Goal: Task Accomplishment & Management: Complete application form

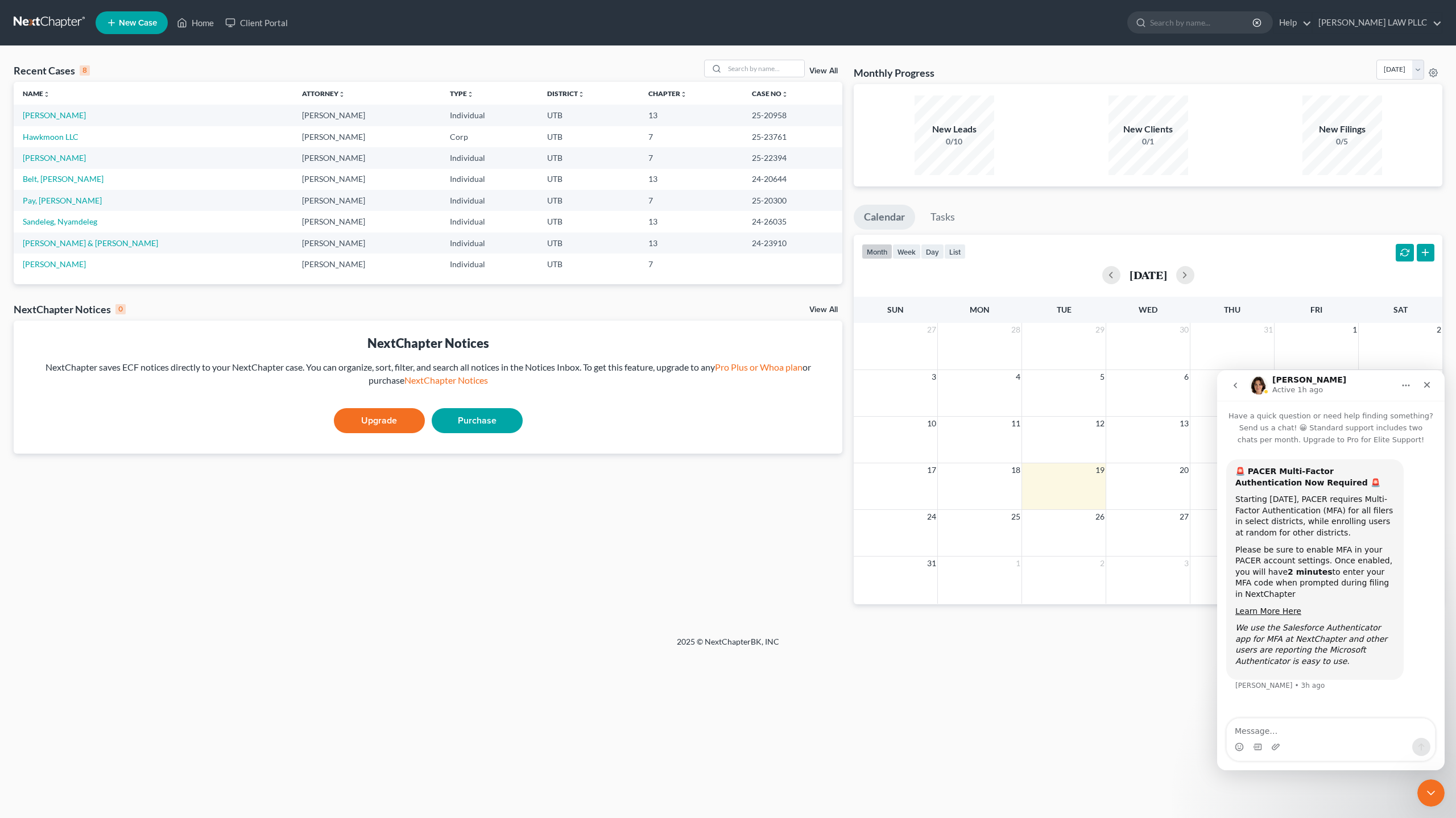
click at [128, 19] on span "New Case" at bounding box center [138, 23] width 38 height 9
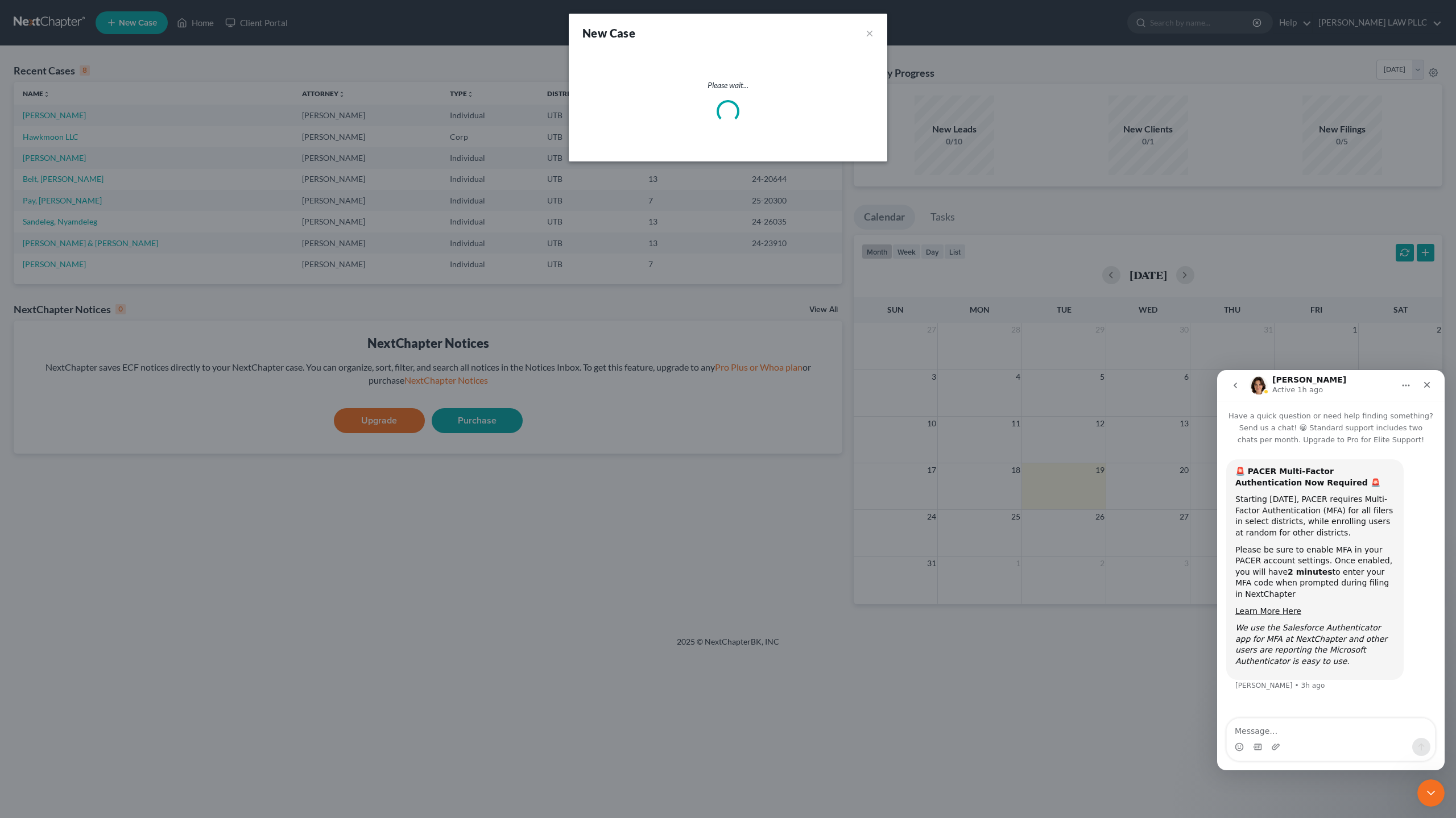
select select "81"
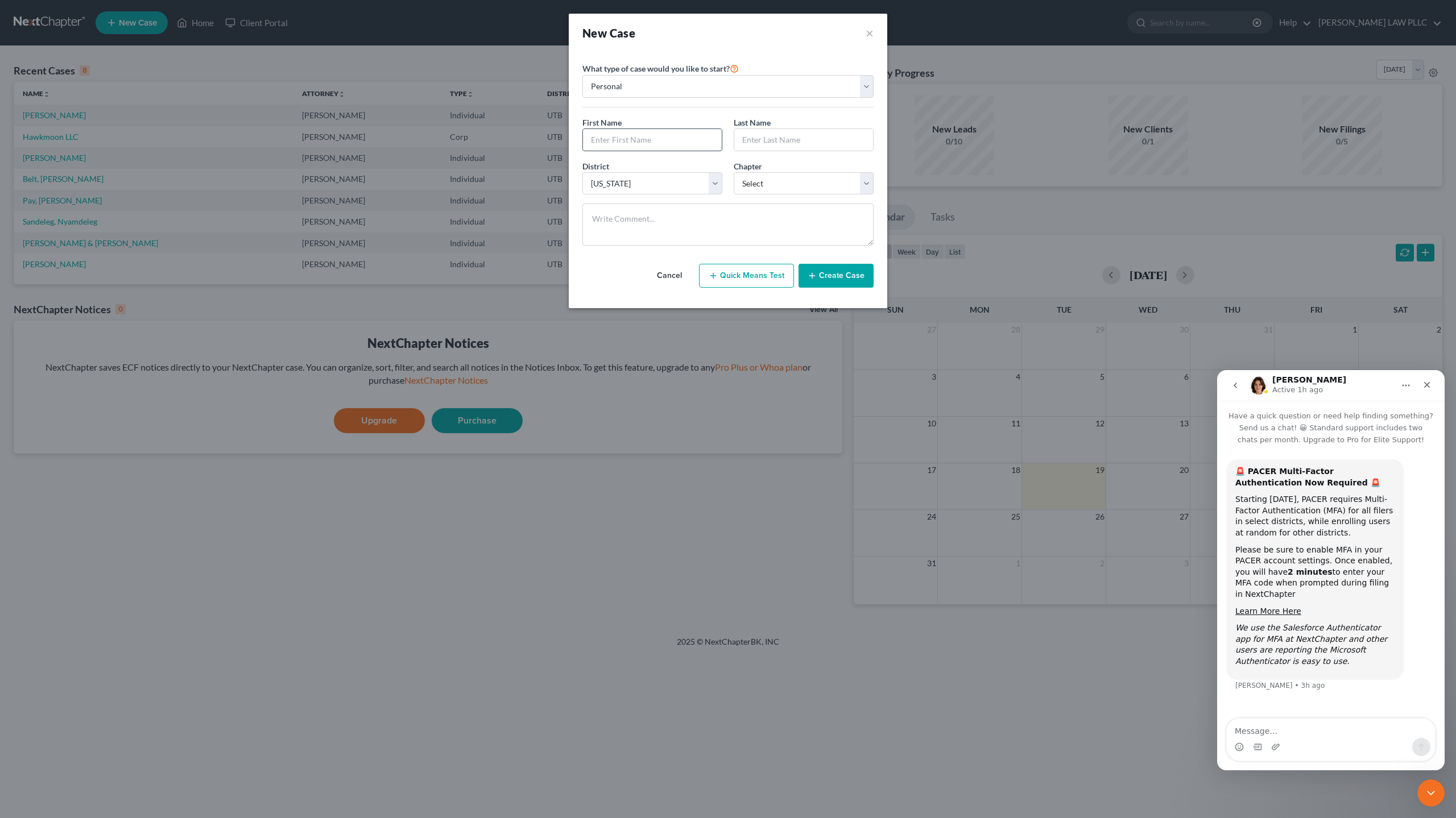
click at [617, 141] on input "text" at bounding box center [652, 140] width 139 height 22
drag, startPoint x: 624, startPoint y: 137, endPoint x: 576, endPoint y: 138, distance: 48.0
click at [576, 138] on div "Please select case type * Bankruptcy Bankruptcy What type of case would you lik…" at bounding box center [728, 180] width 319 height 256
type input "[PERSON_NAME]"
click at [777, 145] on input "text" at bounding box center [804, 140] width 139 height 22
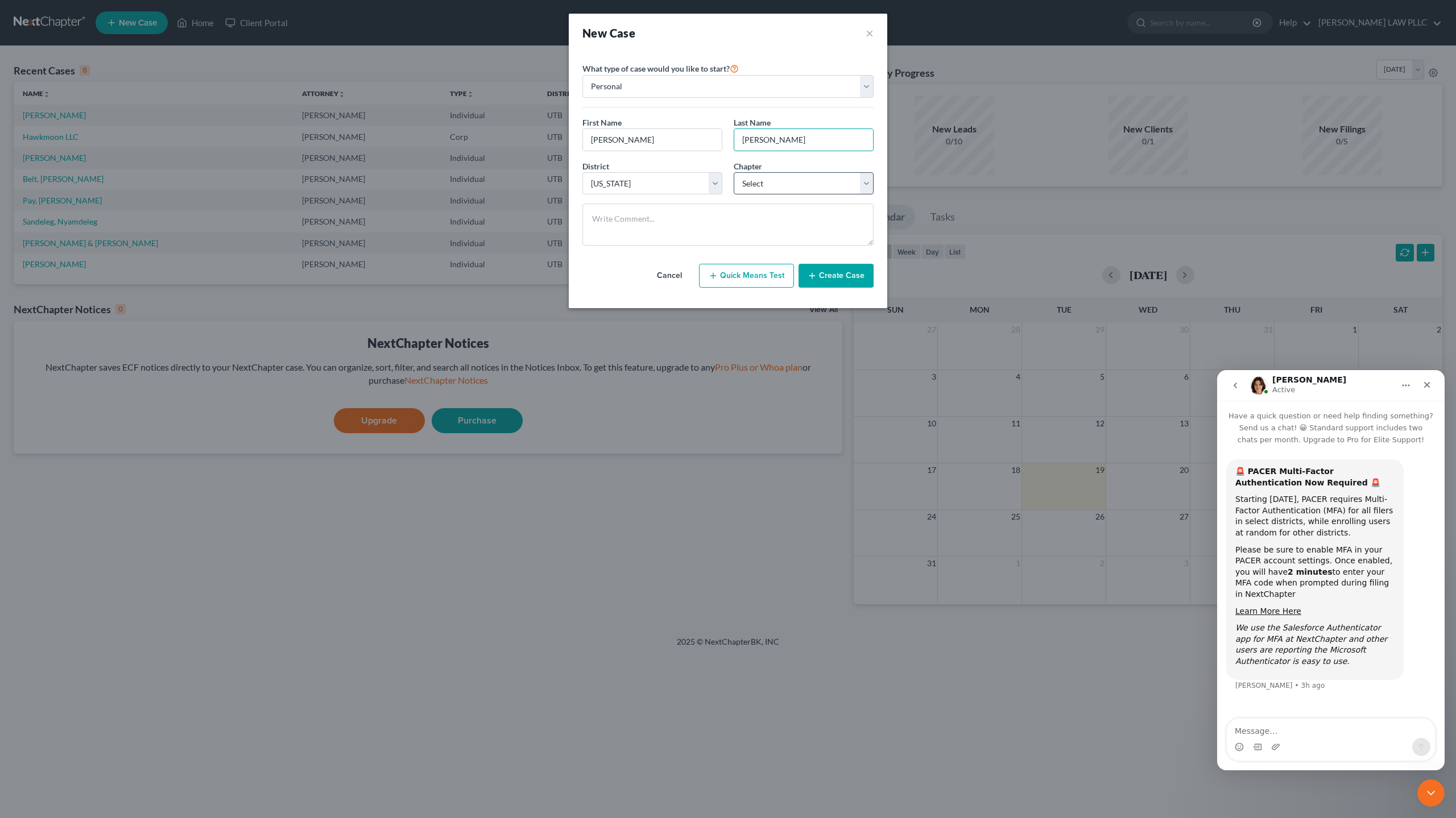
type input "[PERSON_NAME]"
click at [863, 179] on select "Select 7 11 12 13" at bounding box center [804, 183] width 140 height 22
select select "3"
click at [734, 172] on select "Select 7 11 12 13" at bounding box center [804, 183] width 140 height 22
click at [1430, 383] on icon "Close" at bounding box center [1427, 385] width 9 height 9
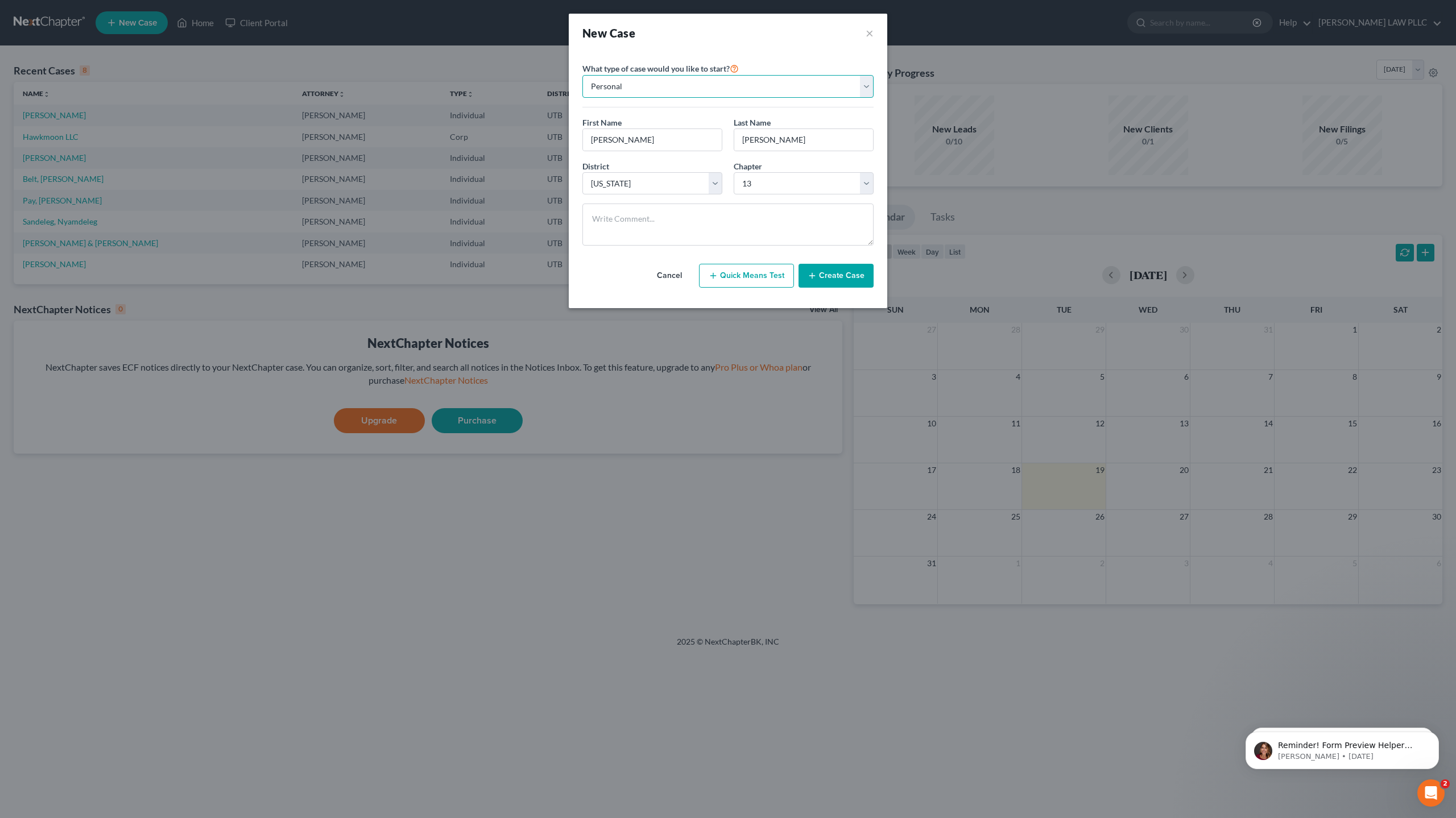
click at [627, 83] on select "Personal Business" at bounding box center [728, 86] width 291 height 22
click at [839, 272] on button "Create Case" at bounding box center [836, 275] width 75 height 24
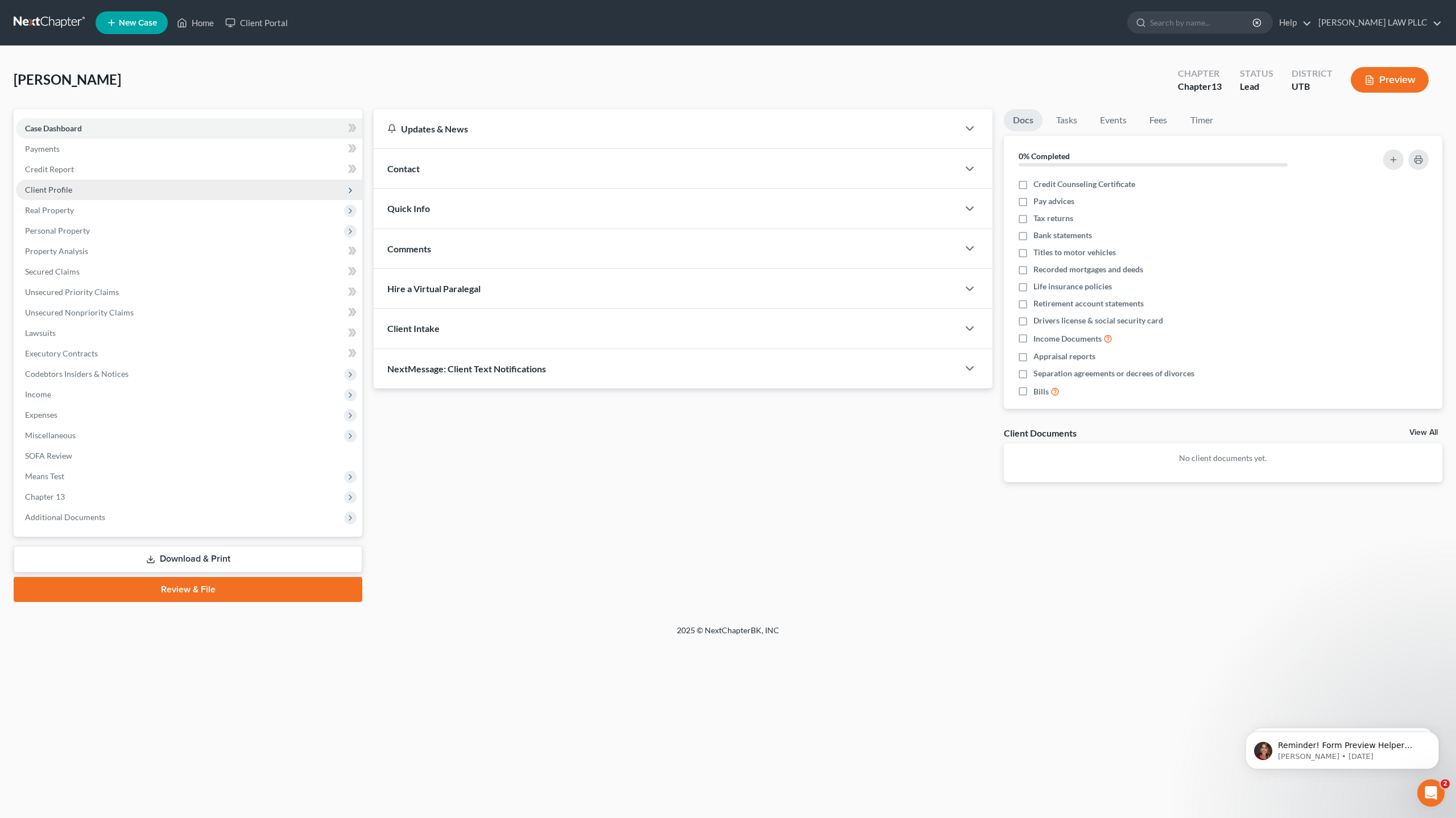
click at [58, 192] on span "Client Profile" at bounding box center [49, 190] width 47 height 10
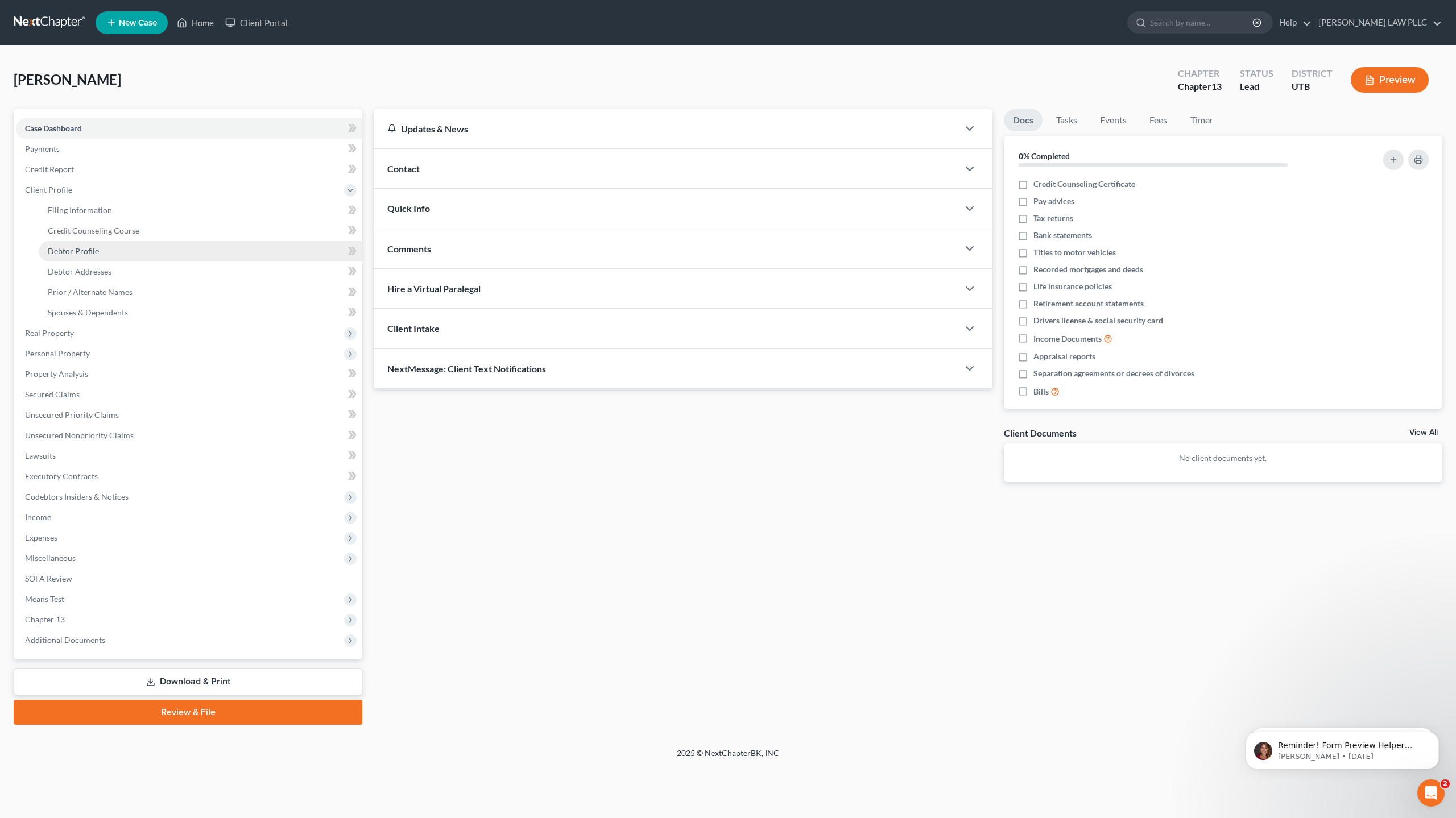
click at [89, 251] on span "Debtor Profile" at bounding box center [74, 251] width 51 height 10
select select "0"
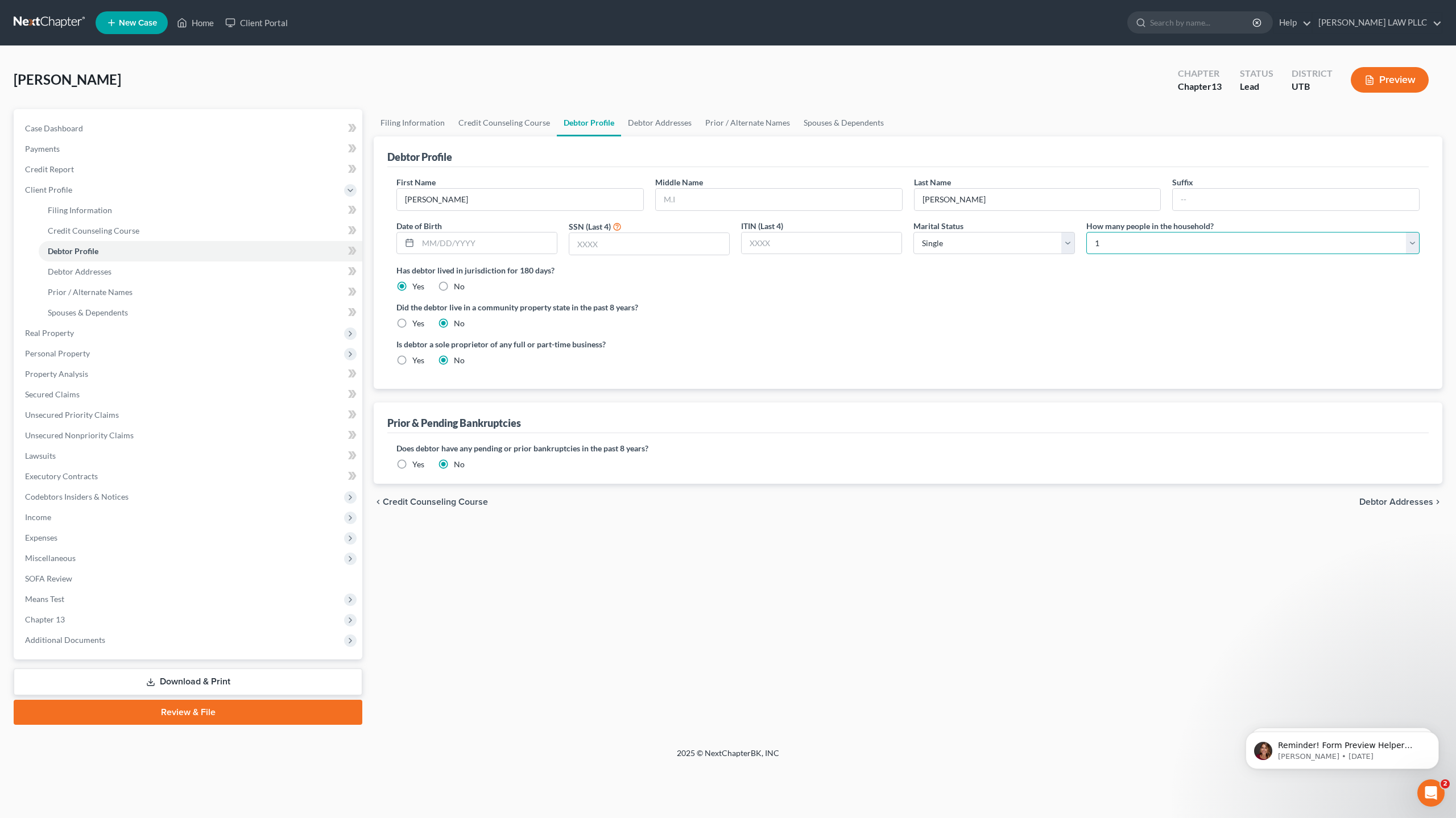
click at [1109, 239] on select "Select 1 2 3 4 5 6 7 8 9 10 11 12 13 14 15 16 17 18 19 20" at bounding box center [1253, 243] width 333 height 22
select select "1"
click at [1086, 232] on select "Select 1 2 3 4 5 6 7 8 9 10 11 12 13 14 15 16 17 18 19 20" at bounding box center [1253, 243] width 333 height 22
drag, startPoint x: 791, startPoint y: 245, endPoint x: 710, endPoint y: 244, distance: 81.0
click at [710, 244] on div "First Name [PERSON_NAME] Middle Name Last Name [PERSON_NAME] Suffix Date of Bir…" at bounding box center [908, 220] width 1035 height 88
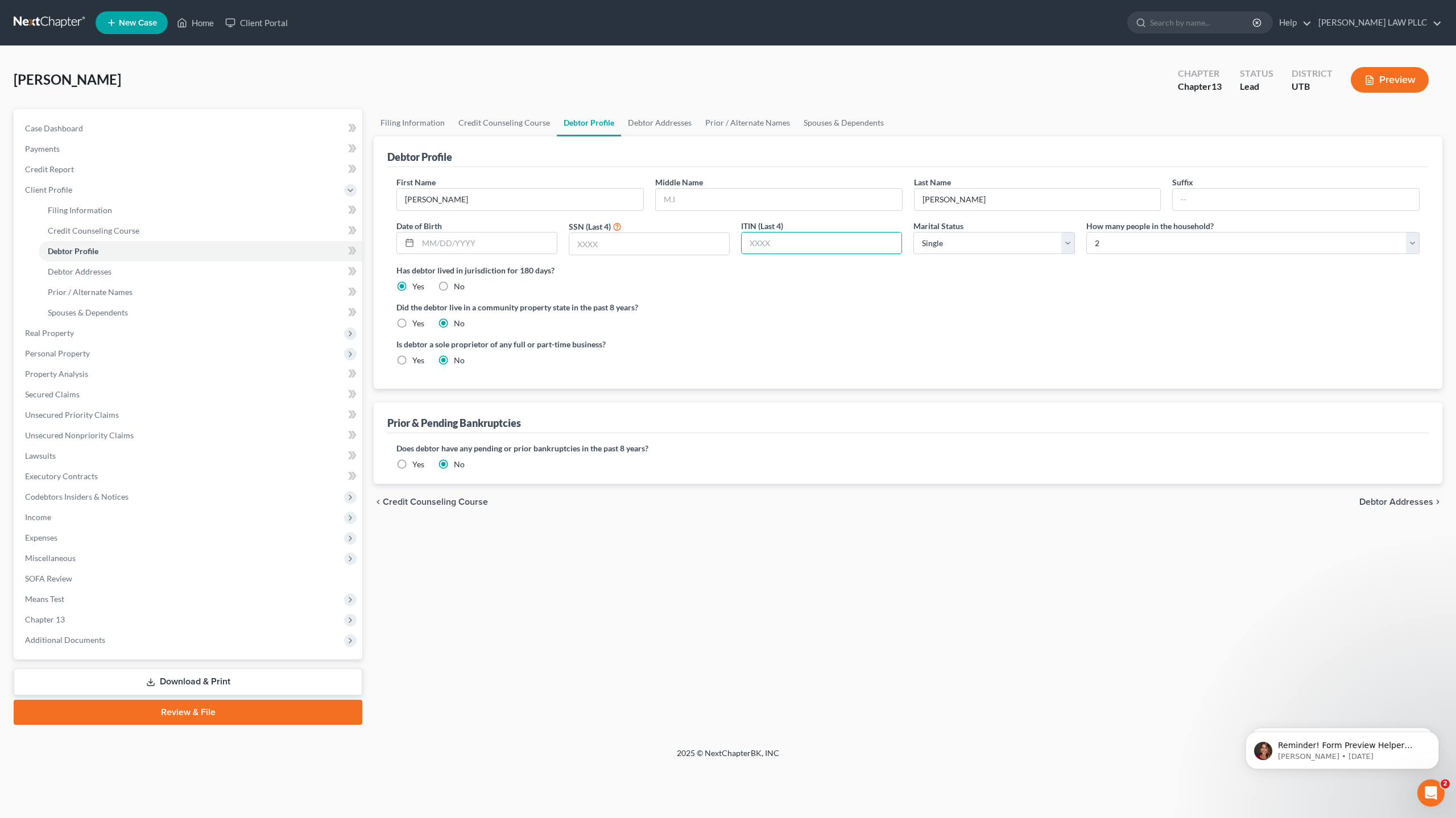
click at [412, 466] on label "Yes" at bounding box center [418, 464] width 12 height 12
click at [417, 466] on input "Yes" at bounding box center [421, 462] width 7 height 7
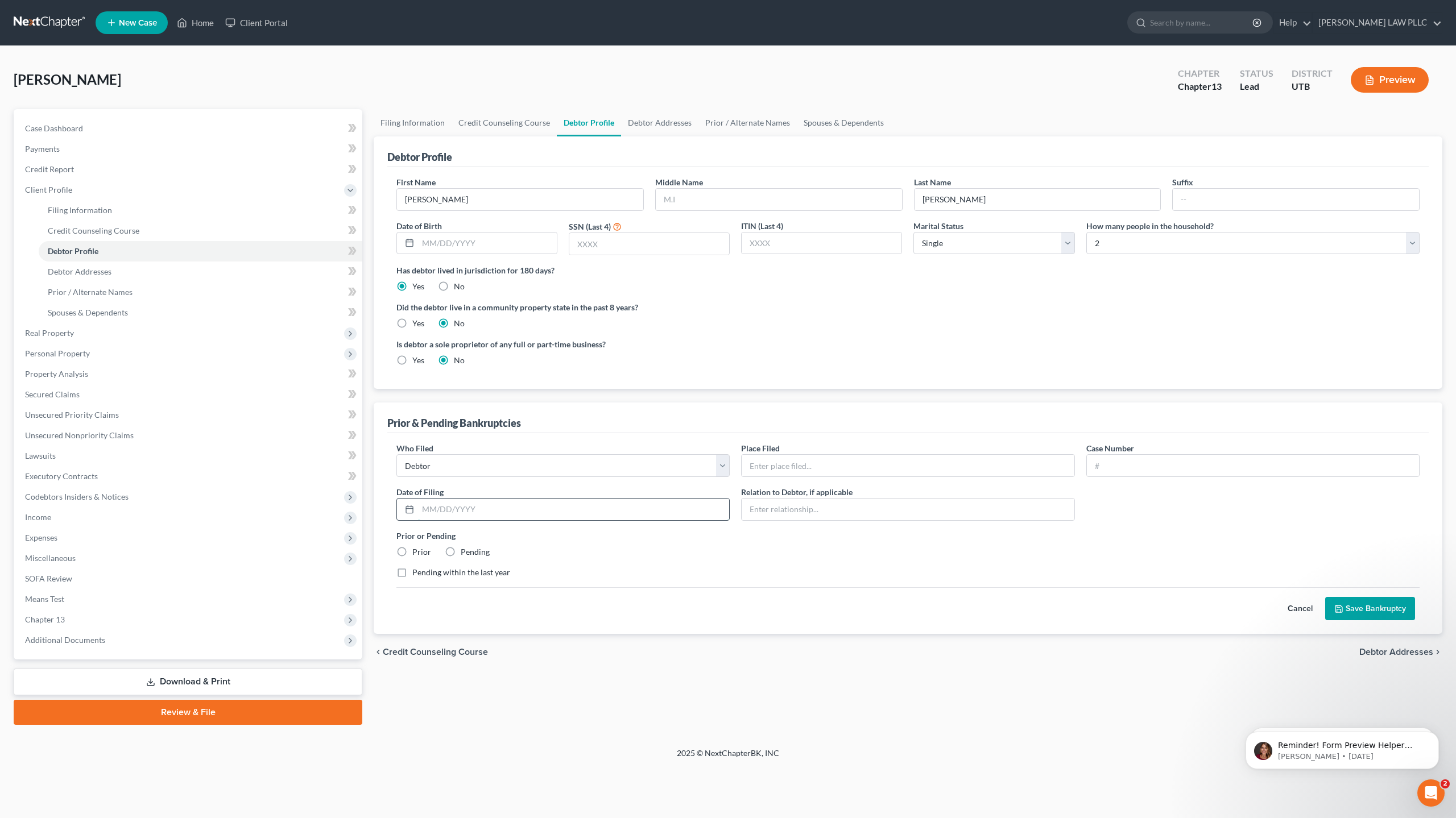
click at [460, 509] on input "text" at bounding box center [574, 509] width 311 height 22
type input "[DATE]"
click at [788, 465] on input "text" at bounding box center [908, 466] width 332 height 22
type input "[GEOGRAPHIC_DATA][US_STATE]"
click at [796, 512] on input "text" at bounding box center [908, 509] width 332 height 22
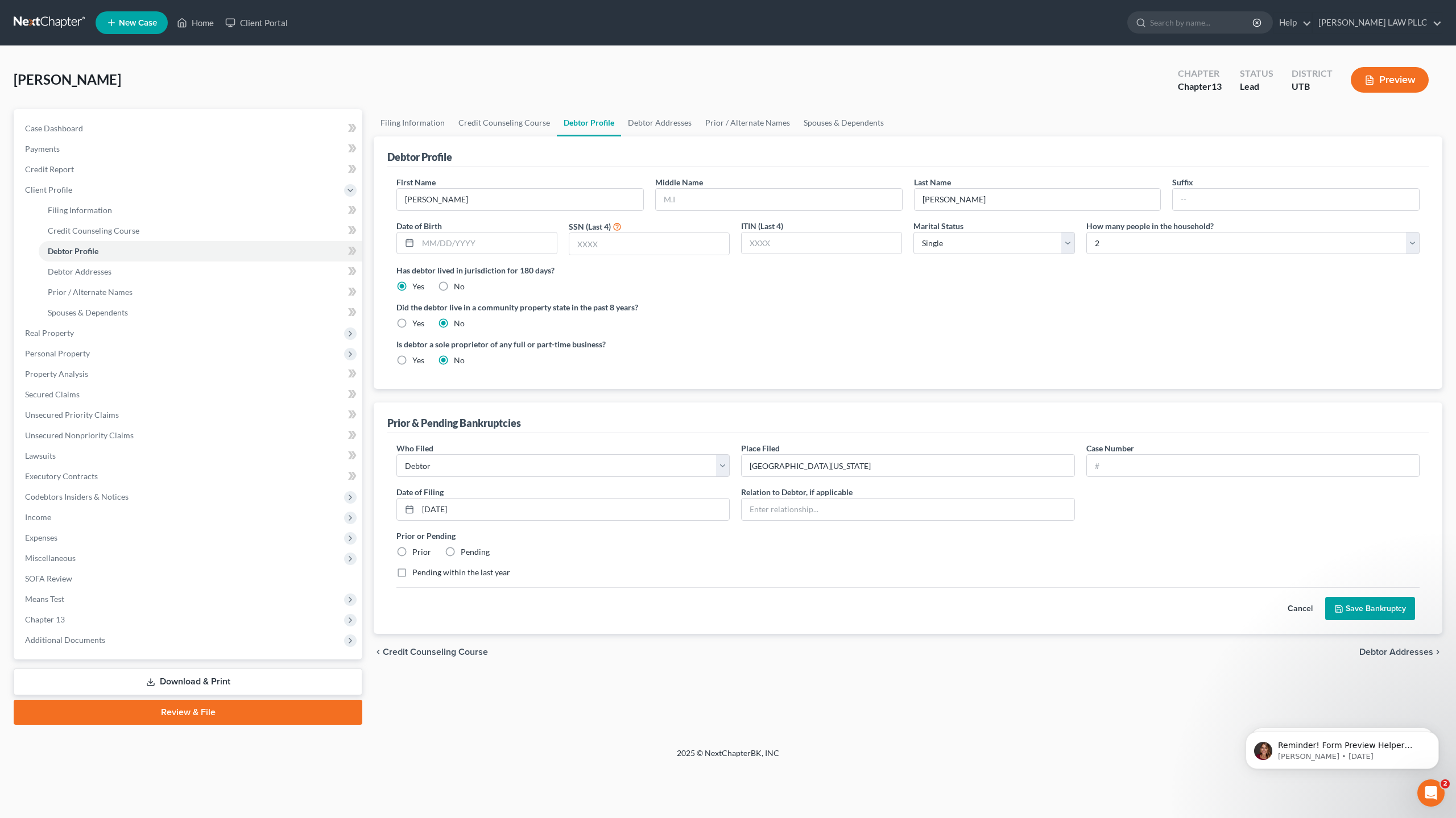
click at [728, 556] on div "Prior or Pending Prior Pending" at bounding box center [908, 544] width 1035 height 28
click at [1123, 461] on input "text" at bounding box center [1253, 466] width 332 height 22
type input "18-21394"
click at [416, 121] on link "Filing Information" at bounding box center [413, 123] width 78 height 27
select select "1"
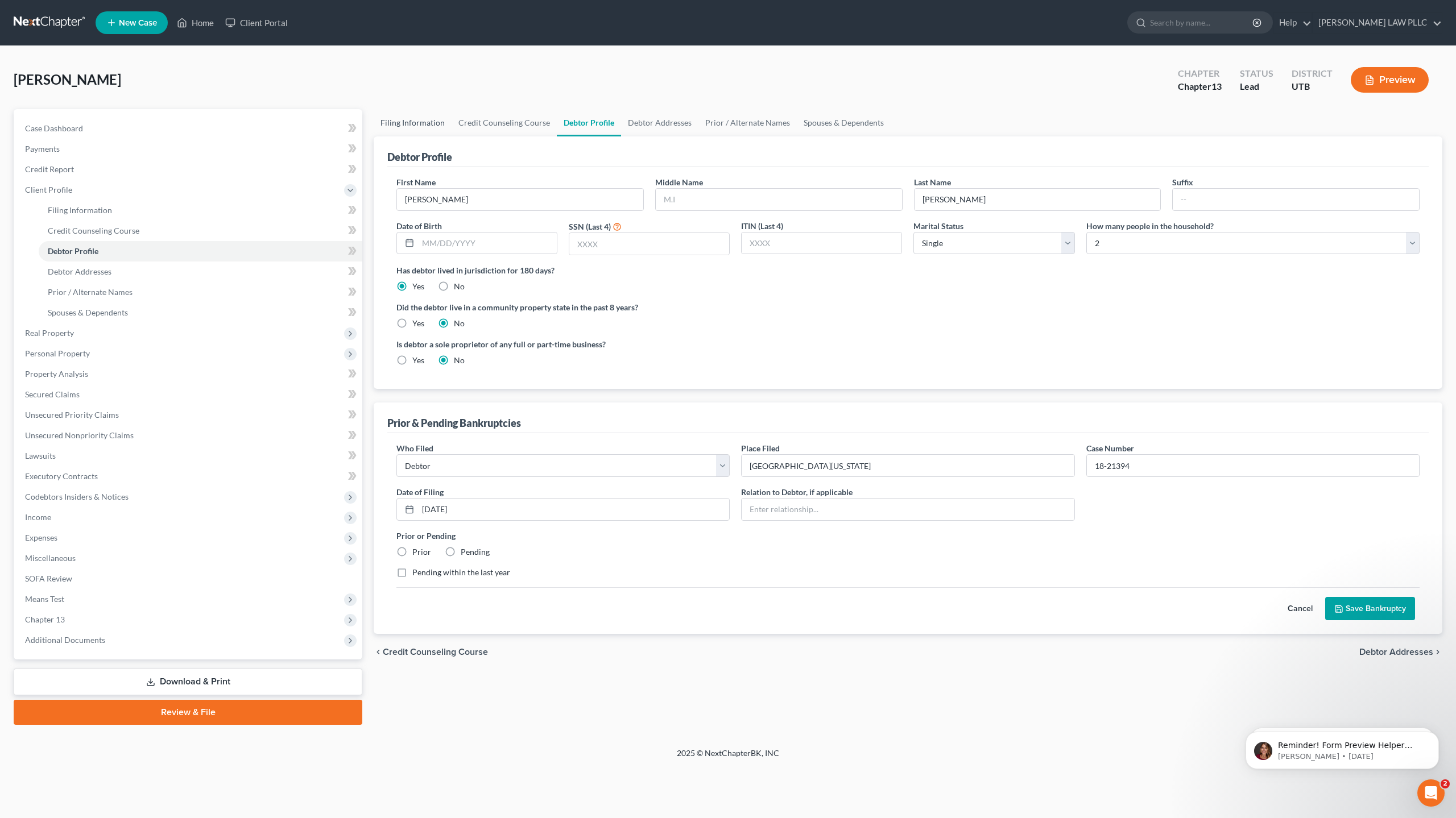
select select "0"
select select "3"
select select "81"
select select "46"
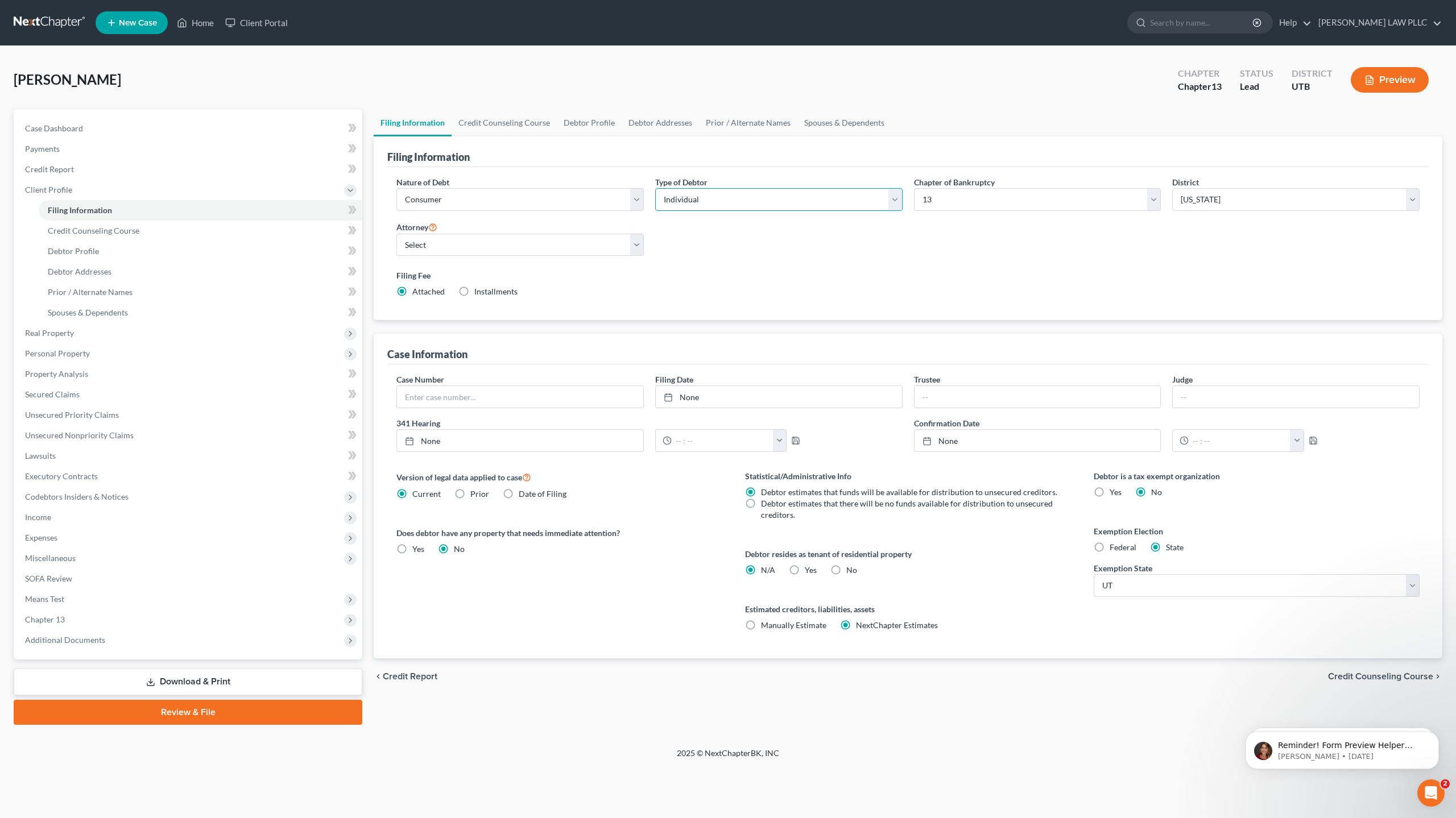
click at [716, 202] on select "Select Individual Joint" at bounding box center [779, 199] width 247 height 22
select select "1"
click at [655, 188] on select "Select Individual Joint" at bounding box center [779, 199] width 247 height 22
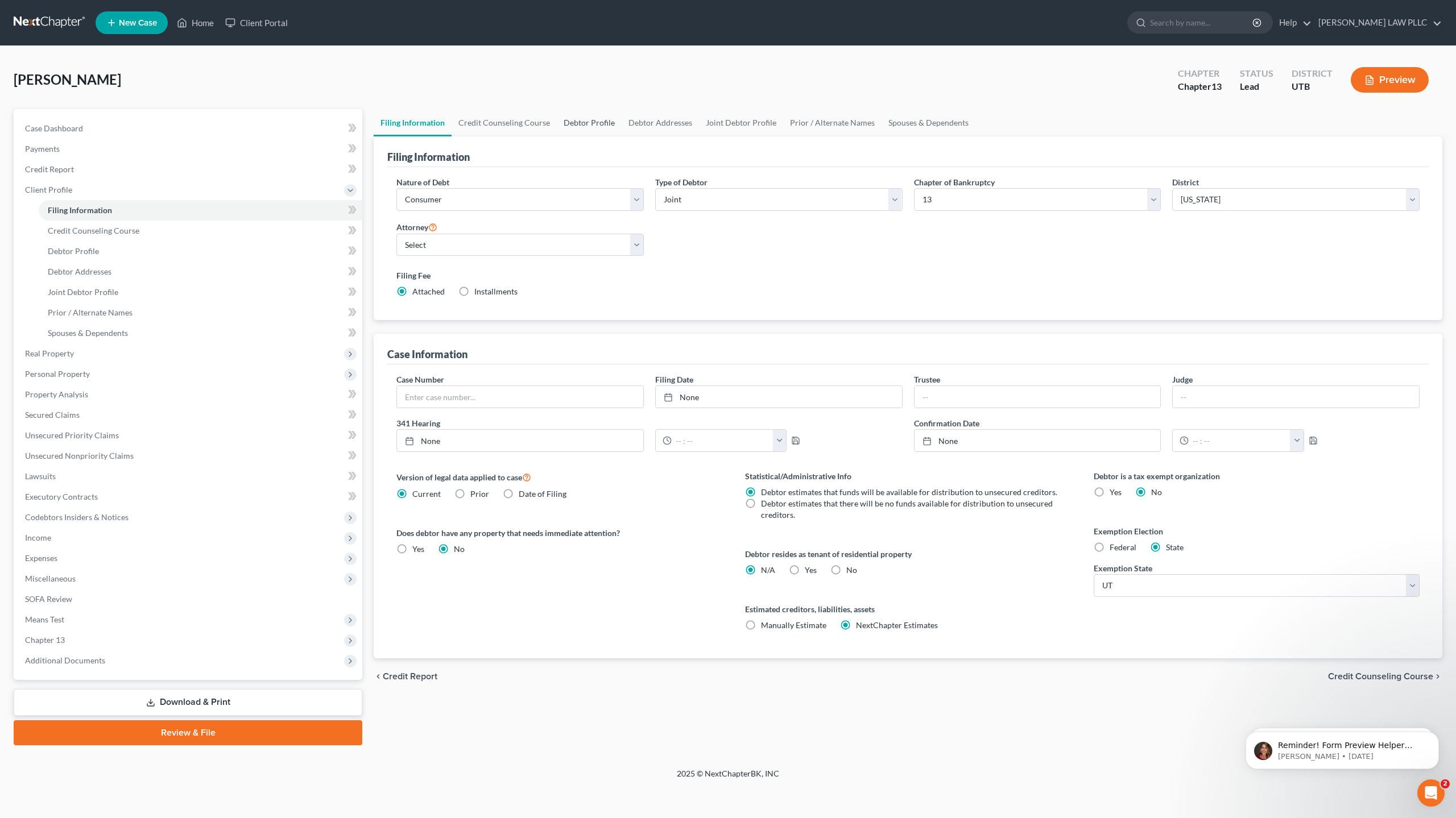
click at [595, 121] on link "Debtor Profile" at bounding box center [589, 123] width 65 height 27
select select "1"
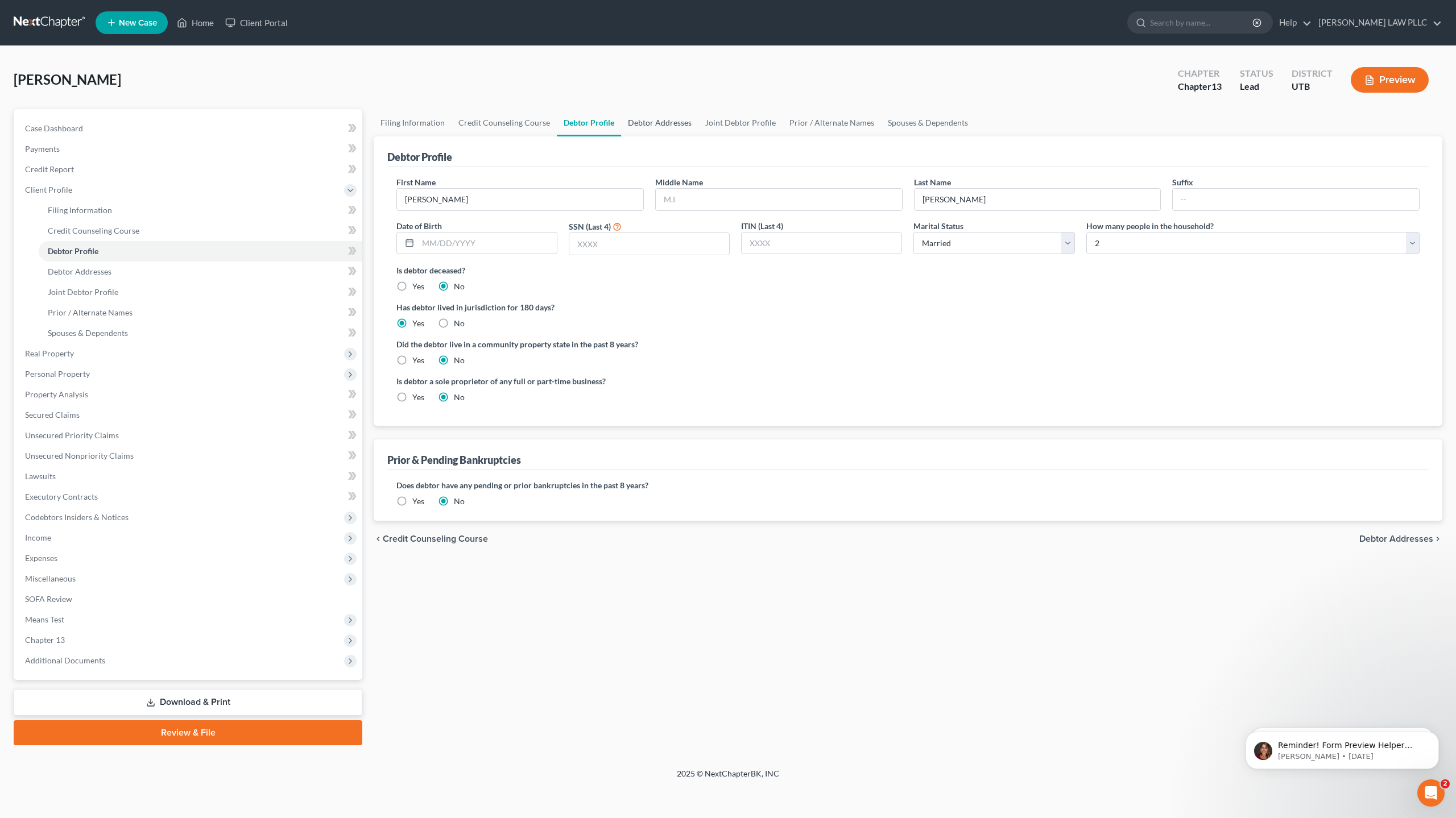
click at [663, 122] on link "Debtor Addresses" at bounding box center [660, 123] width 77 height 27
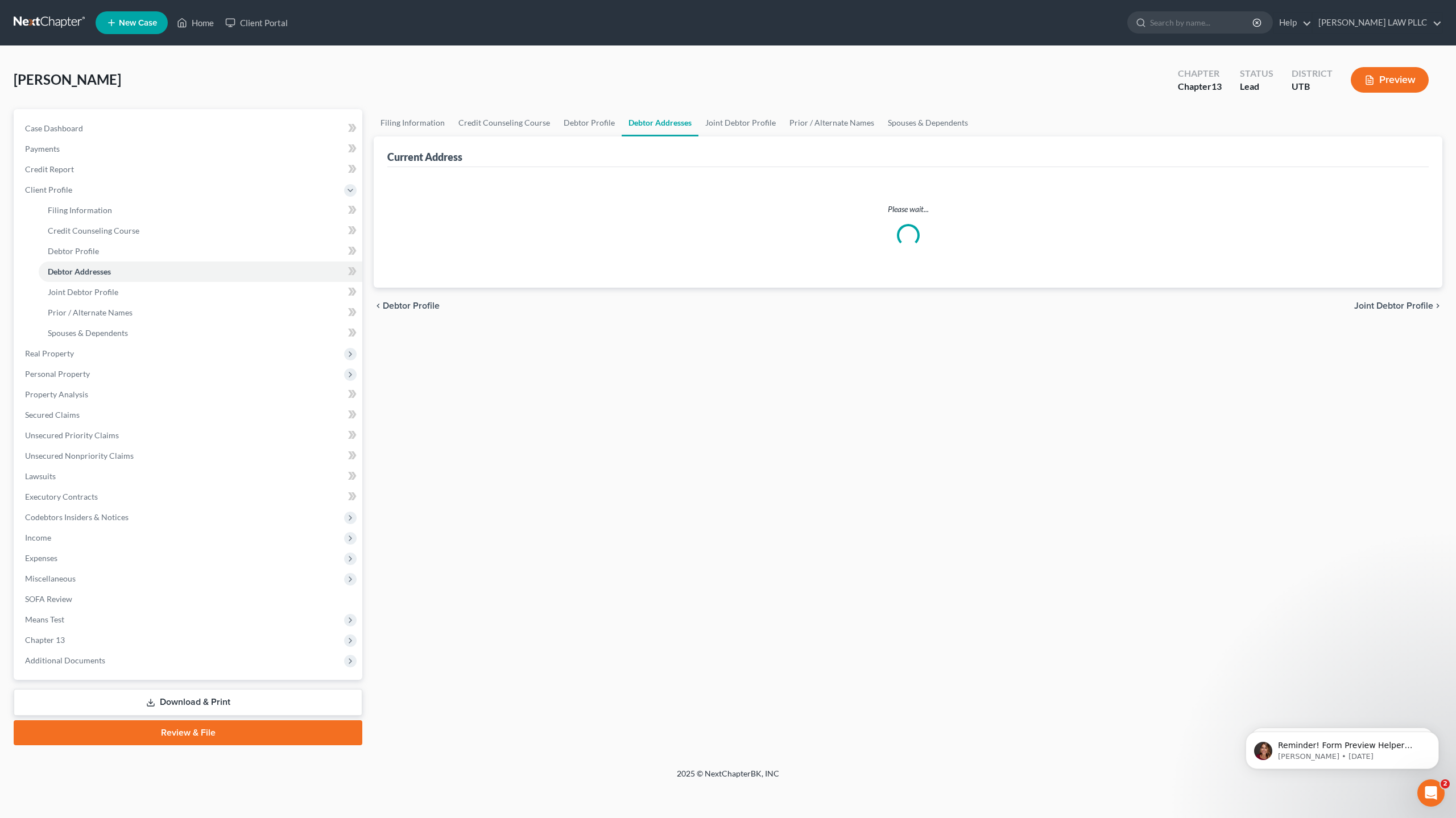
select select "0"
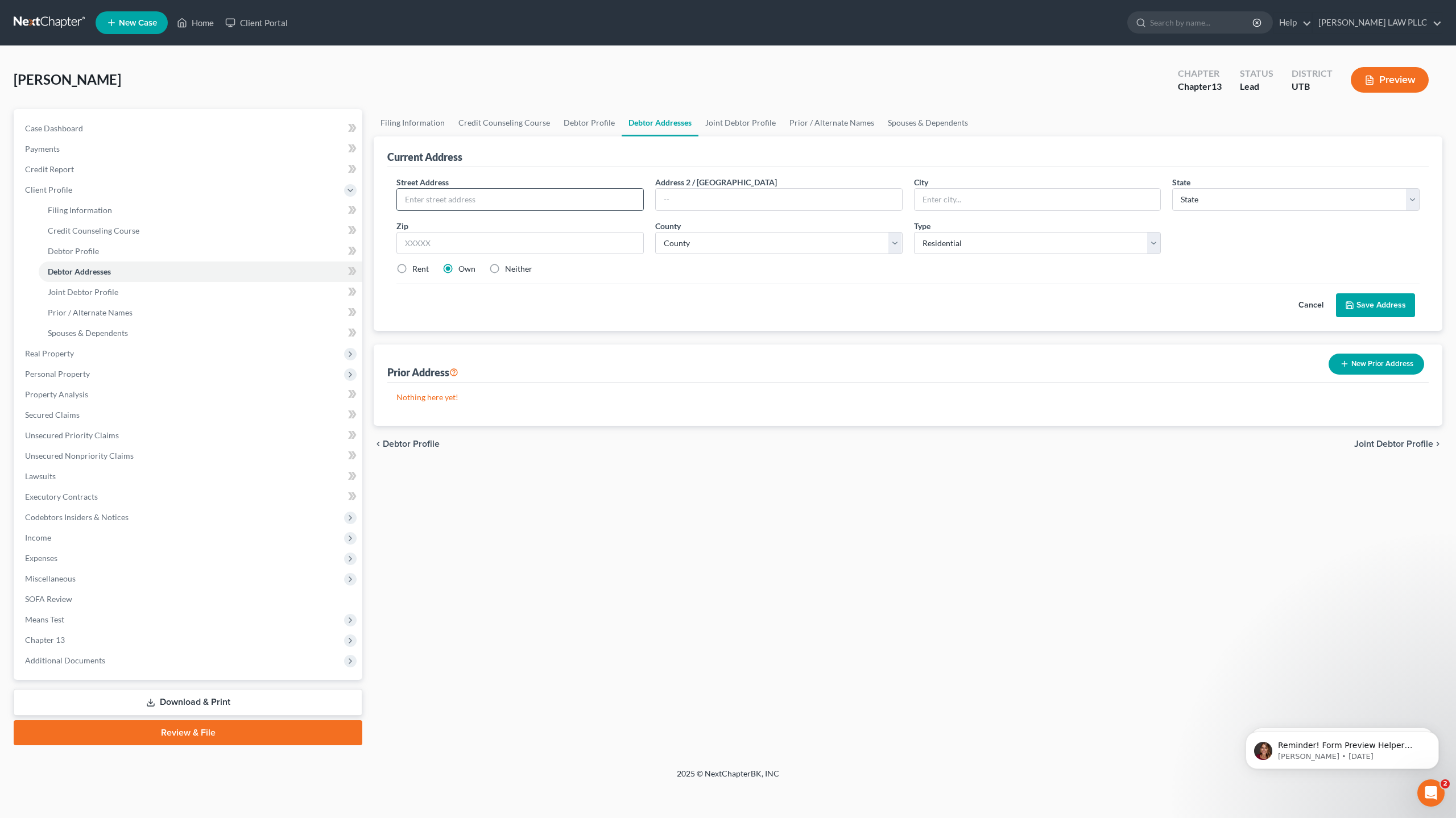
click at [447, 196] on input "text" at bounding box center [520, 200] width 246 height 22
type input "702 [DEMOGRAPHIC_DATA] W"
click at [993, 198] on input "text" at bounding box center [1037, 200] width 246 height 22
type input "Payson"
click at [1191, 198] on select "State [US_STATE] AK AR AZ CA CO CT DE DC [GEOGRAPHIC_DATA] [GEOGRAPHIC_DATA] GU…" at bounding box center [1296, 199] width 247 height 22
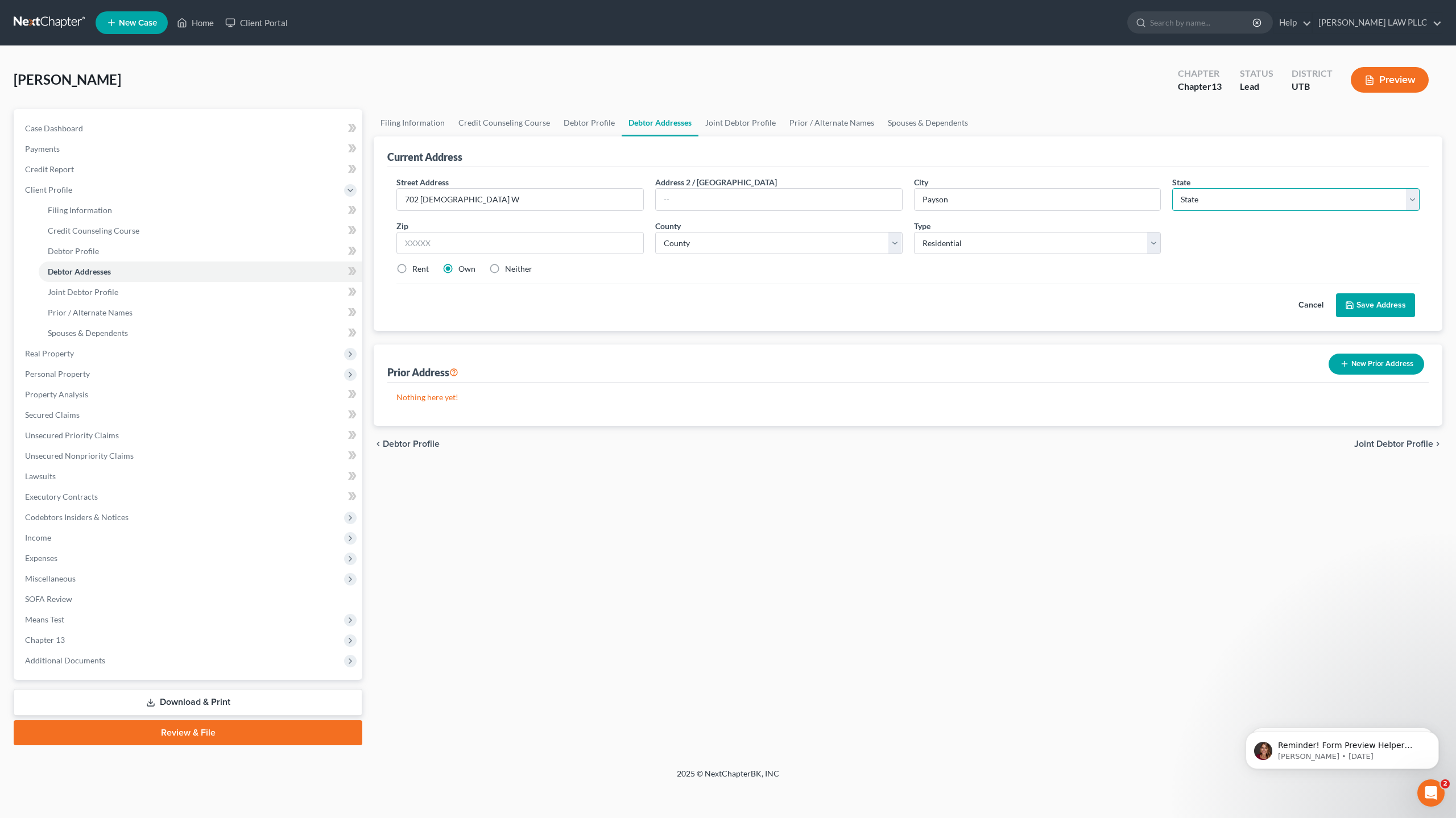
select select "46"
click at [1172, 188] on select "State [US_STATE] AK AR AZ CA CO CT DE DC [GEOGRAPHIC_DATA] [GEOGRAPHIC_DATA] GU…" at bounding box center [1296, 199] width 247 height 22
click at [419, 247] on input "text" at bounding box center [520, 243] width 247 height 22
type input "84651"
click at [685, 243] on select "County [GEOGRAPHIC_DATA] [GEOGRAPHIC_DATA] [GEOGRAPHIC_DATA] [GEOGRAPHIC_DATA] …" at bounding box center [779, 243] width 247 height 22
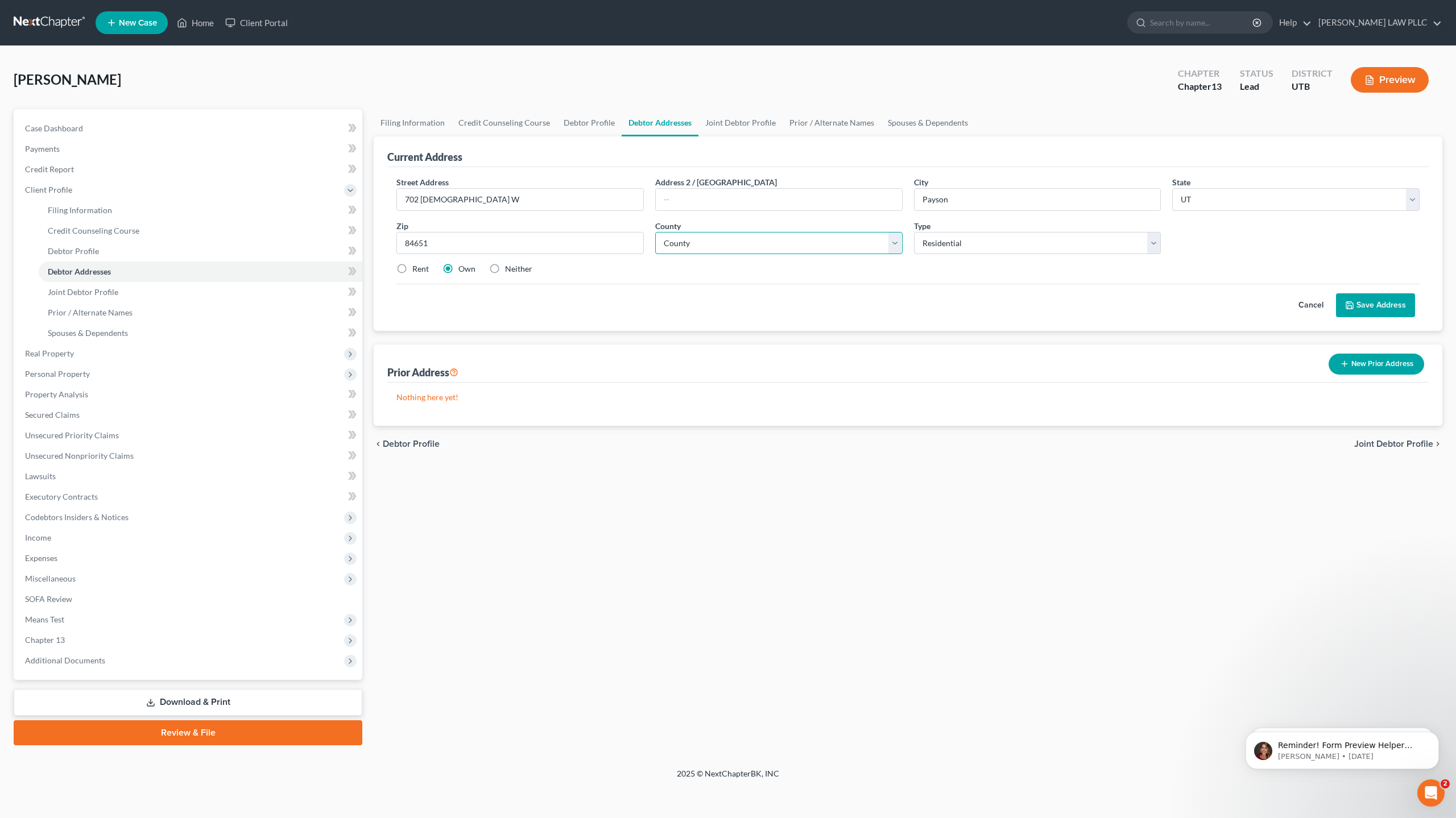
select select "24"
click at [655, 232] on select "County [GEOGRAPHIC_DATA] [GEOGRAPHIC_DATA] [GEOGRAPHIC_DATA] [GEOGRAPHIC_DATA] …" at bounding box center [779, 243] width 247 height 22
click at [951, 244] on select "Select Residential Mailing Rental Business" at bounding box center [1037, 243] width 247 height 22
select select "2"
click at [914, 232] on select "Select Residential Mailing Rental Business" at bounding box center [1037, 243] width 247 height 22
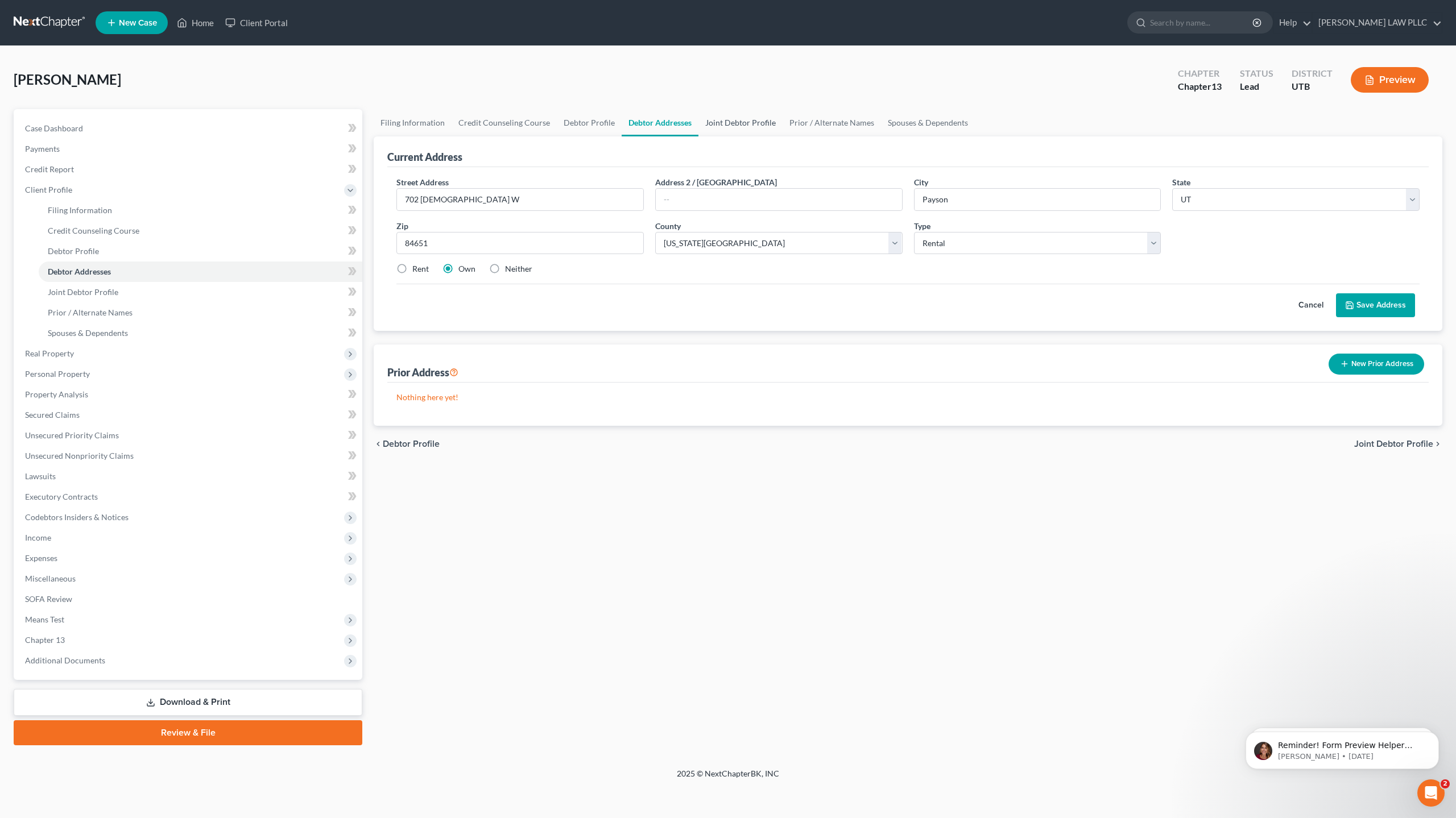
click at [740, 120] on link "Joint Debtor Profile" at bounding box center [740, 123] width 84 height 27
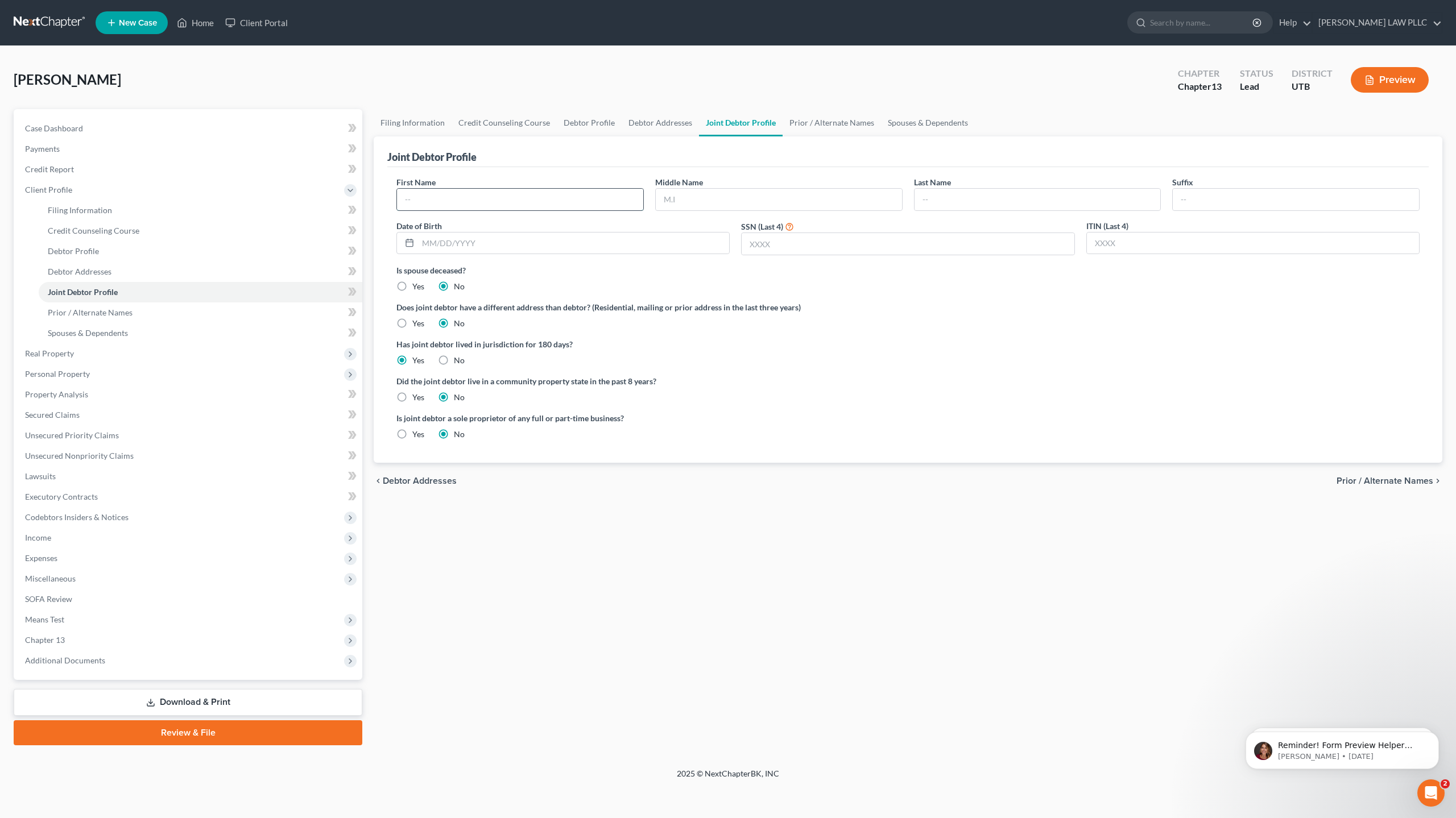
click at [441, 198] on input "text" at bounding box center [520, 200] width 246 height 22
type input "[PERSON_NAME]"
click at [446, 242] on input "text" at bounding box center [574, 244] width 311 height 22
click at [772, 240] on input "text" at bounding box center [908, 244] width 332 height 22
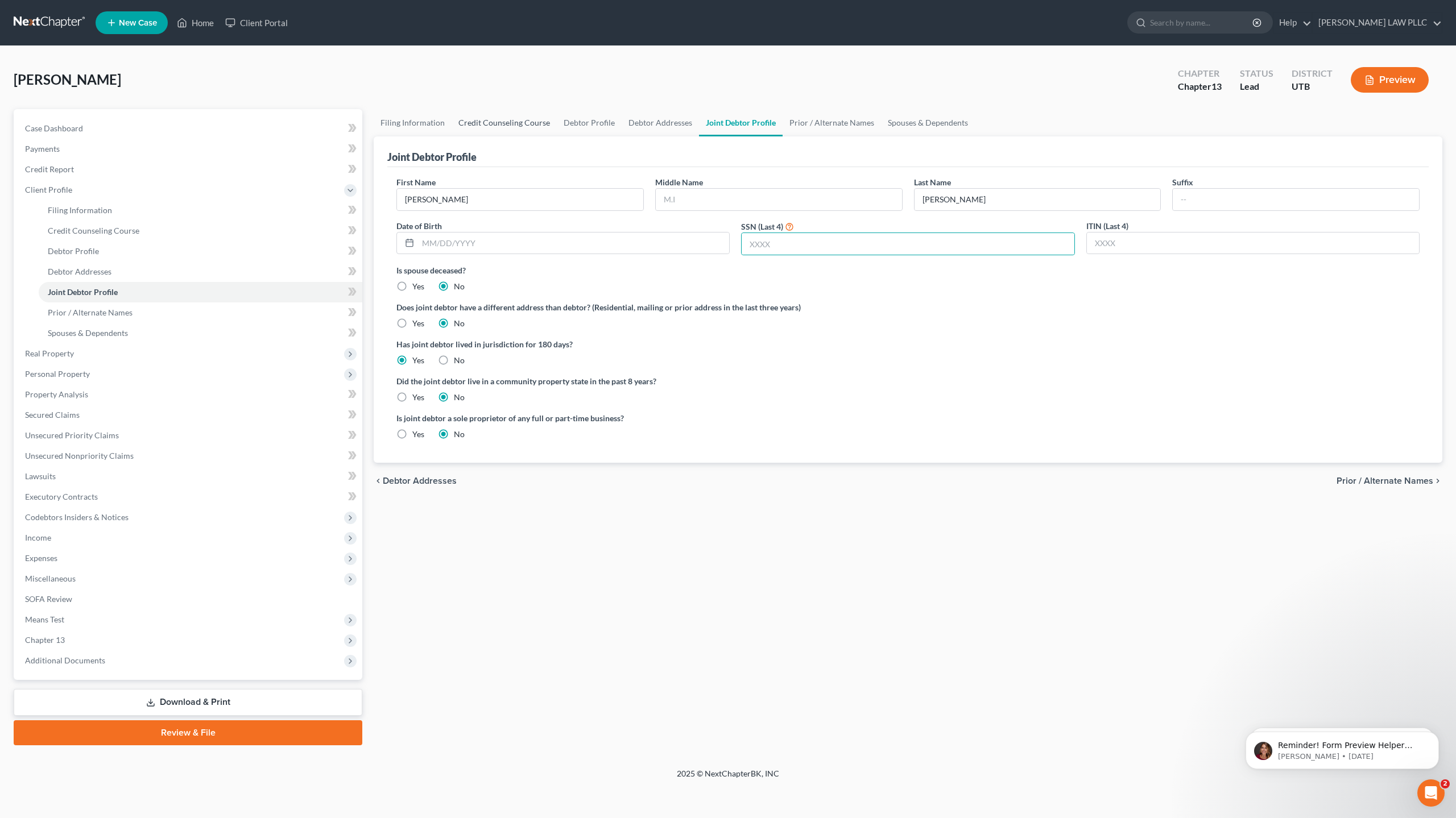
click at [510, 123] on link "Credit Counseling Course" at bounding box center [504, 123] width 105 height 27
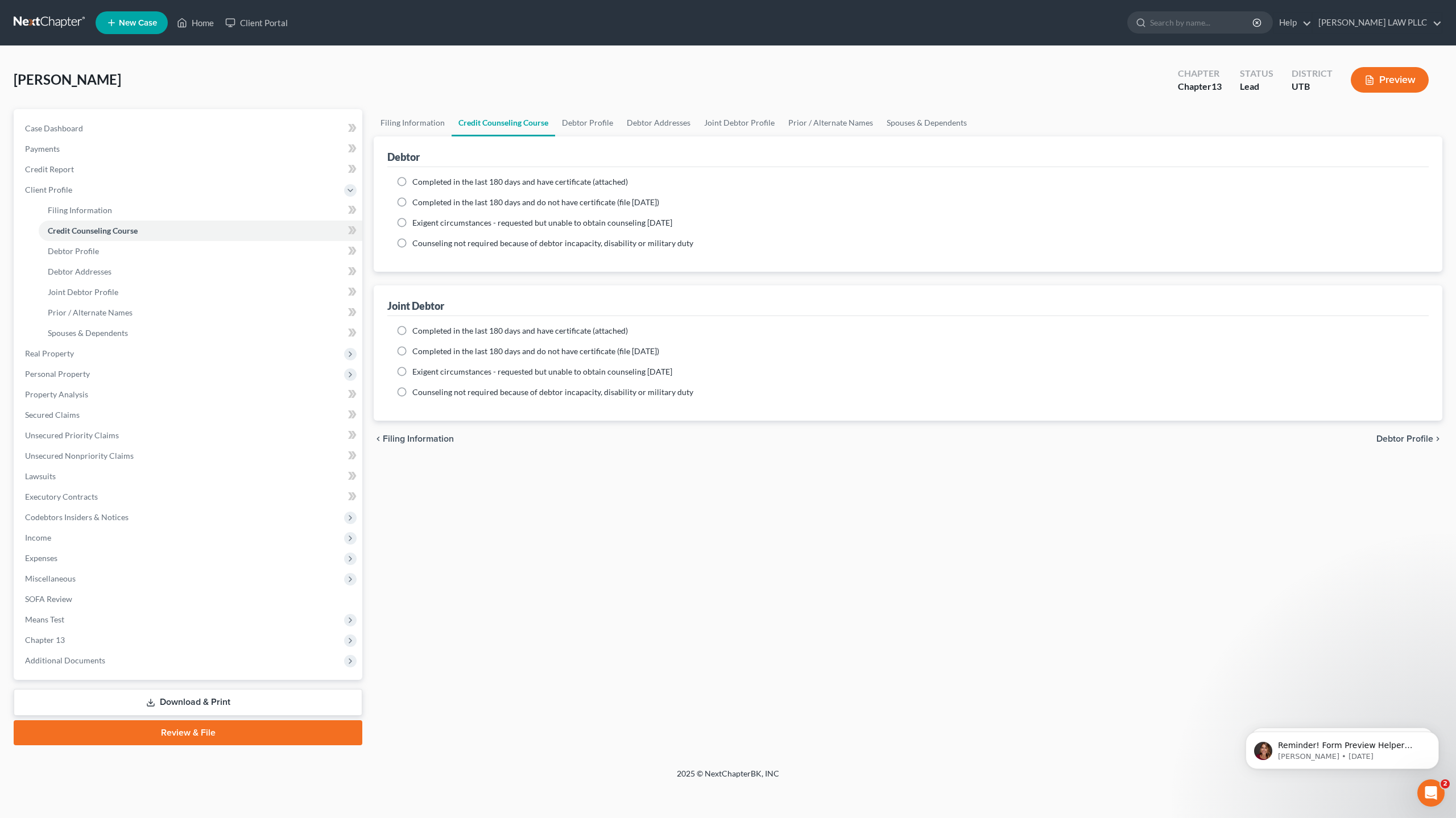
click at [412, 179] on label "Completed in the last 180 days and have certificate (attached)" at bounding box center [520, 182] width 216 height 12
click at [417, 179] on input "Completed in the last 180 days and have certificate (attached)" at bounding box center [421, 180] width 7 height 7
radio input "true"
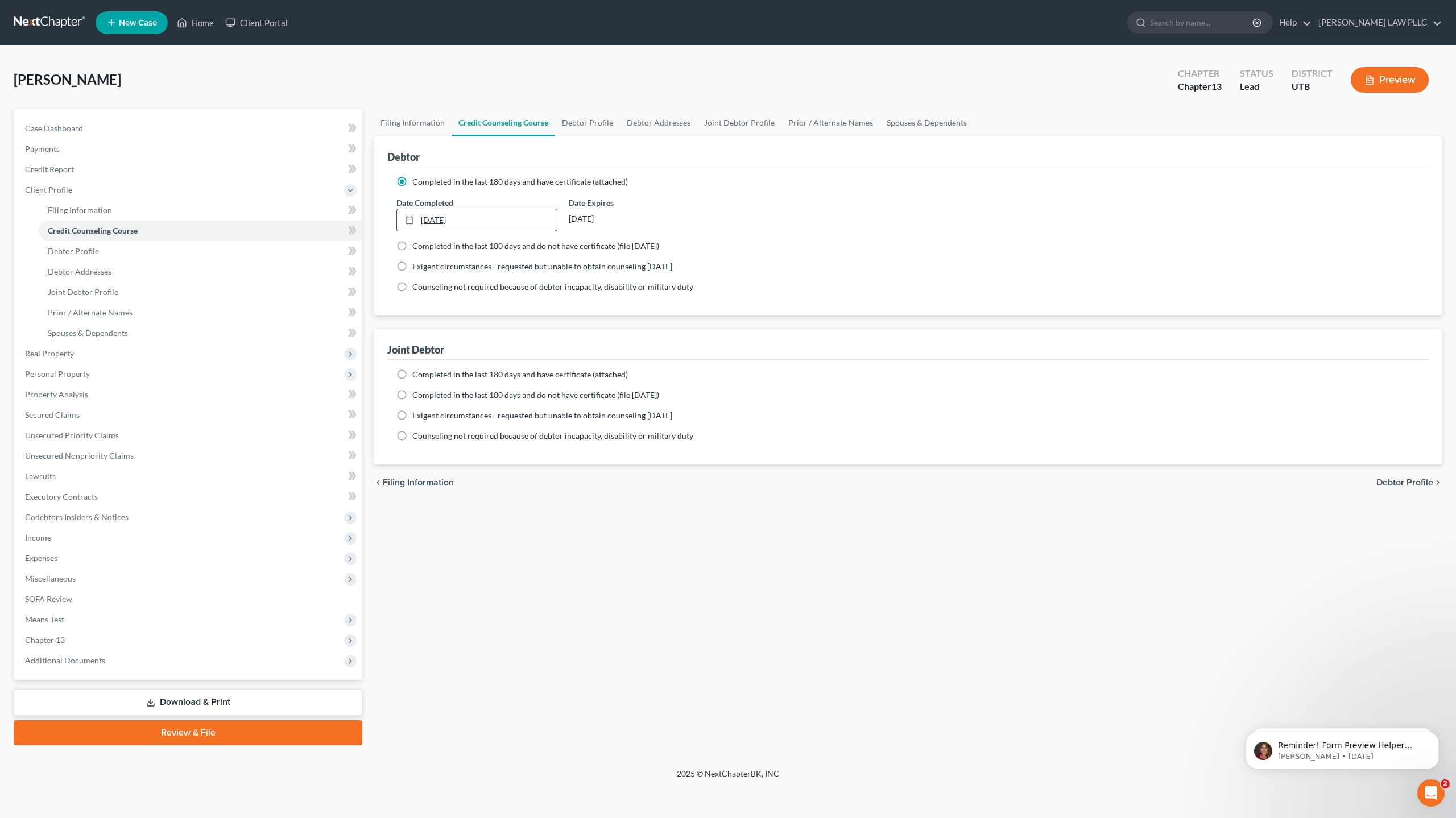
type input "[DATE]"
click at [446, 213] on link "[DATE]" at bounding box center [477, 220] width 160 height 22
click at [412, 374] on label "Completed in the last 180 days and have certificate (attached)" at bounding box center [520, 374] width 216 height 12
click at [417, 374] on input "Completed in the last 180 days and have certificate (attached)" at bounding box center [421, 373] width 7 height 7
radio input "true"
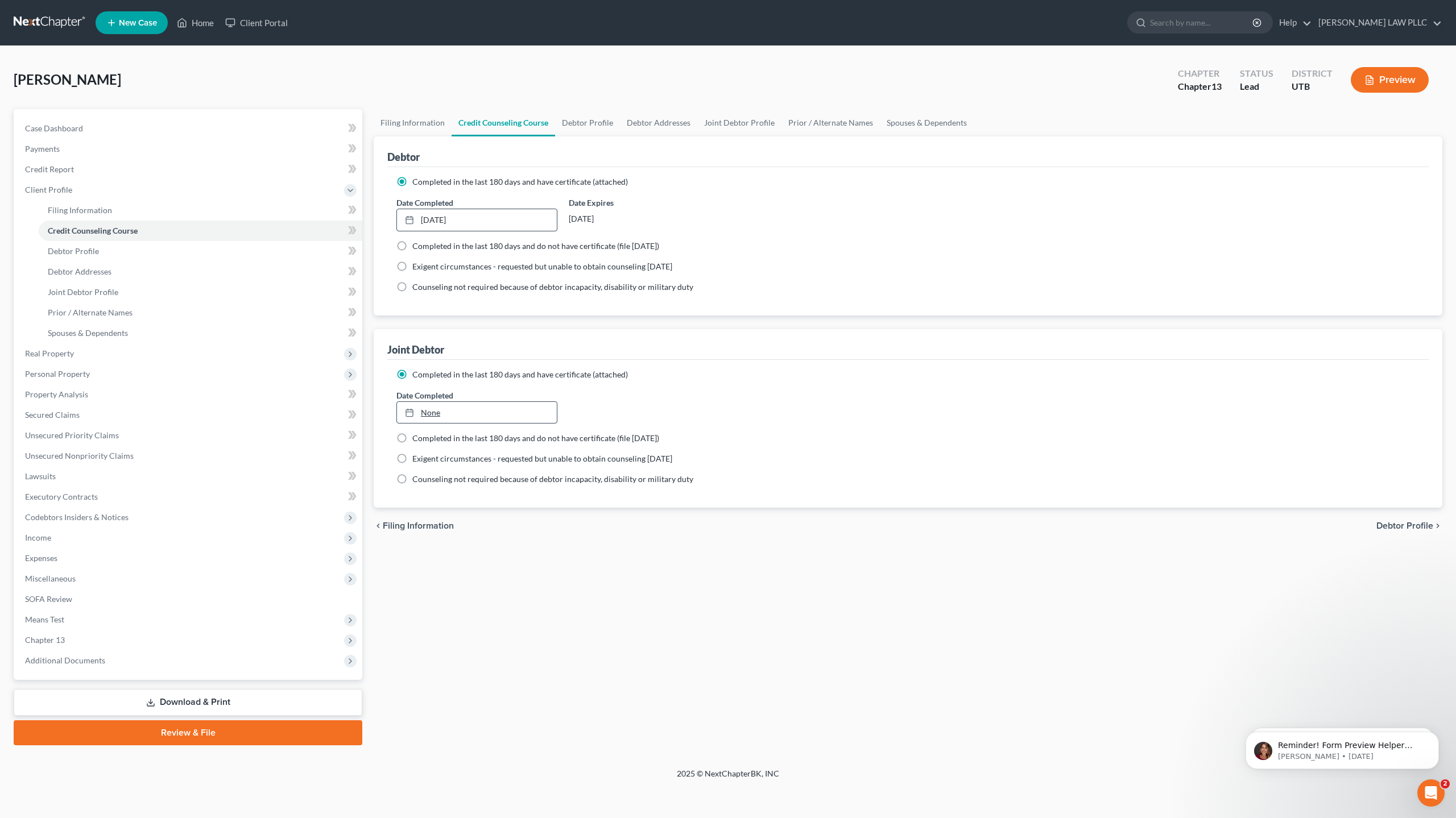
click at [436, 413] on link "None" at bounding box center [477, 413] width 160 height 22
type input "[DATE]"
click at [432, 122] on link "Filing Information" at bounding box center [413, 123] width 78 height 27
select select "1"
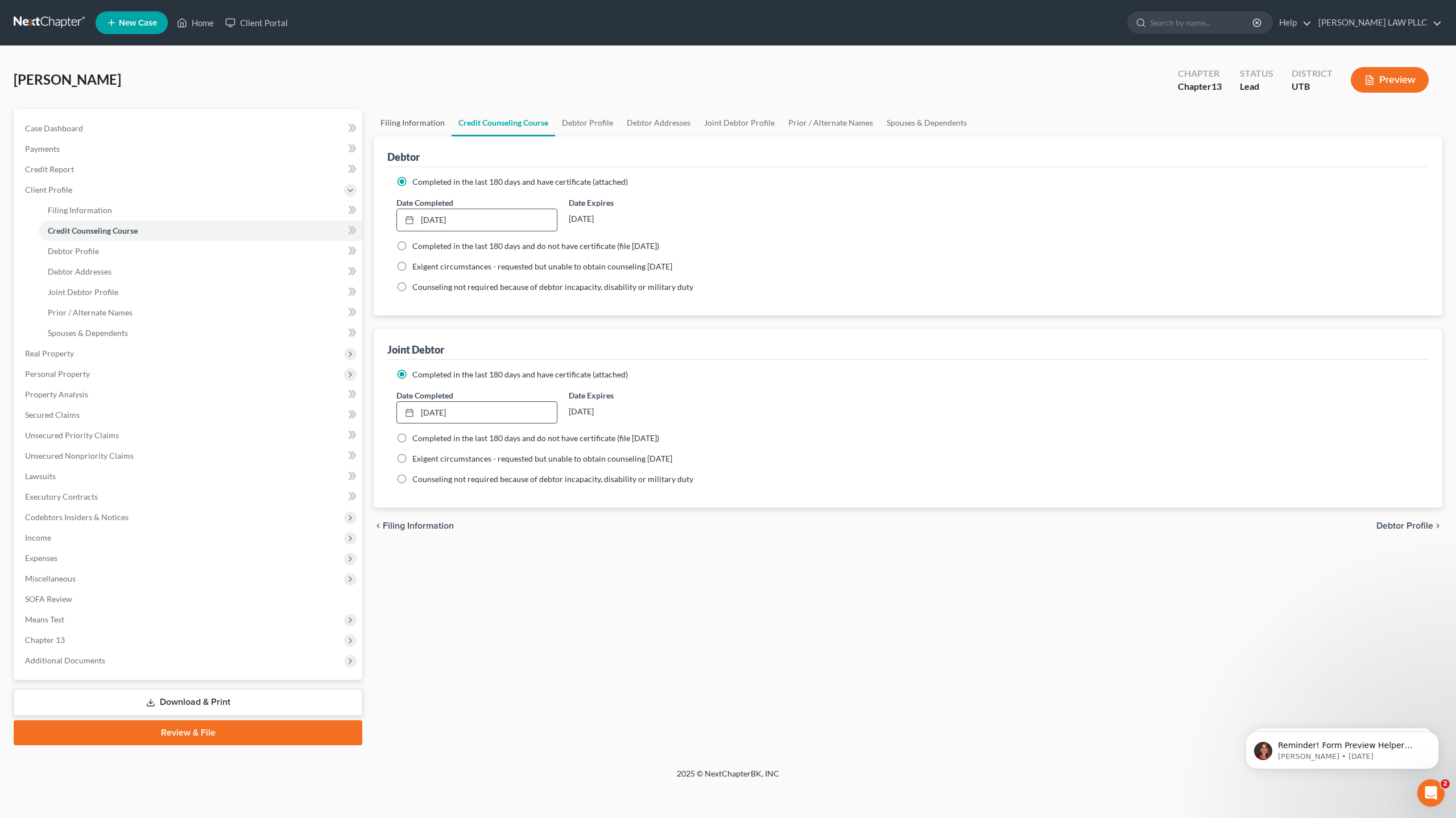
select select "3"
select select "81"
select select "0"
select select "46"
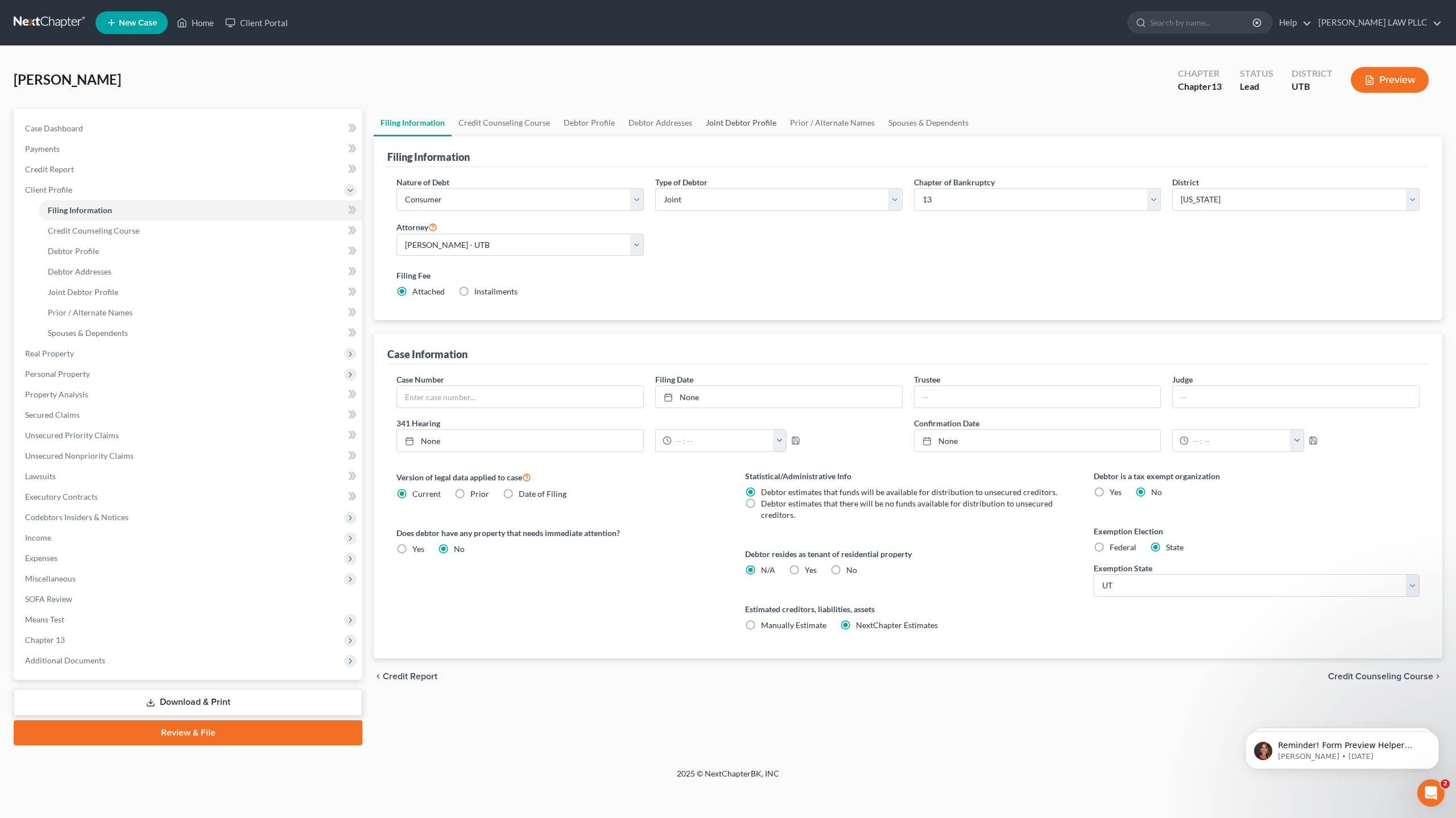
click at [725, 122] on link "Joint Debtor Profile" at bounding box center [741, 123] width 84 height 27
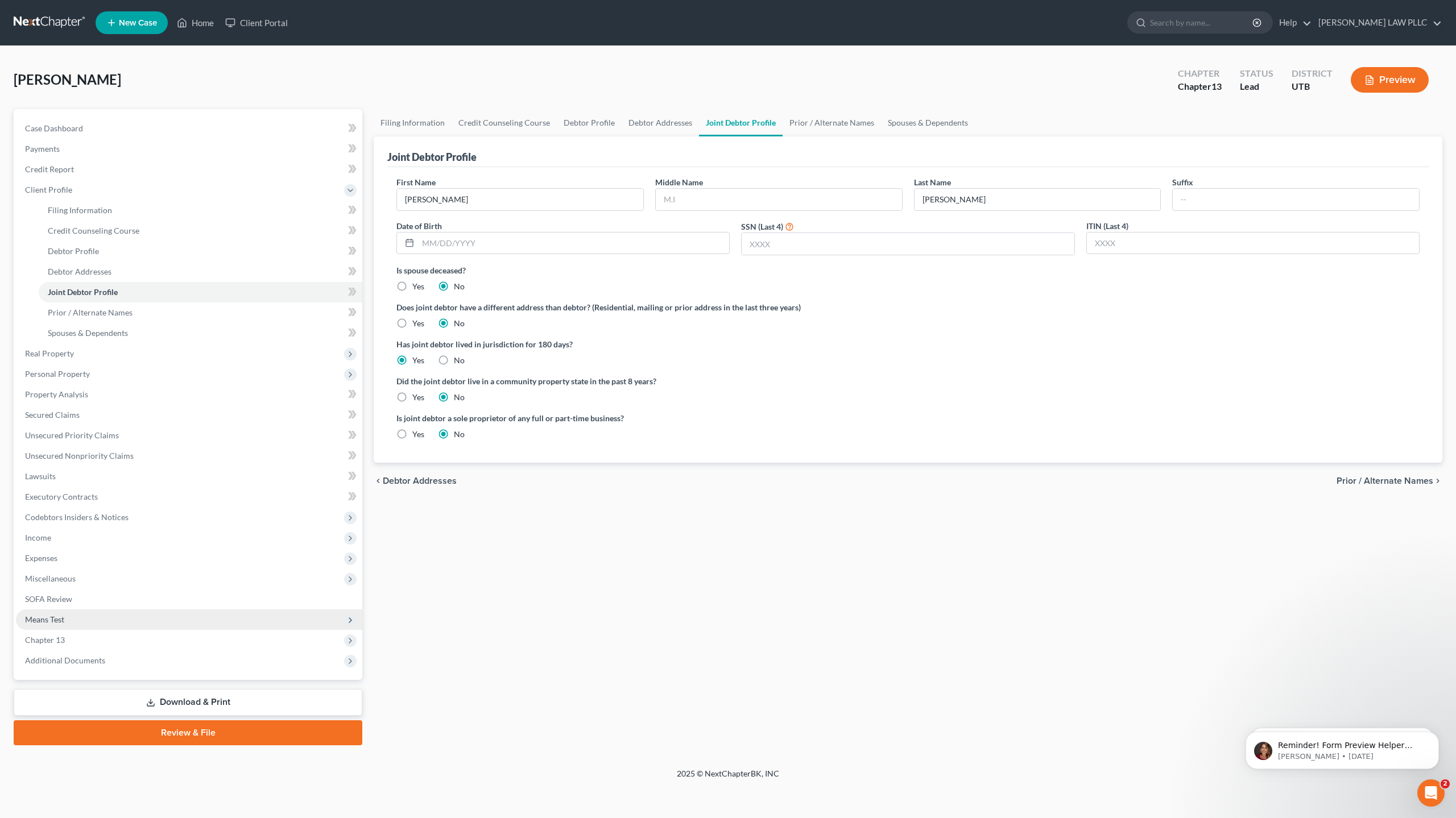
click at [59, 619] on span "Means Test" at bounding box center [44, 619] width 40 height 10
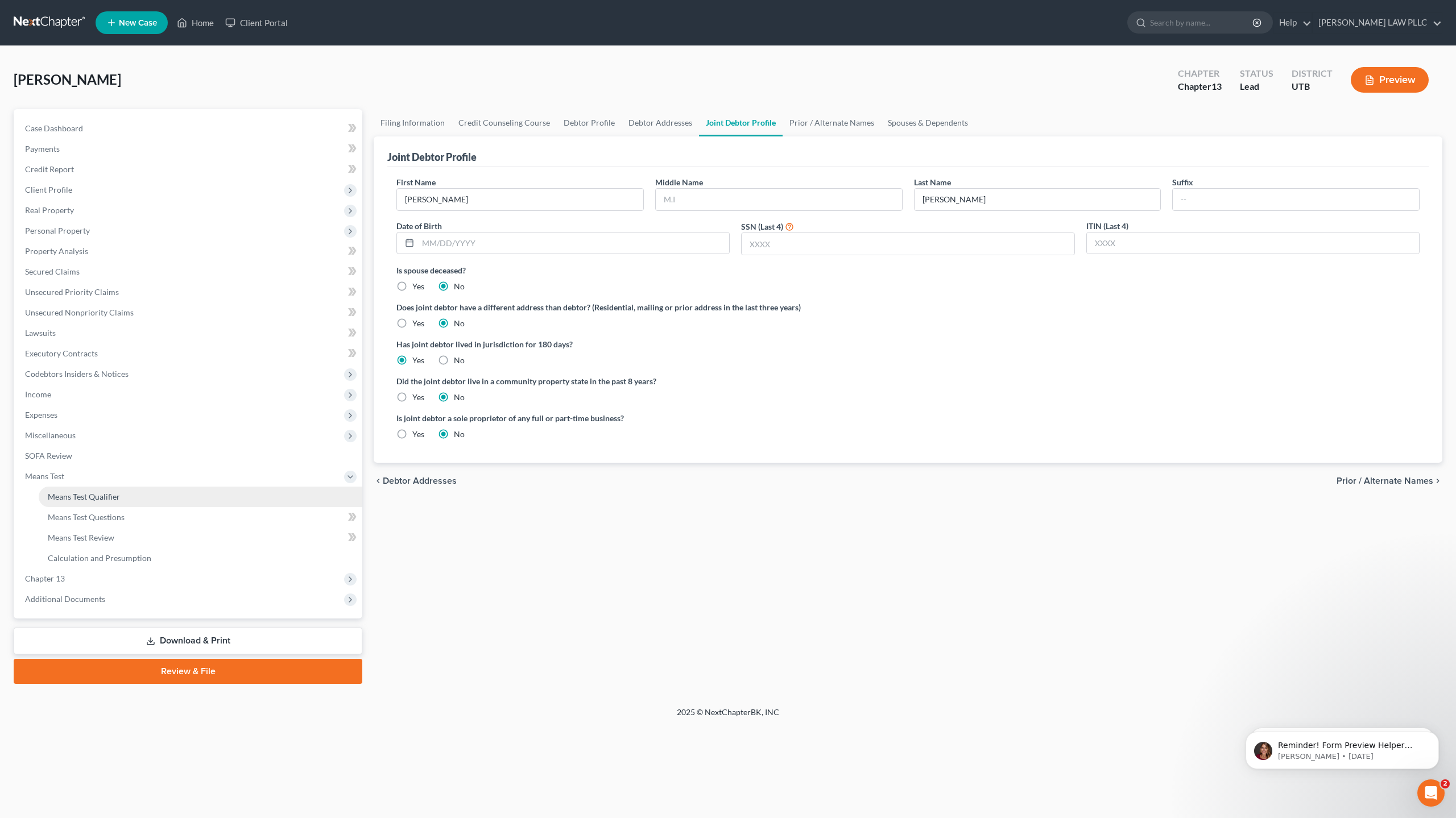
click at [104, 498] on span "Means Test Qualifier" at bounding box center [84, 497] width 72 height 10
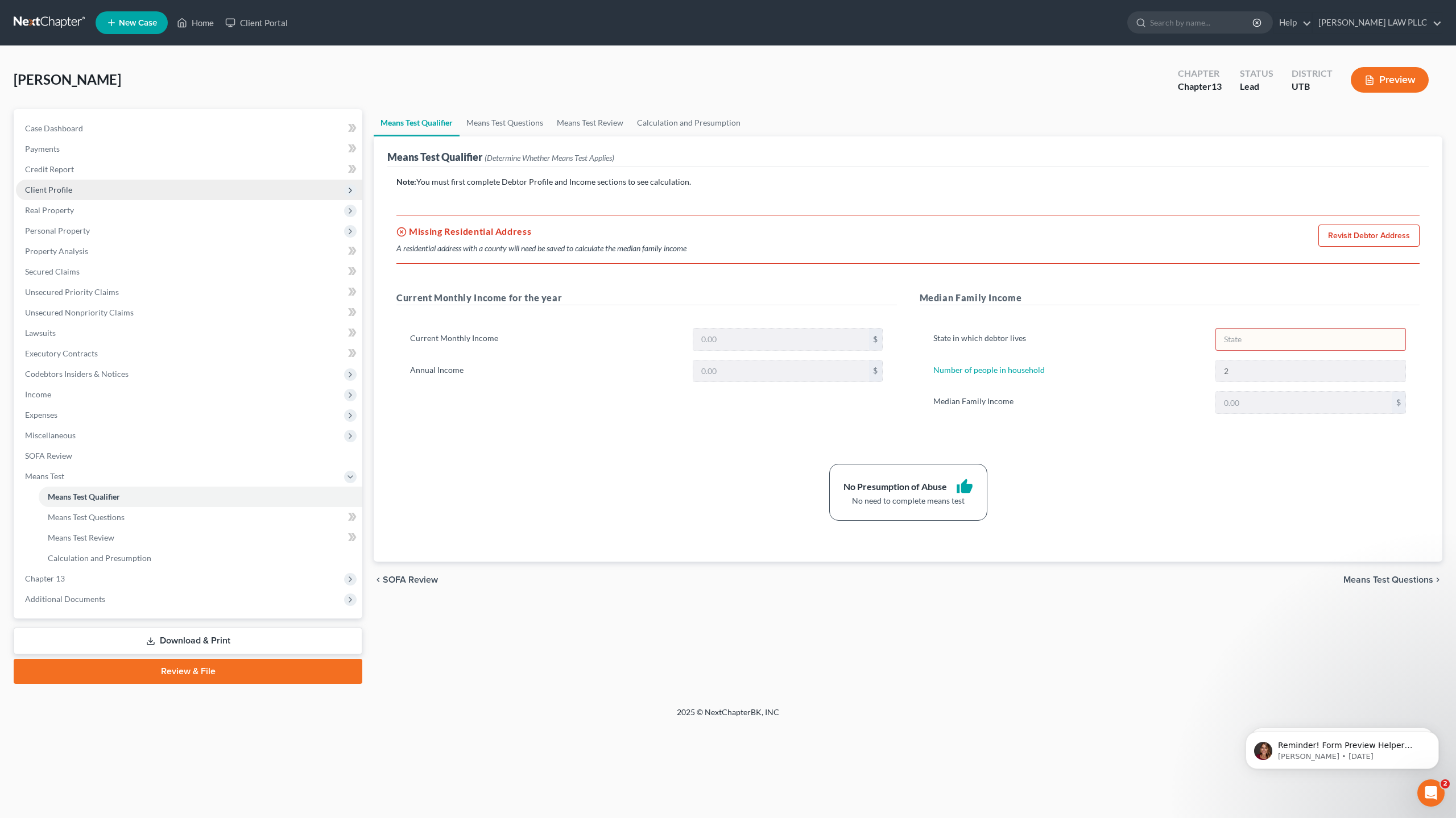
click at [68, 194] on span "Client Profile" at bounding box center [189, 190] width 347 height 21
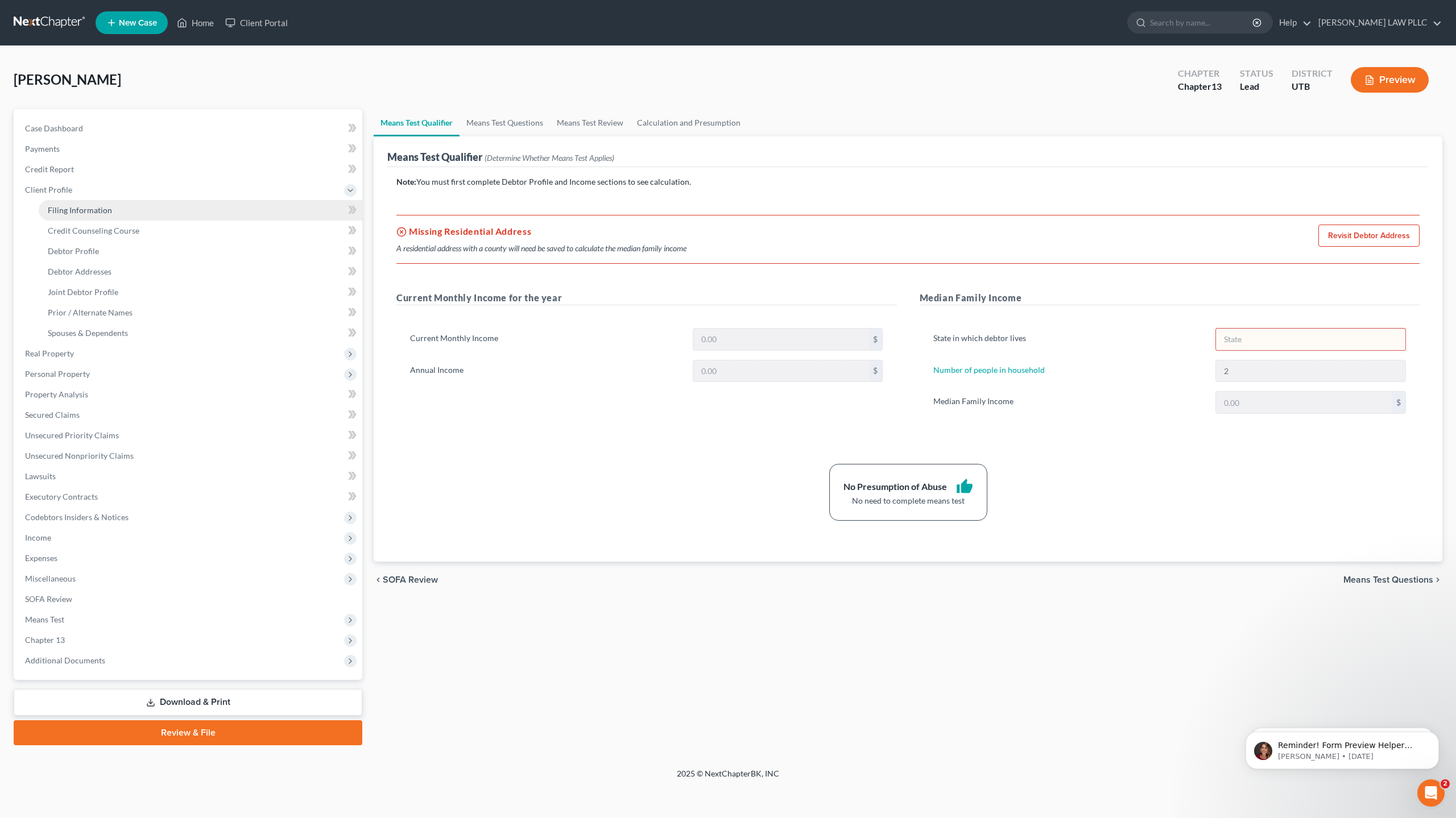
click at [81, 208] on span "Filing Information" at bounding box center [80, 210] width 64 height 10
select select "1"
select select "3"
select select "81"
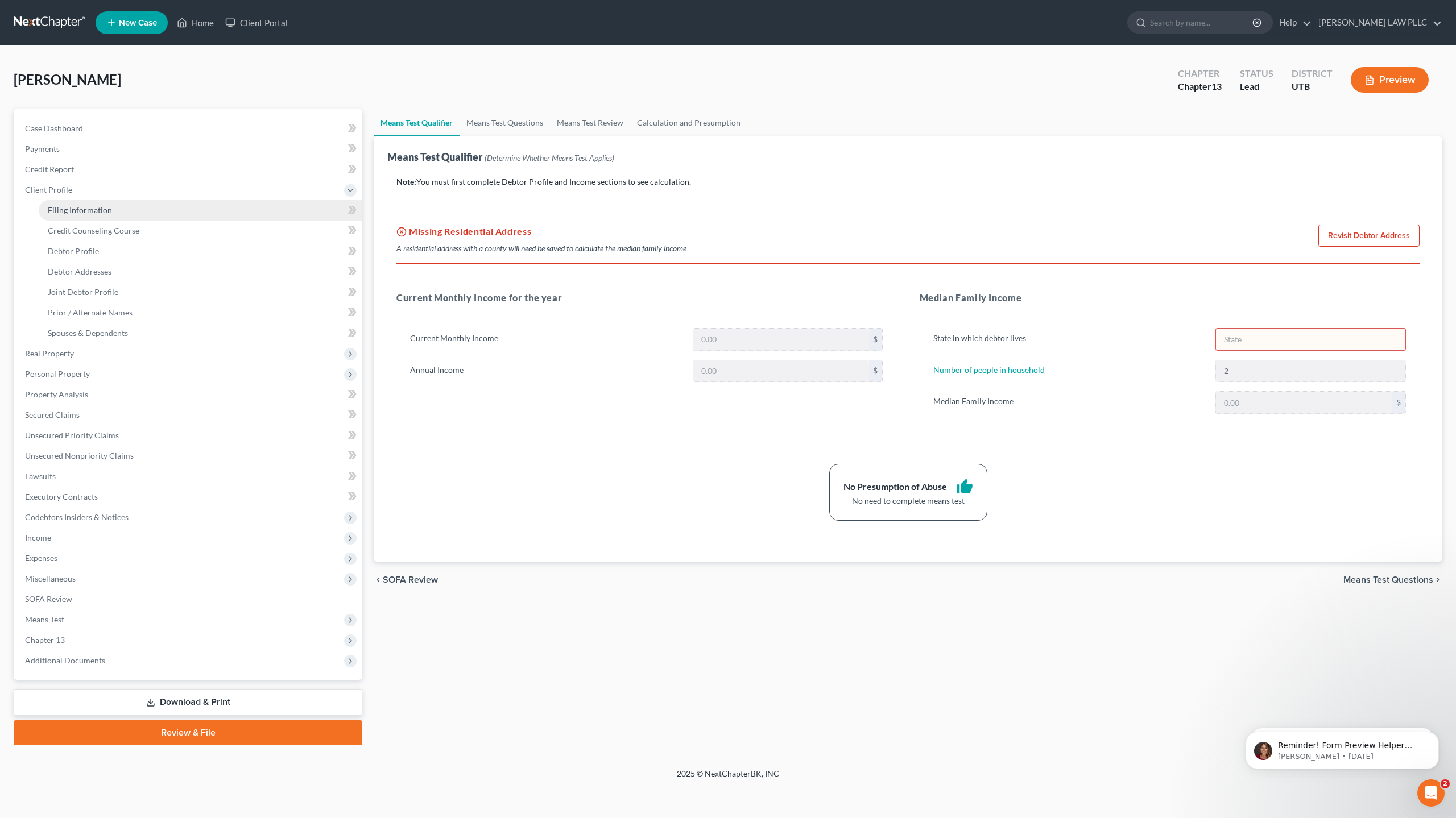
select select "0"
select select "46"
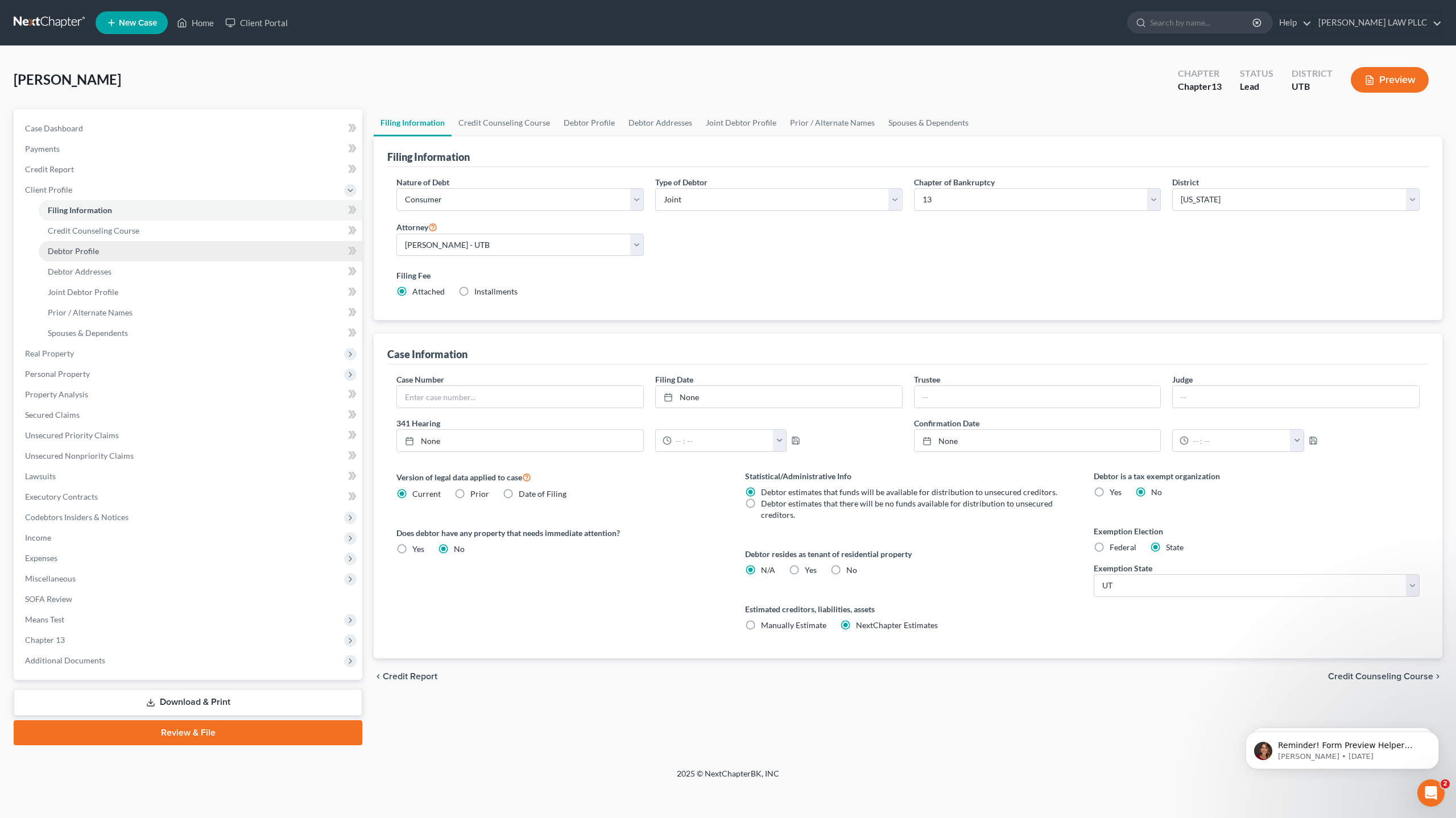
click at [78, 253] on span "Debtor Profile" at bounding box center [74, 251] width 51 height 10
select select "1"
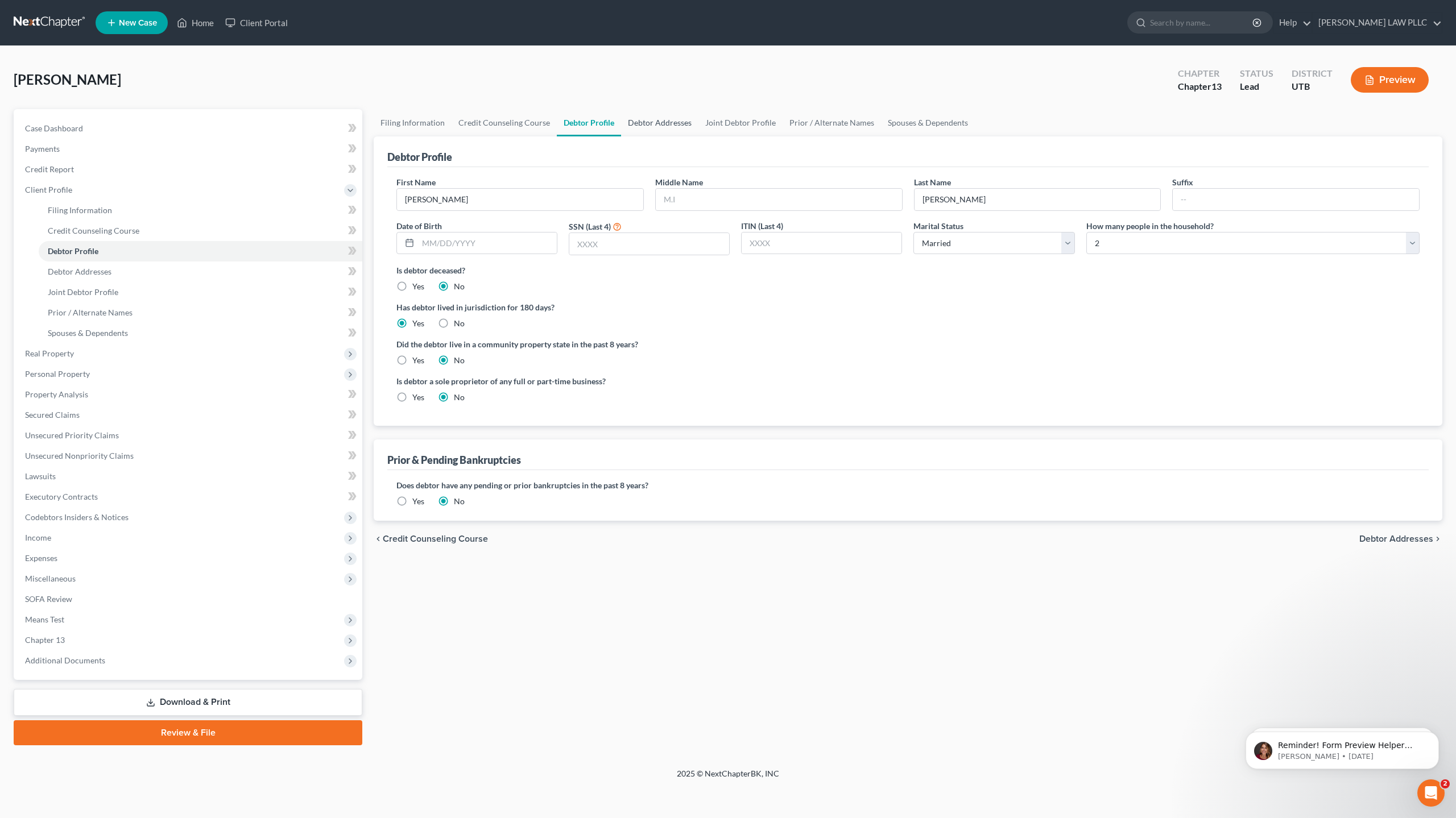
click at [666, 123] on link "Debtor Addresses" at bounding box center [660, 123] width 77 height 27
select select "0"
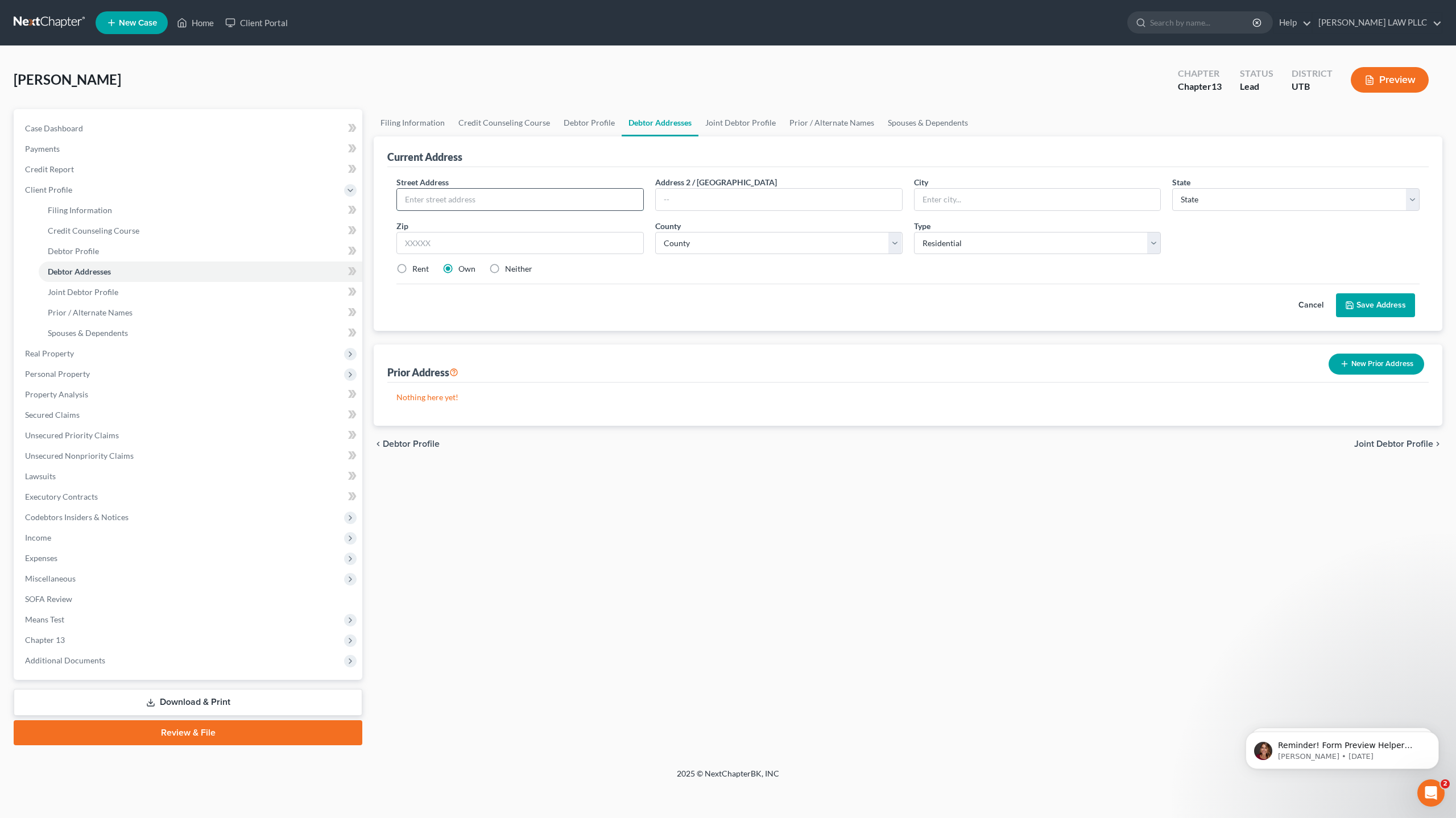
click at [446, 197] on input "text" at bounding box center [520, 200] width 246 height 22
type input "752 [GEOGRAPHIC_DATA]"
click at [940, 194] on input "text" at bounding box center [1037, 200] width 246 height 22
type input "Payson"
click at [1209, 201] on select "State [US_STATE] AK AR AZ CA CO CT DE DC [GEOGRAPHIC_DATA] [GEOGRAPHIC_DATA] GU…" at bounding box center [1296, 199] width 247 height 22
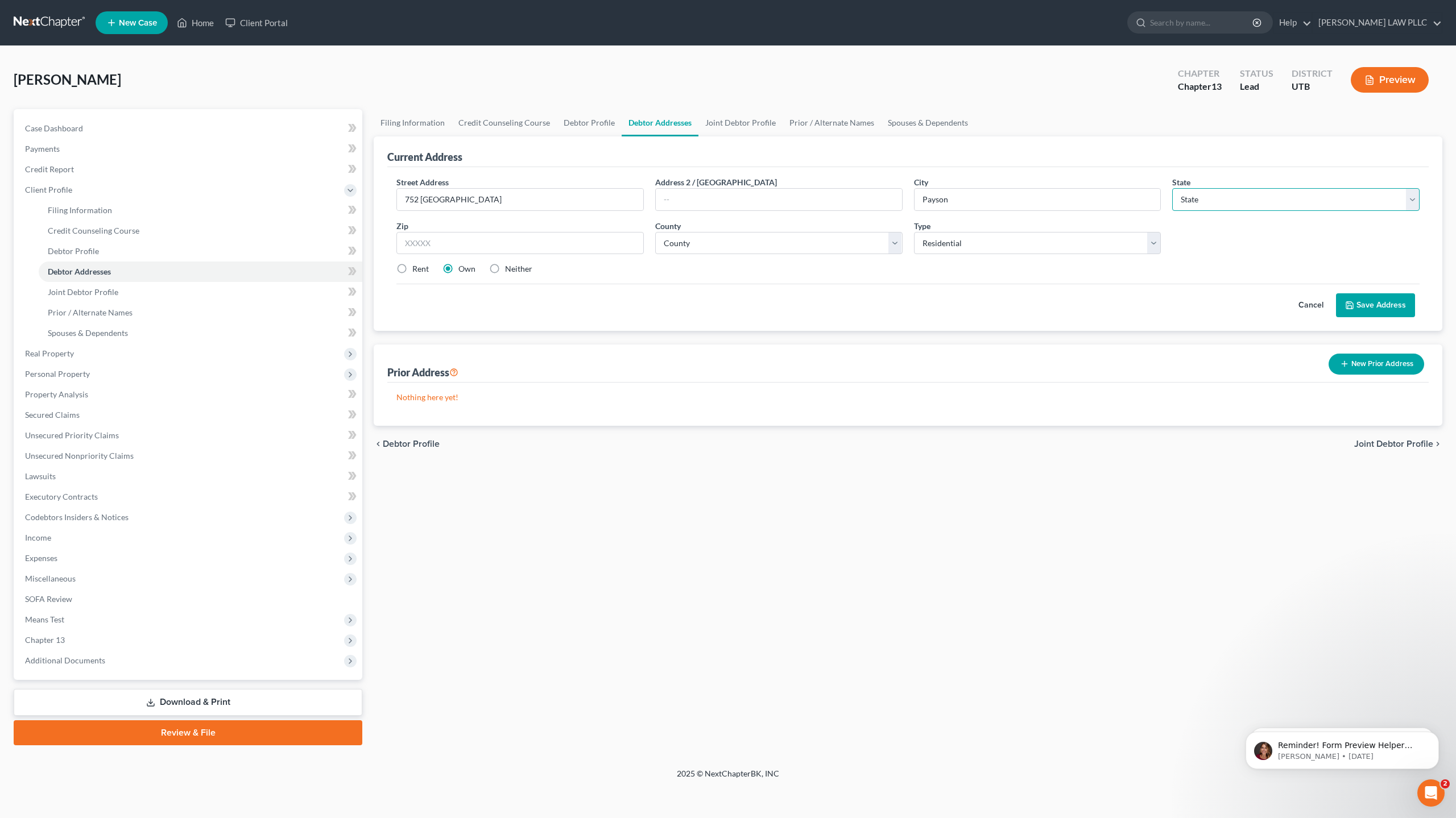
select select "46"
click at [1172, 188] on select "State [US_STATE] AK AR AZ CA CO CT DE DC [GEOGRAPHIC_DATA] [GEOGRAPHIC_DATA] GU…" at bounding box center [1296, 199] width 247 height 22
click at [460, 241] on input "text" at bounding box center [520, 243] width 247 height 22
type input "84651"
click at [700, 238] on select "County [GEOGRAPHIC_DATA] [GEOGRAPHIC_DATA] [GEOGRAPHIC_DATA] [GEOGRAPHIC_DATA] …" at bounding box center [779, 243] width 247 height 22
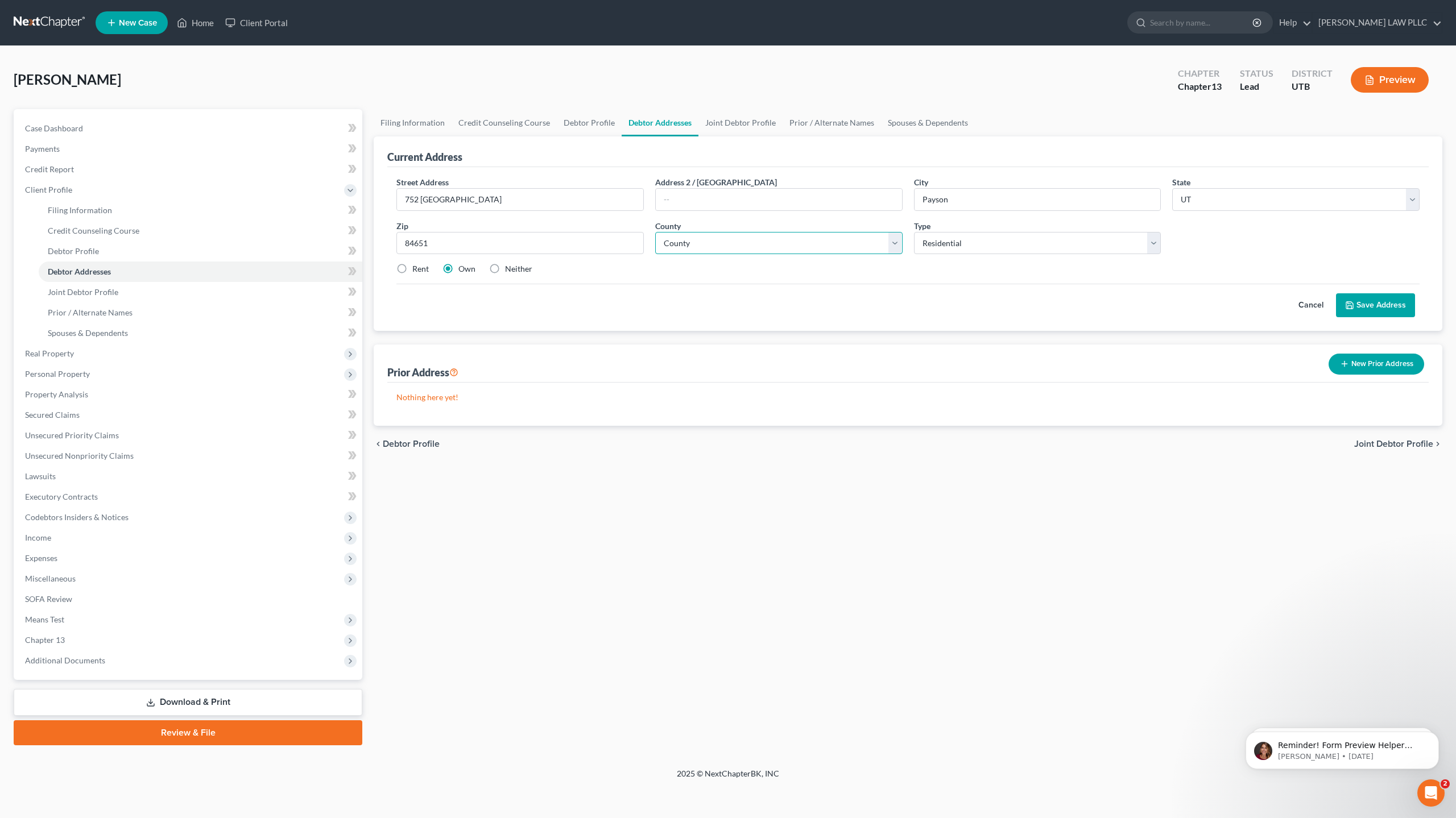
select select "24"
click at [655, 232] on select "County [GEOGRAPHIC_DATA] [GEOGRAPHIC_DATA] [GEOGRAPHIC_DATA] [GEOGRAPHIC_DATA] …" at bounding box center [779, 243] width 247 height 22
click at [1033, 241] on select "Select Residential Mailing Rental Business" at bounding box center [1037, 243] width 247 height 22
select select "2"
click at [914, 232] on select "Select Residential Mailing Rental Business" at bounding box center [1037, 243] width 247 height 22
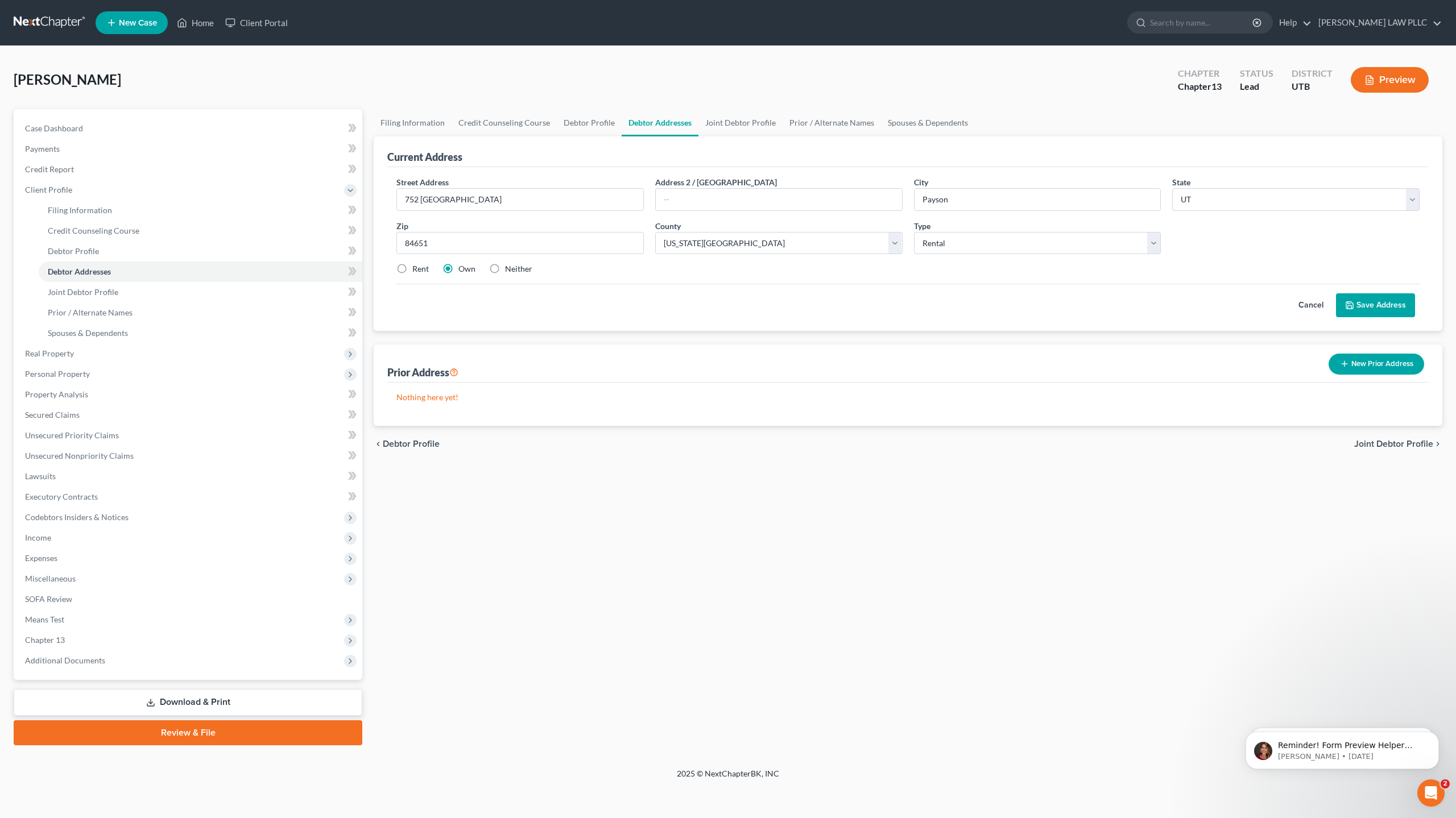
click at [1384, 300] on button "Save Address" at bounding box center [1376, 305] width 79 height 24
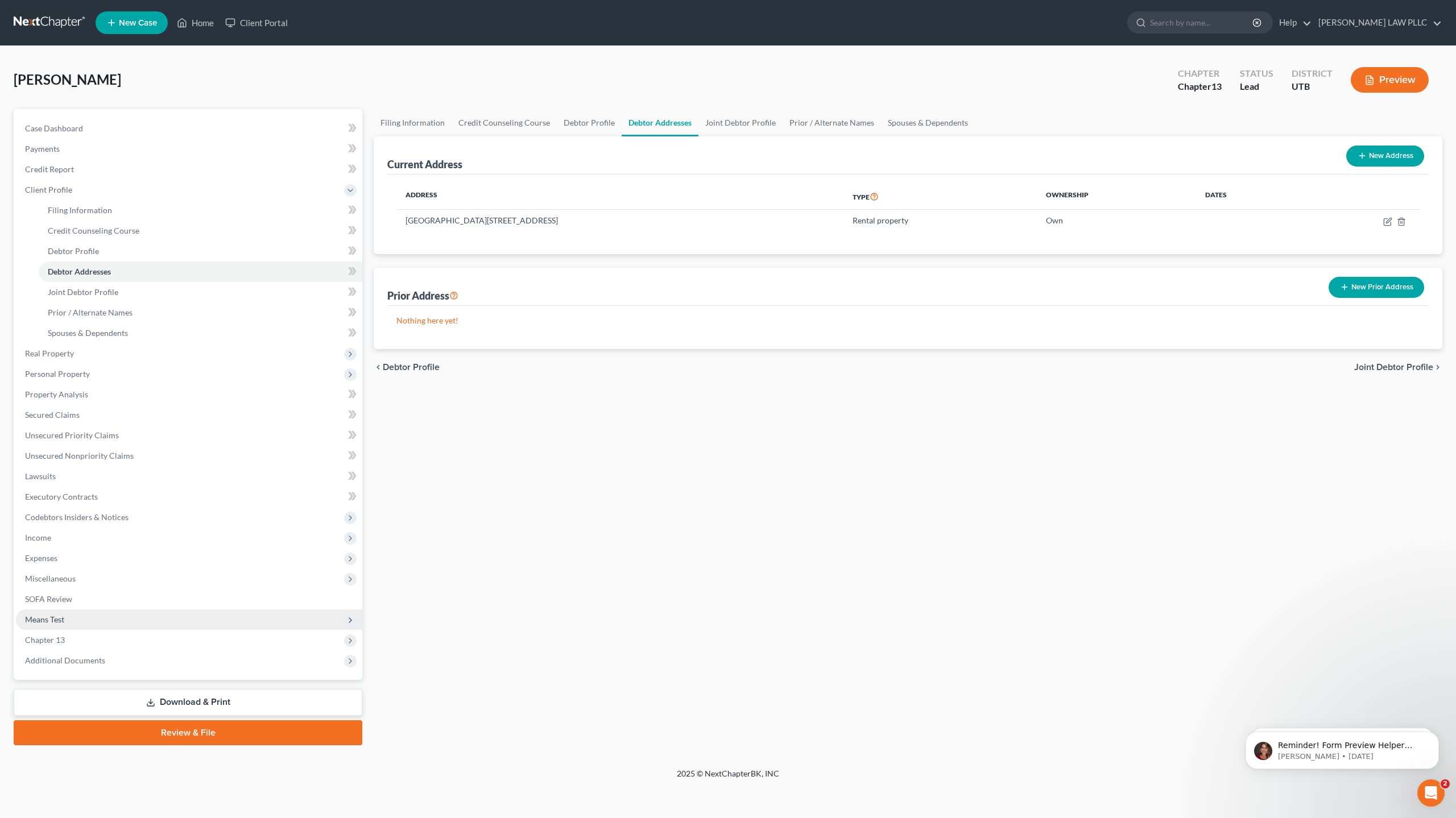
click at [57, 621] on span "Means Test" at bounding box center [44, 619] width 40 height 10
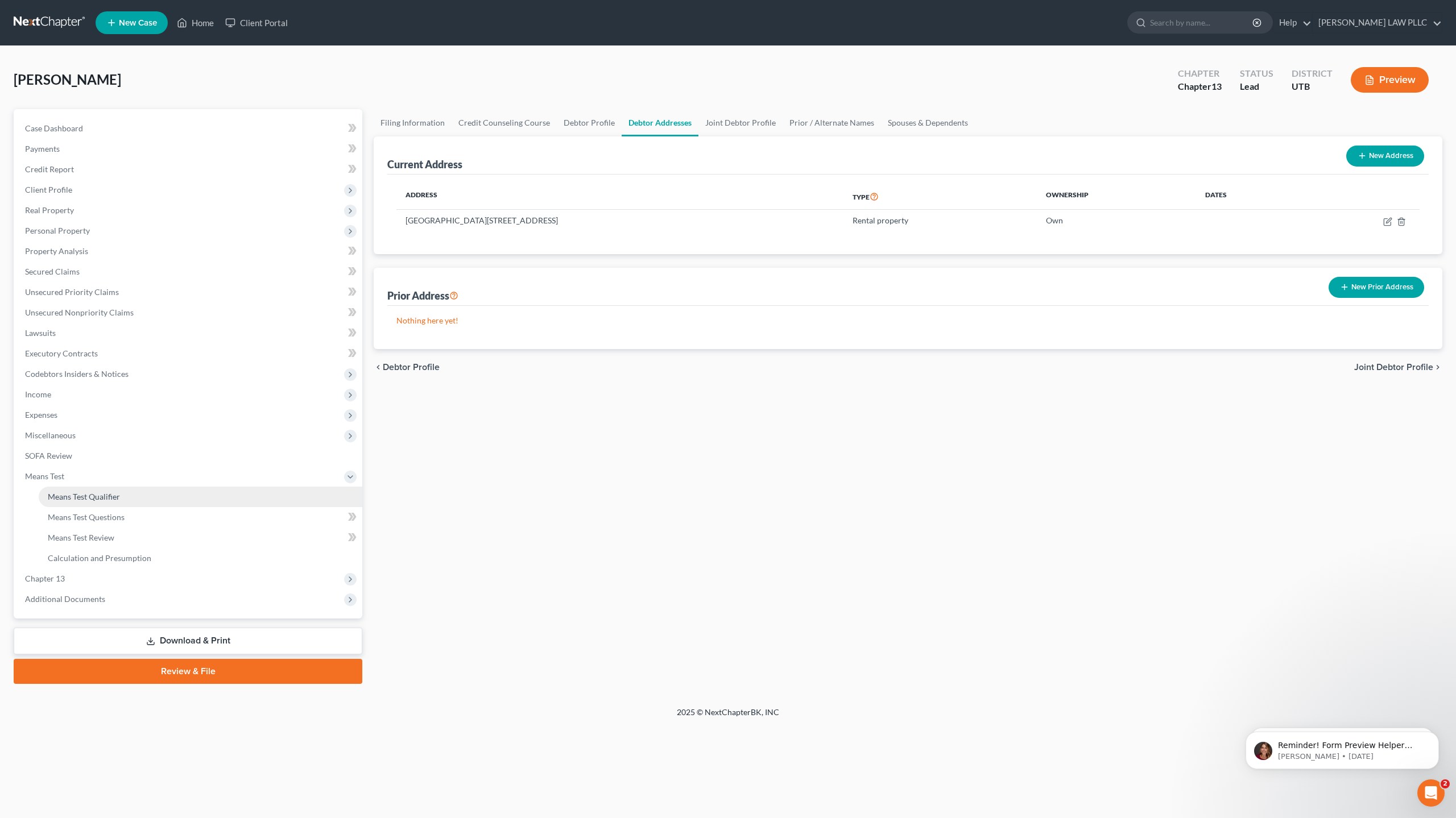
click at [116, 495] on span "Means Test Qualifier" at bounding box center [84, 497] width 72 height 10
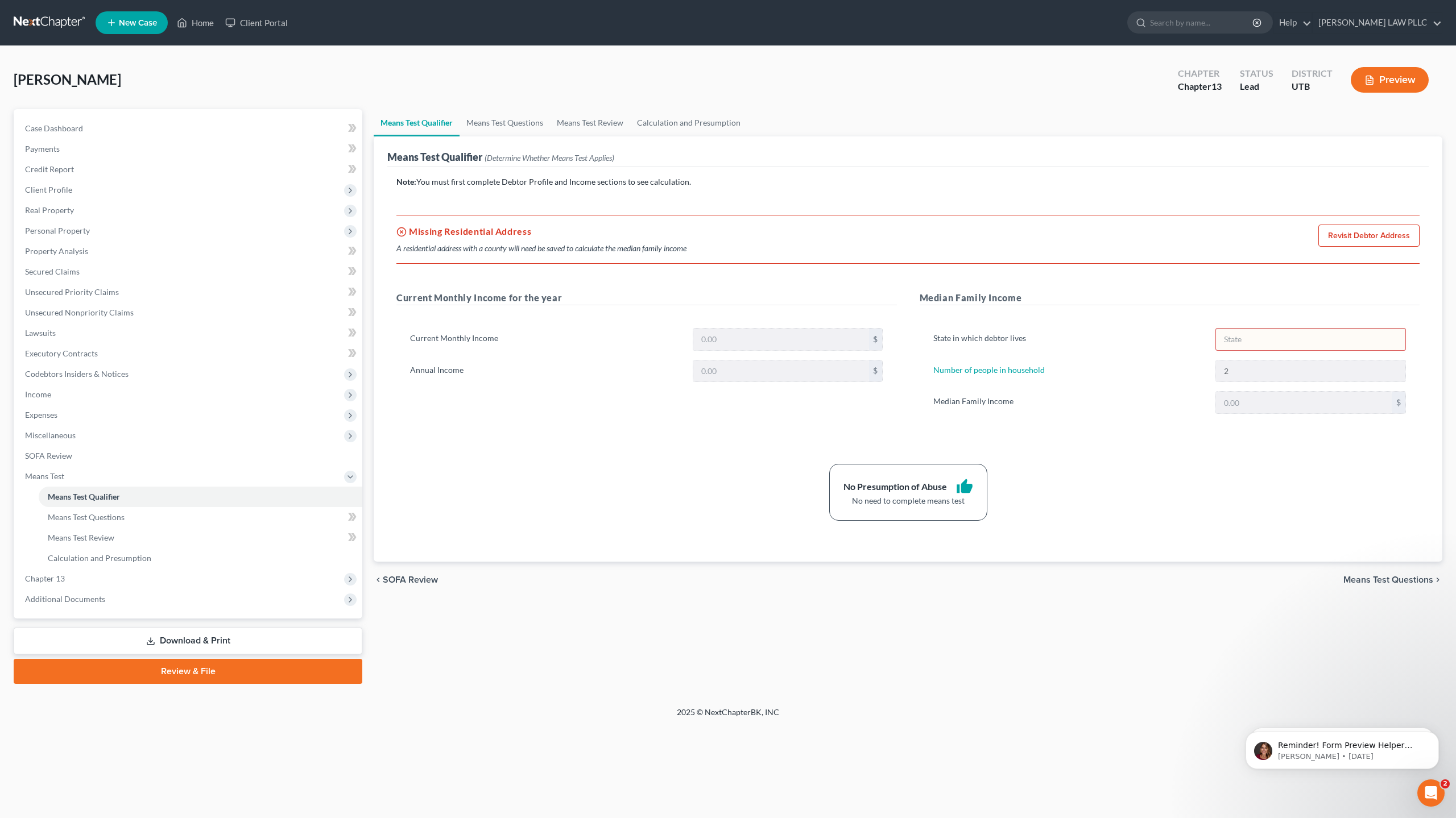
click at [1372, 232] on link "Revisit Debtor Address" at bounding box center [1369, 236] width 102 height 22
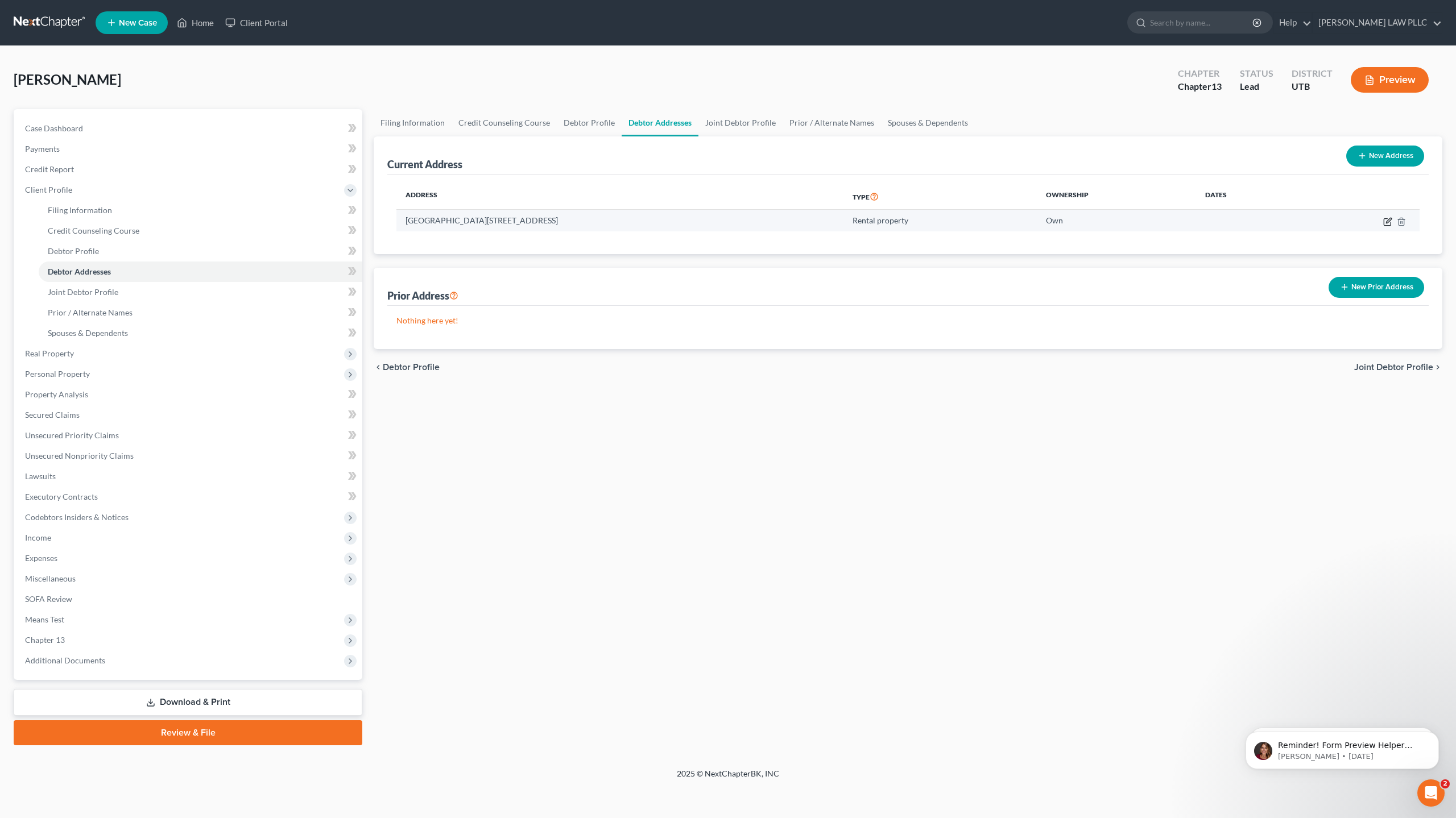
click at [1387, 219] on icon "button" at bounding box center [1387, 221] width 9 height 9
select select "46"
select select "24"
select select "2"
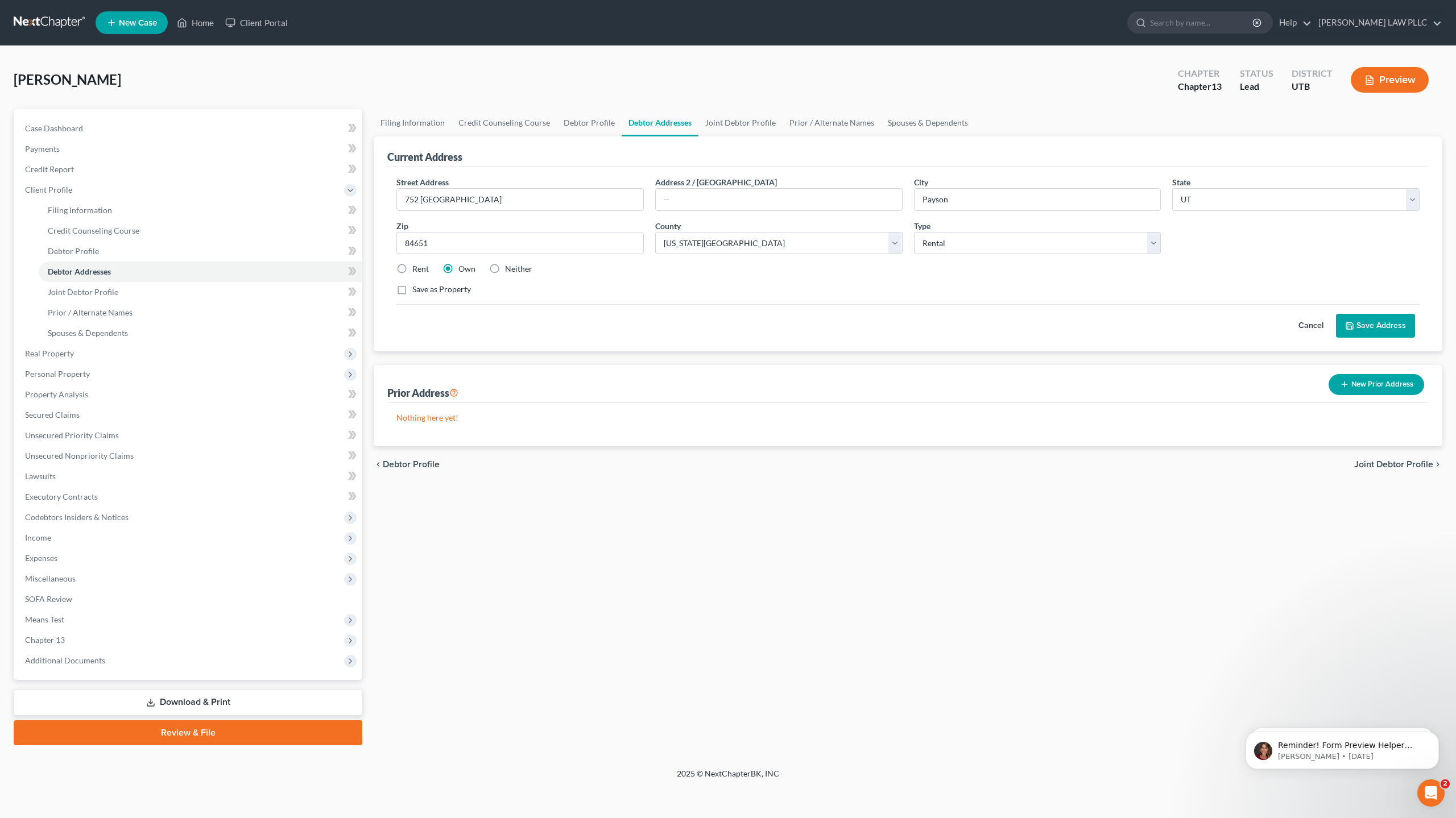
click at [412, 270] on label "Rent" at bounding box center [420, 269] width 16 height 12
click at [417, 270] on input "Rent" at bounding box center [421, 267] width 7 height 7
radio input "true"
click at [1372, 328] on button "Save Address" at bounding box center [1376, 325] width 79 height 24
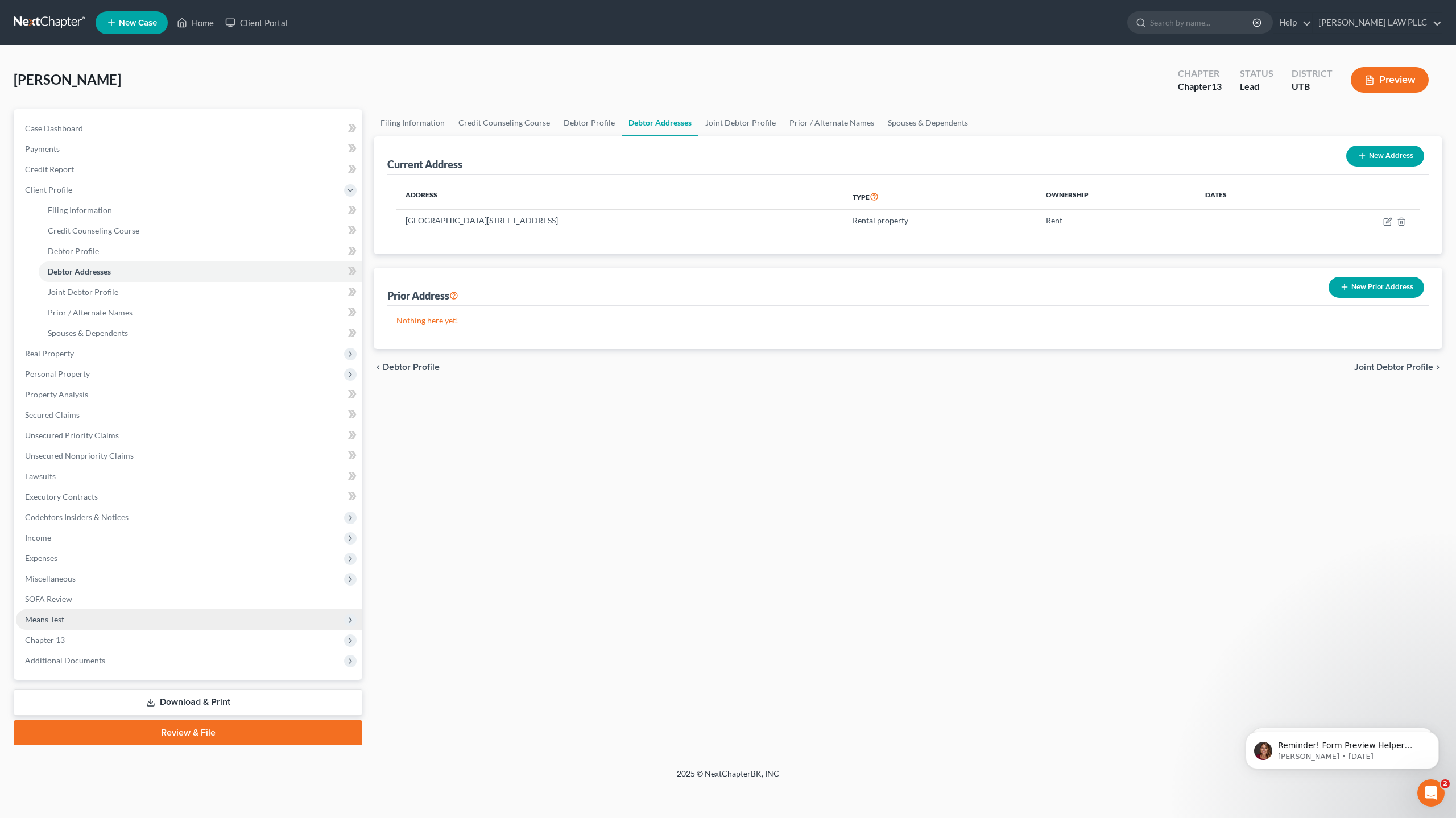
click at [69, 620] on span "Means Test" at bounding box center [189, 620] width 347 height 21
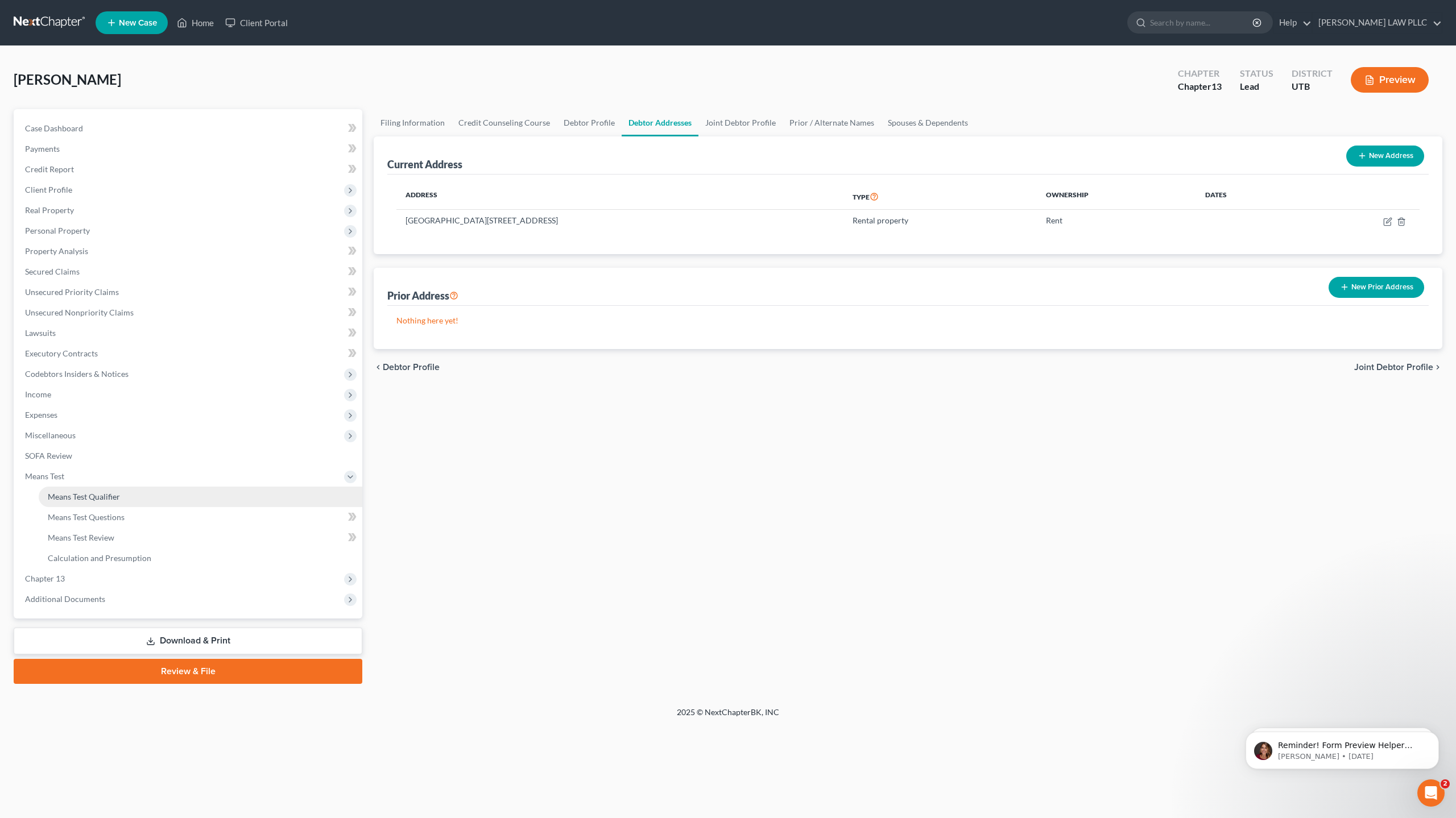
click at [81, 490] on link "Means Test Qualifier" at bounding box center [201, 497] width 323 height 21
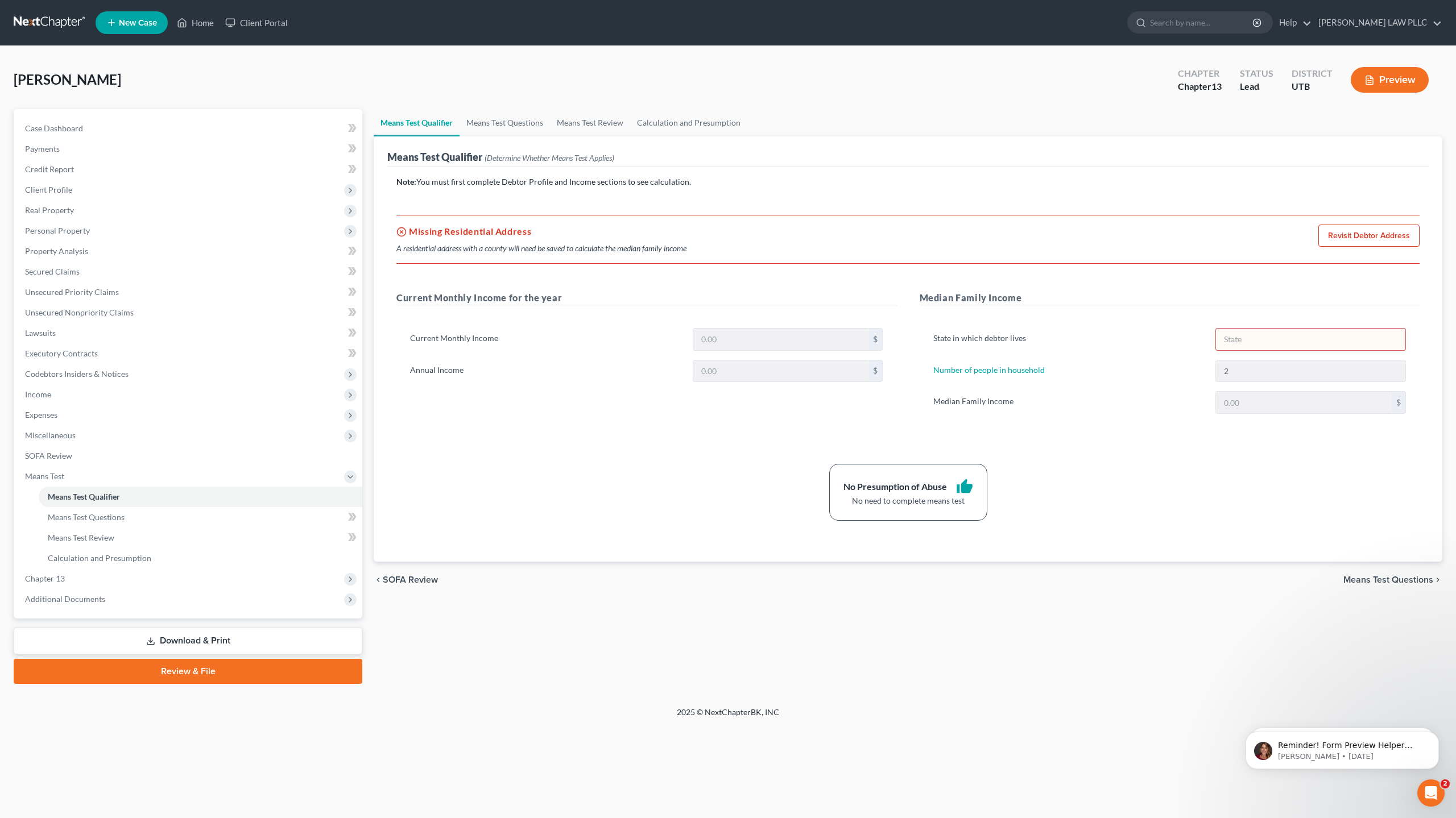
click at [874, 252] on div "Missing Residential Address A residential address with a county will need be sa…" at bounding box center [908, 239] width 1023 height 49
click at [505, 120] on link "Means Test Questions" at bounding box center [505, 123] width 91 height 27
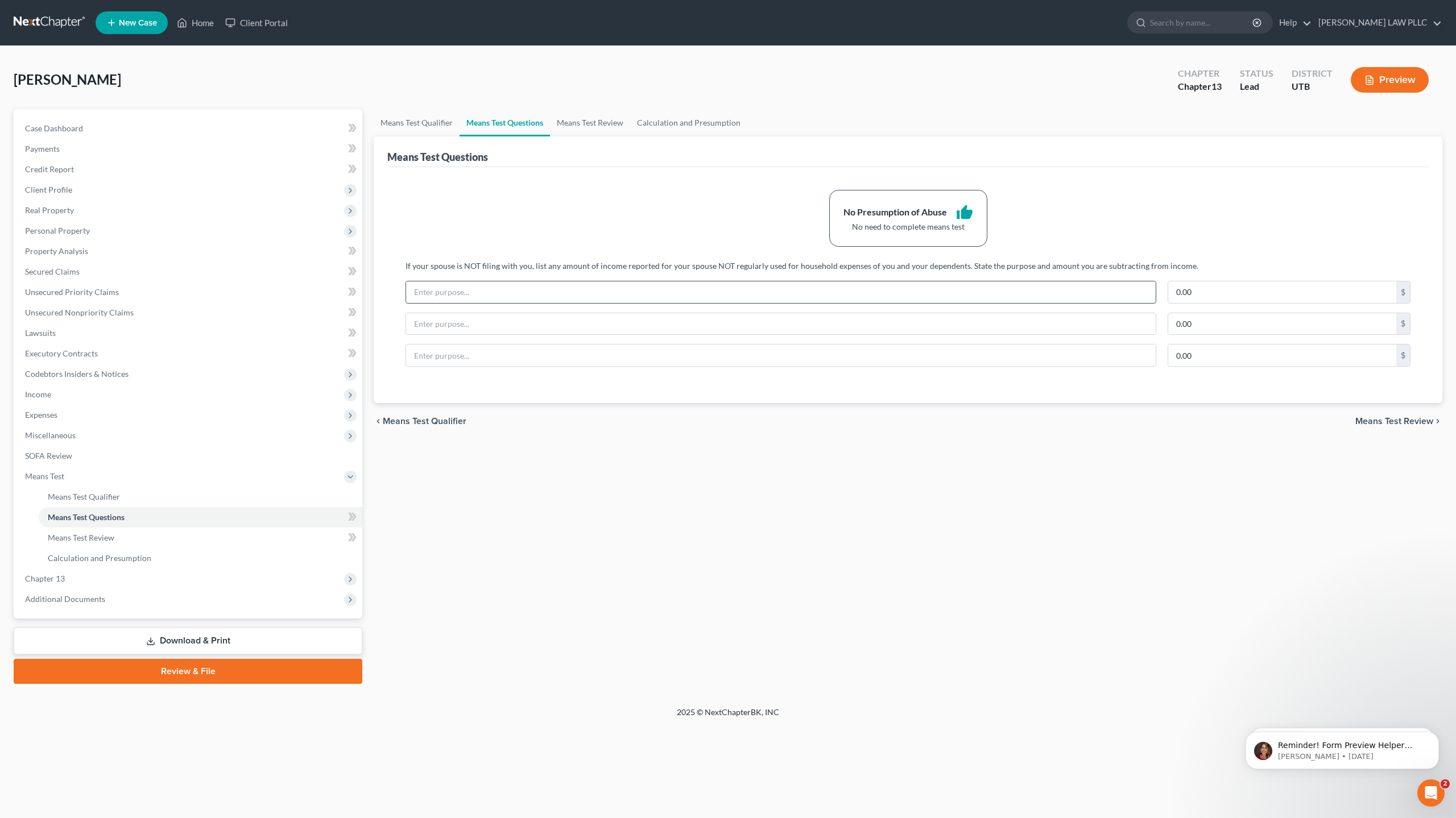
click at [458, 292] on input "text" at bounding box center [781, 292] width 750 height 22
click at [418, 119] on link "Means Test Qualifier" at bounding box center [416, 123] width 86 height 27
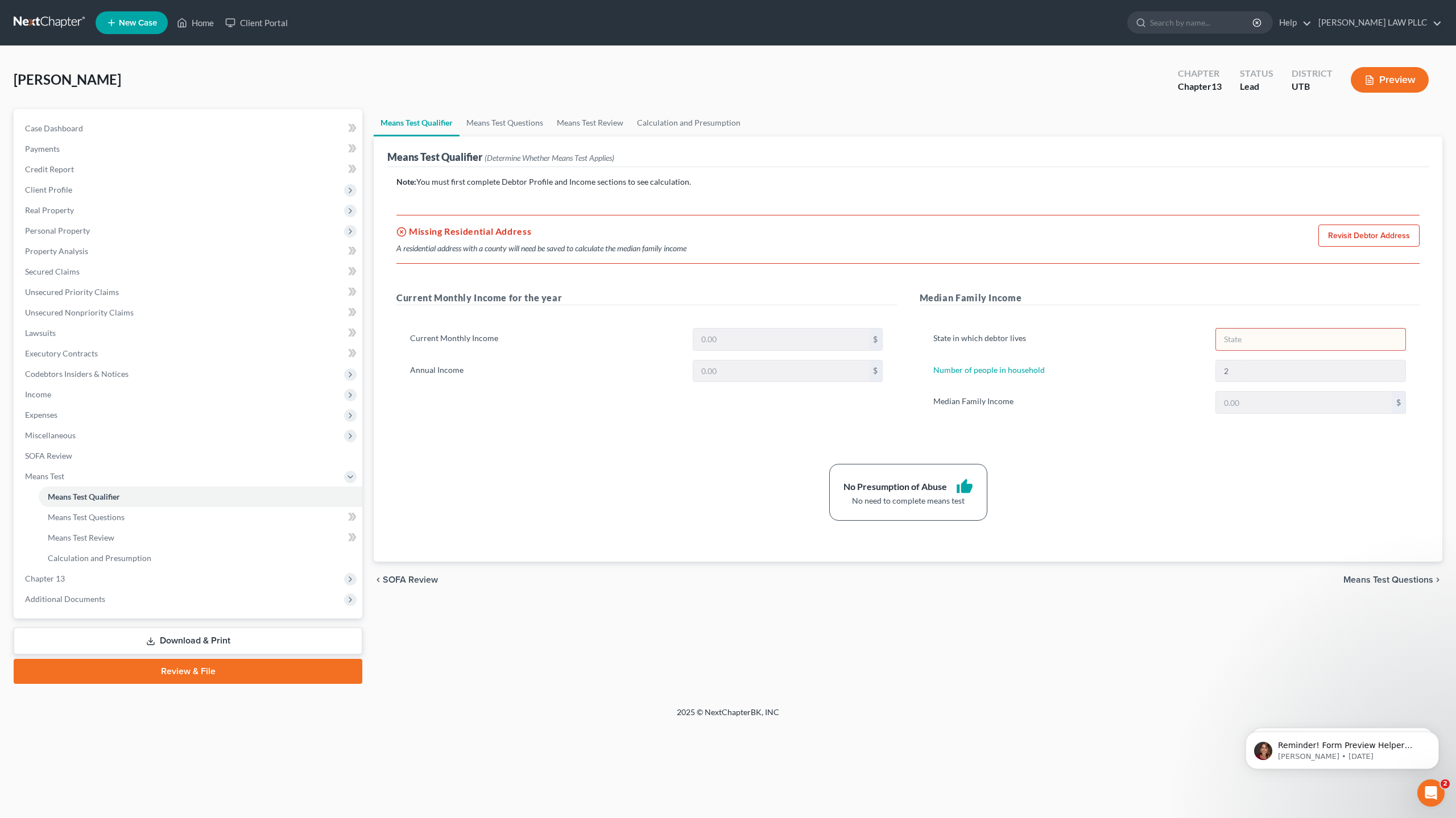
click at [505, 234] on h5 "Missing Residential Address" at bounding box center [541, 232] width 290 height 13
click at [990, 400] on label "Median Family Income" at bounding box center [1069, 402] width 283 height 22
click at [69, 189] on span "Client Profile" at bounding box center [49, 190] width 47 height 10
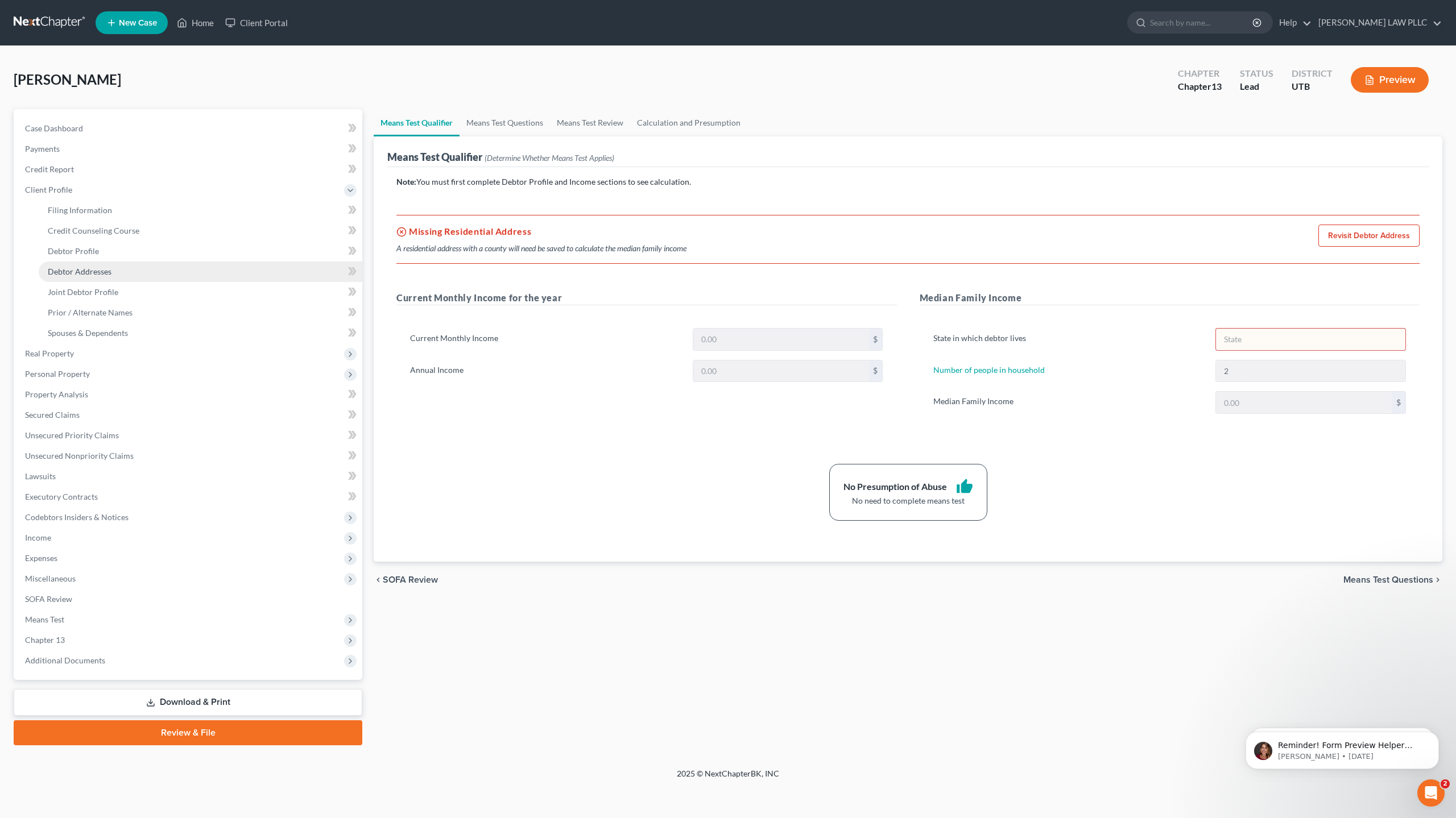
click at [89, 269] on span "Debtor Addresses" at bounding box center [80, 272] width 64 height 10
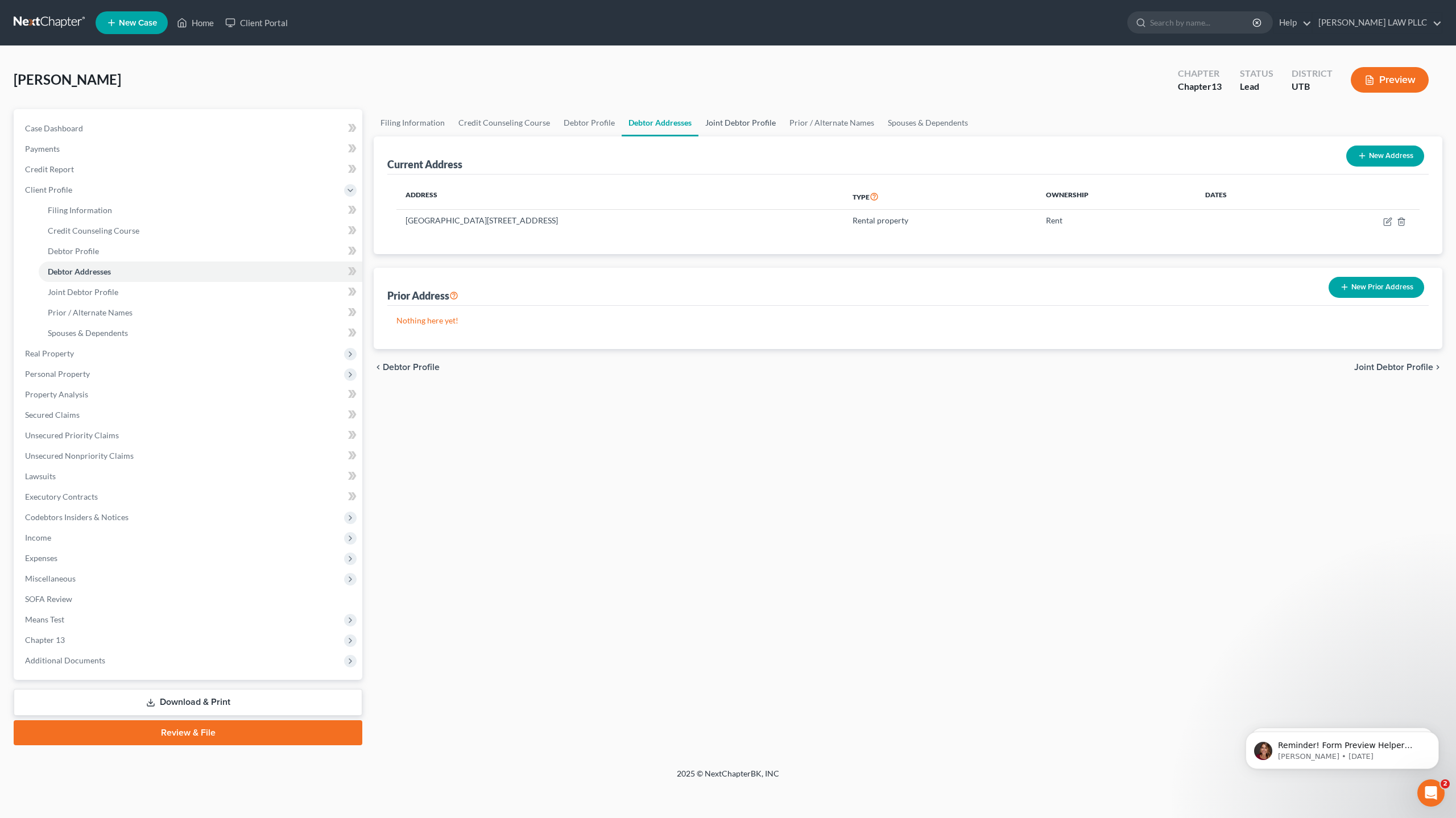
click at [734, 122] on link "Joint Debtor Profile" at bounding box center [740, 123] width 84 height 27
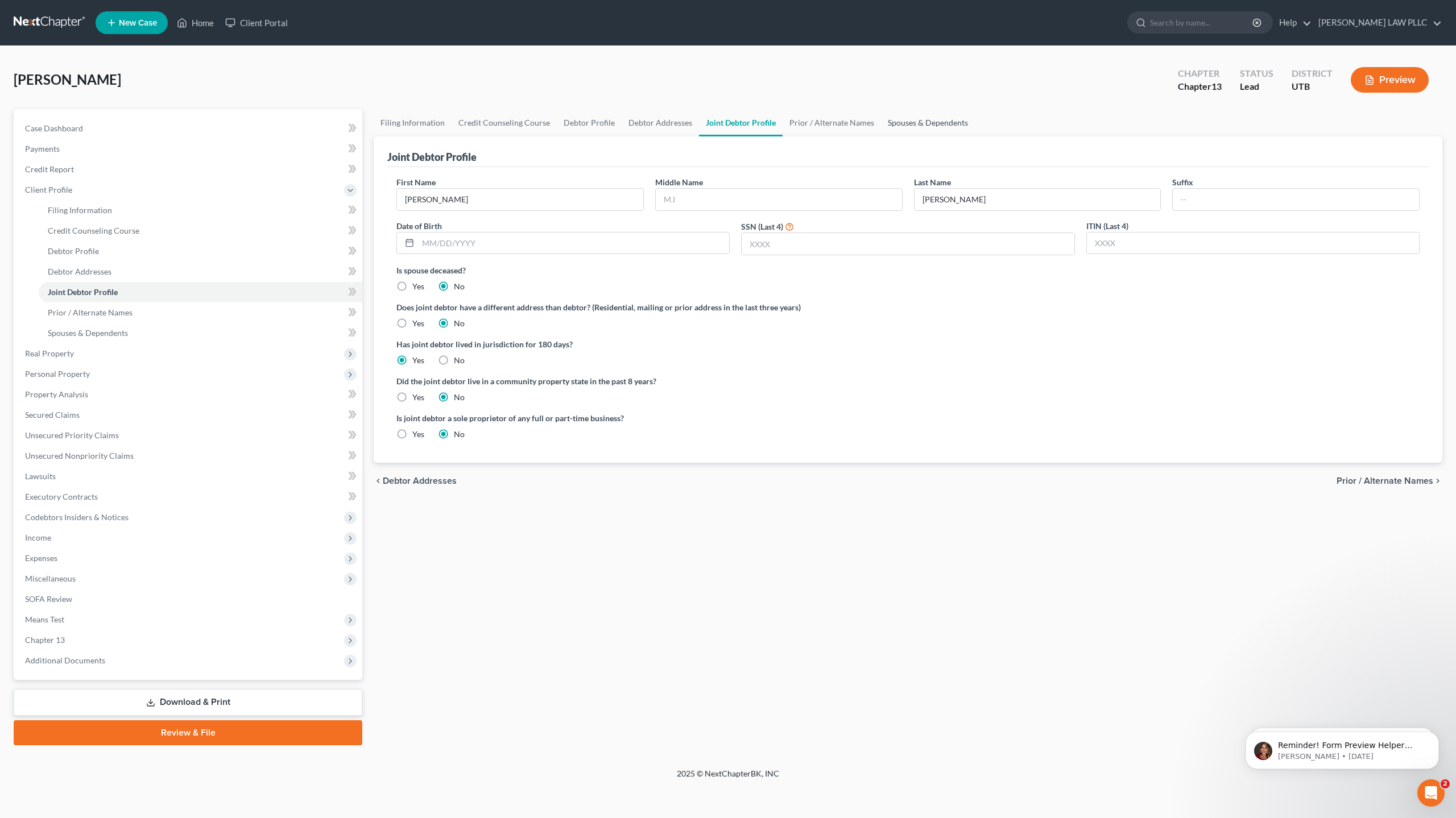
click at [925, 123] on link "Spouses & Dependents" at bounding box center [928, 123] width 94 height 27
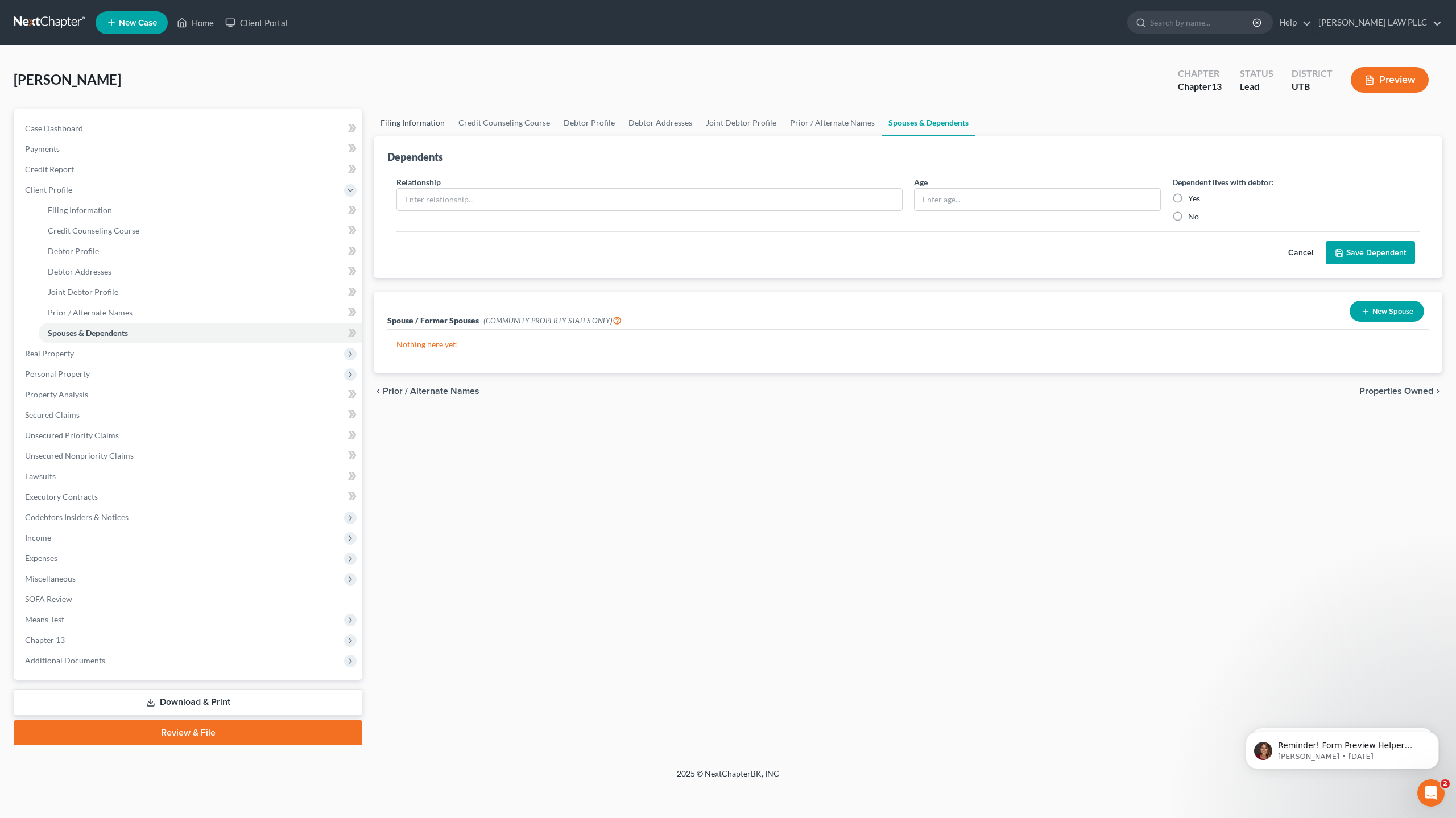
click at [418, 122] on link "Filing Information" at bounding box center [413, 123] width 78 height 27
select select "1"
select select "3"
select select "81"
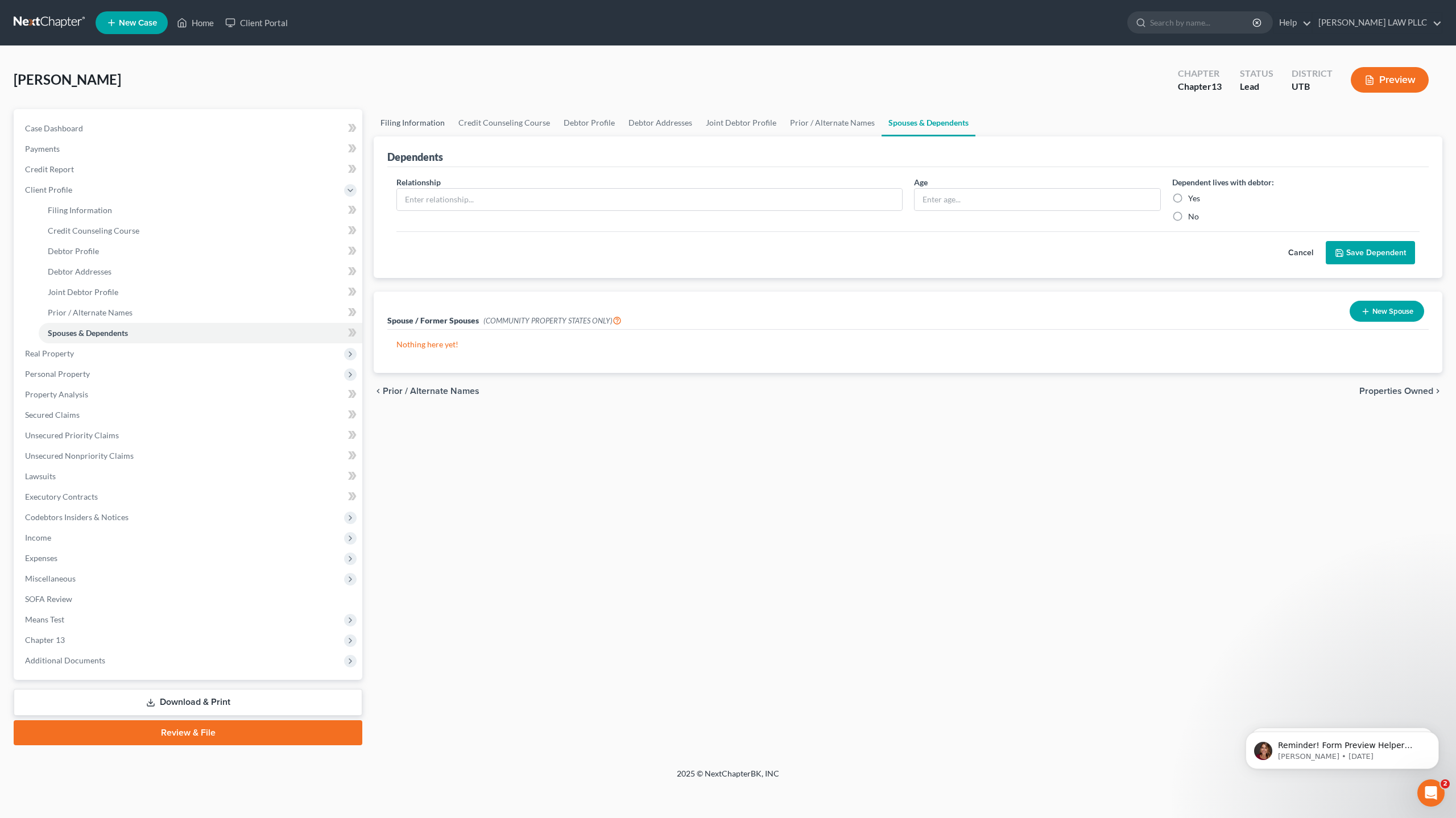
select select "0"
select select "46"
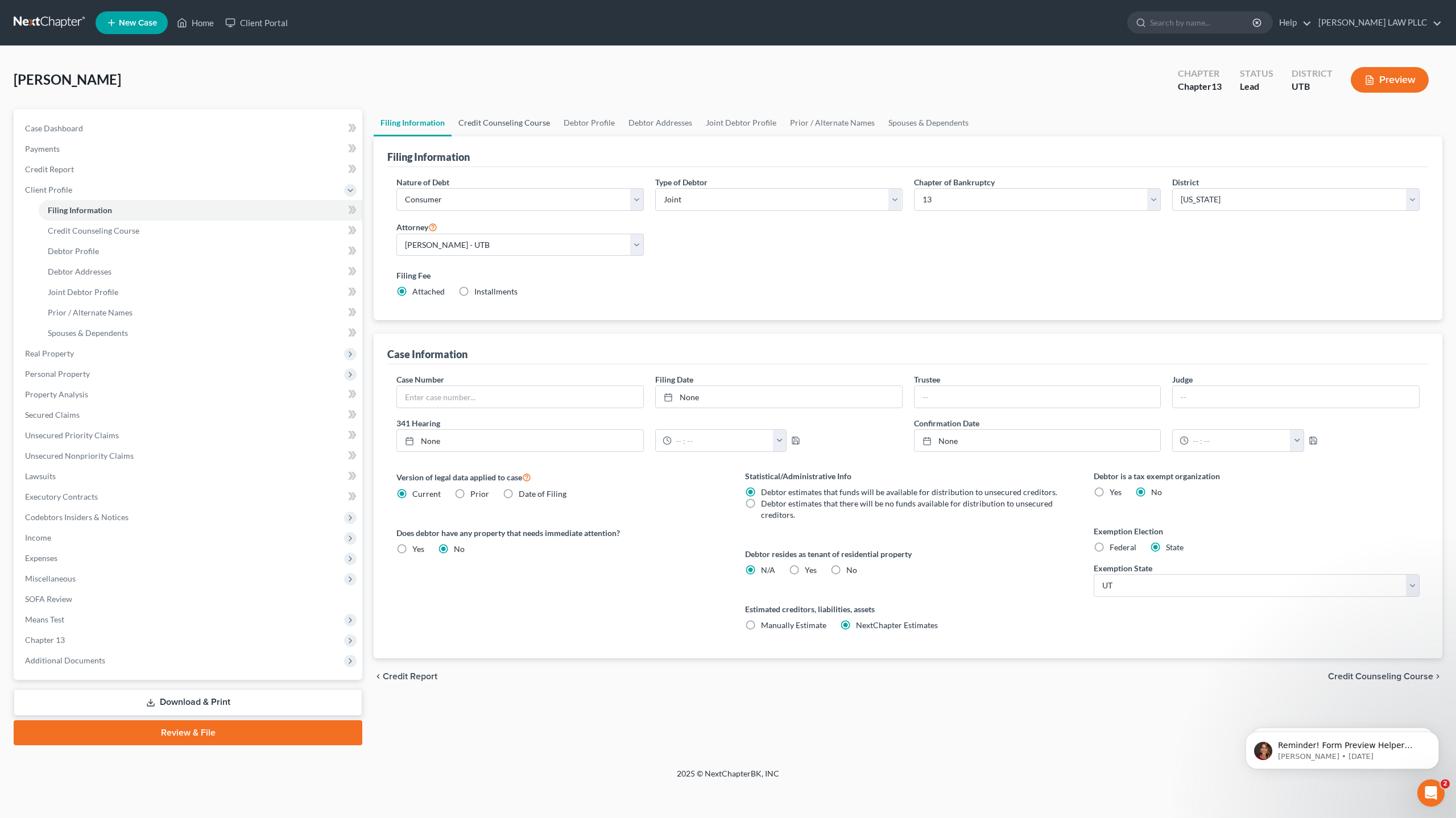
click at [512, 119] on link "Credit Counseling Course" at bounding box center [504, 123] width 105 height 27
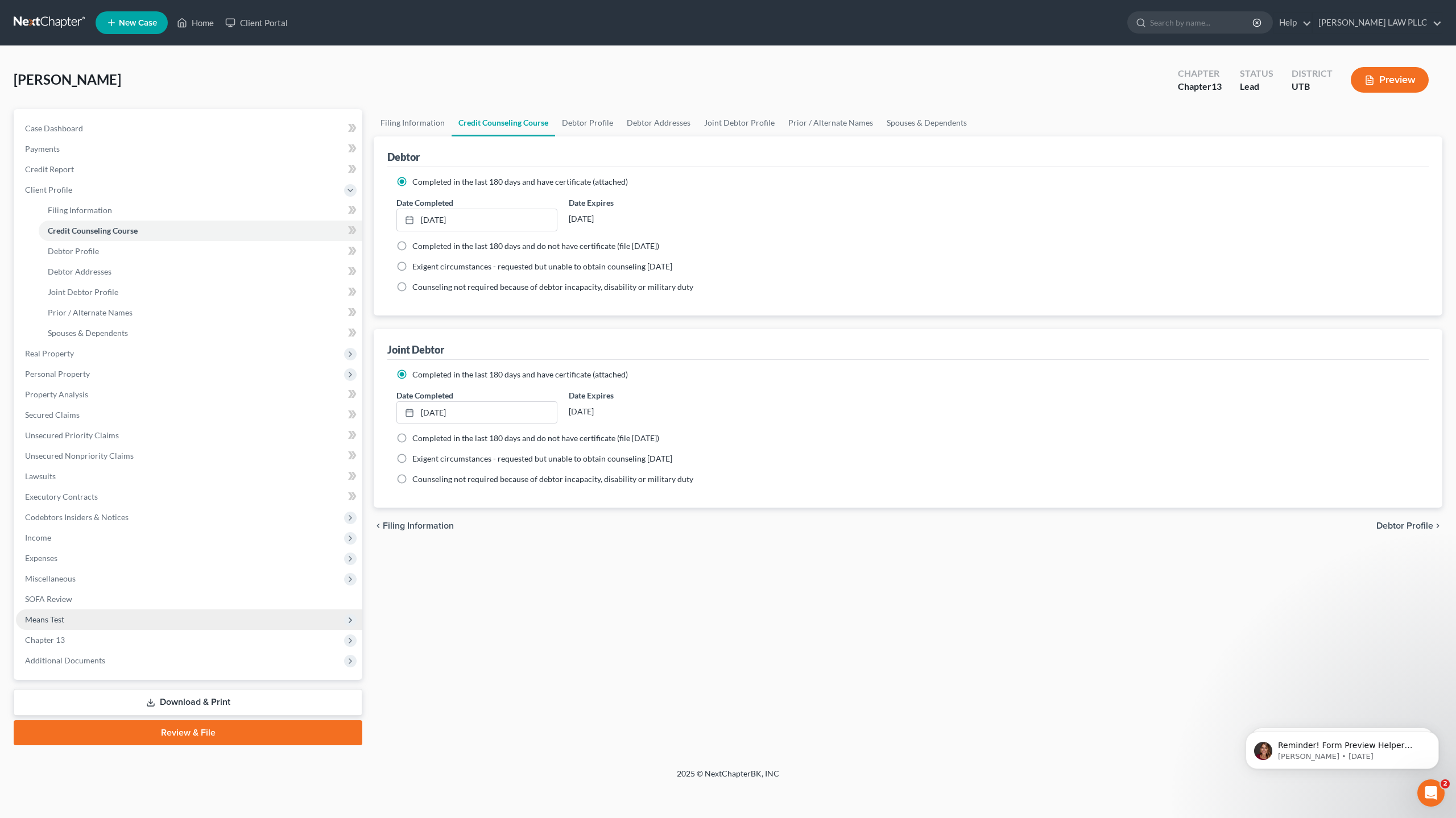
click at [57, 620] on span "Means Test" at bounding box center [44, 619] width 40 height 10
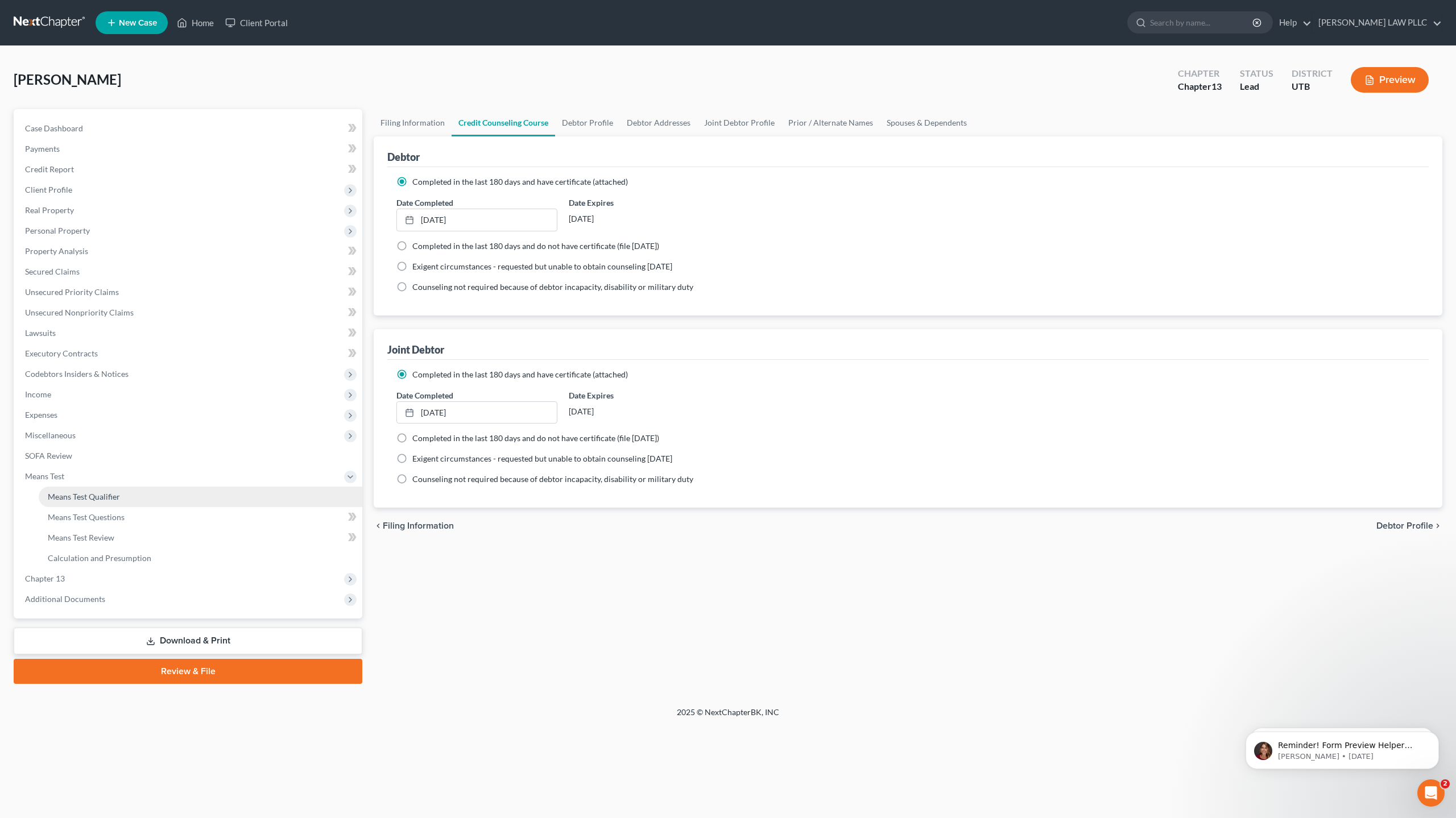
click at [101, 495] on span "Means Test Qualifier" at bounding box center [84, 497] width 72 height 10
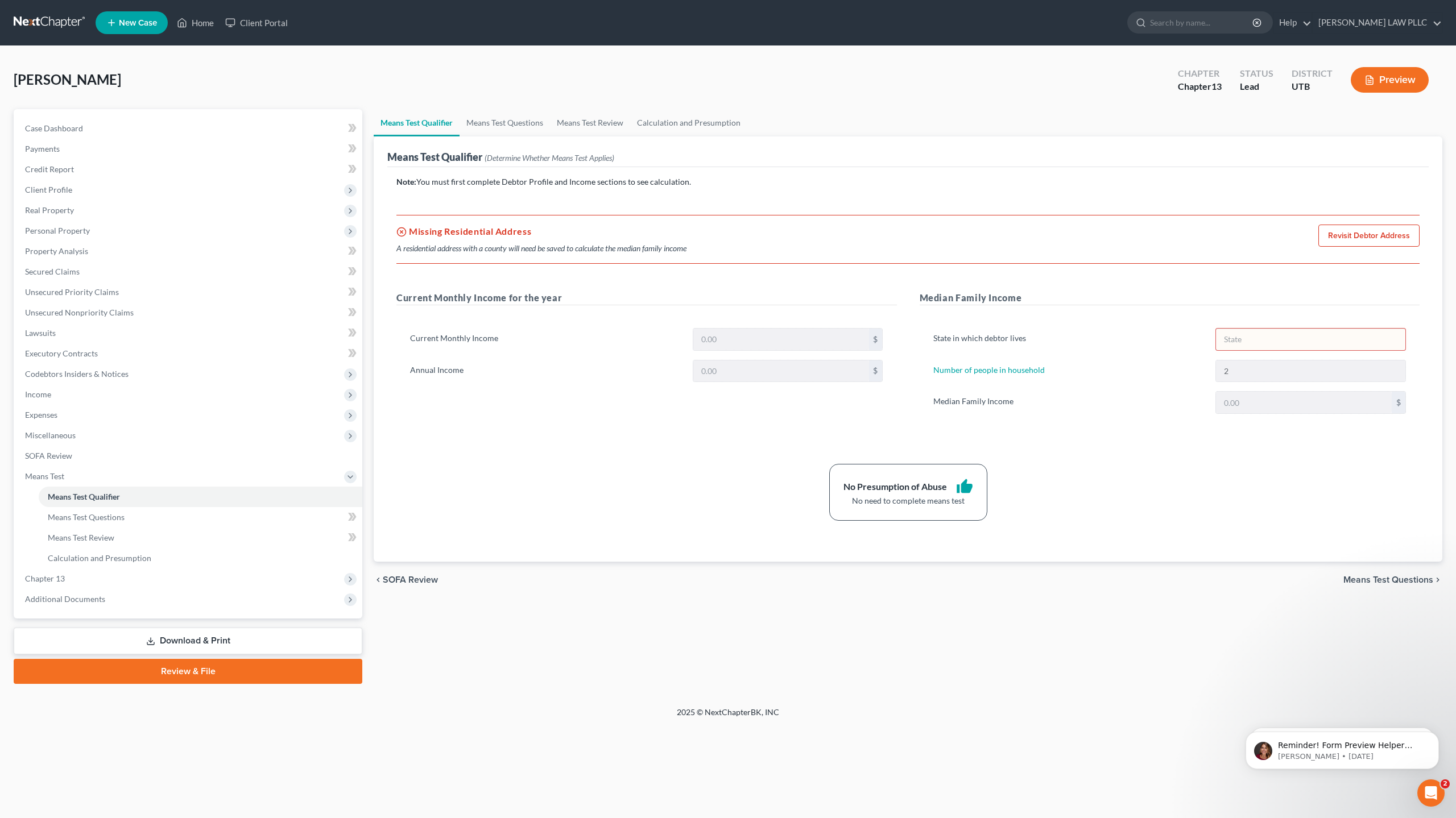
click at [1376, 232] on link "Revisit Debtor Address" at bounding box center [1369, 236] width 102 height 22
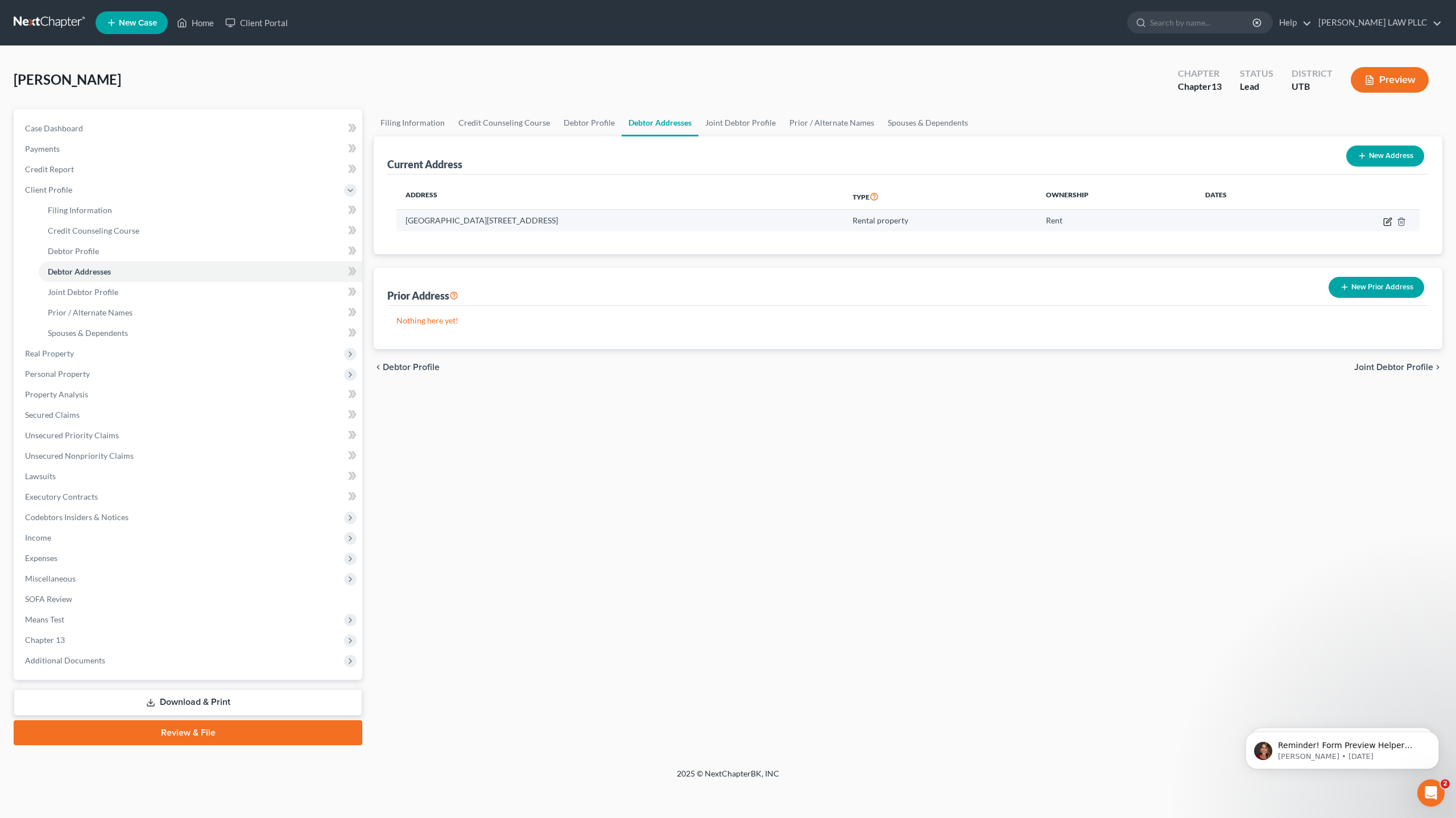
click at [1390, 219] on icon "button" at bounding box center [1389, 220] width 5 height 5
select select "46"
select select "24"
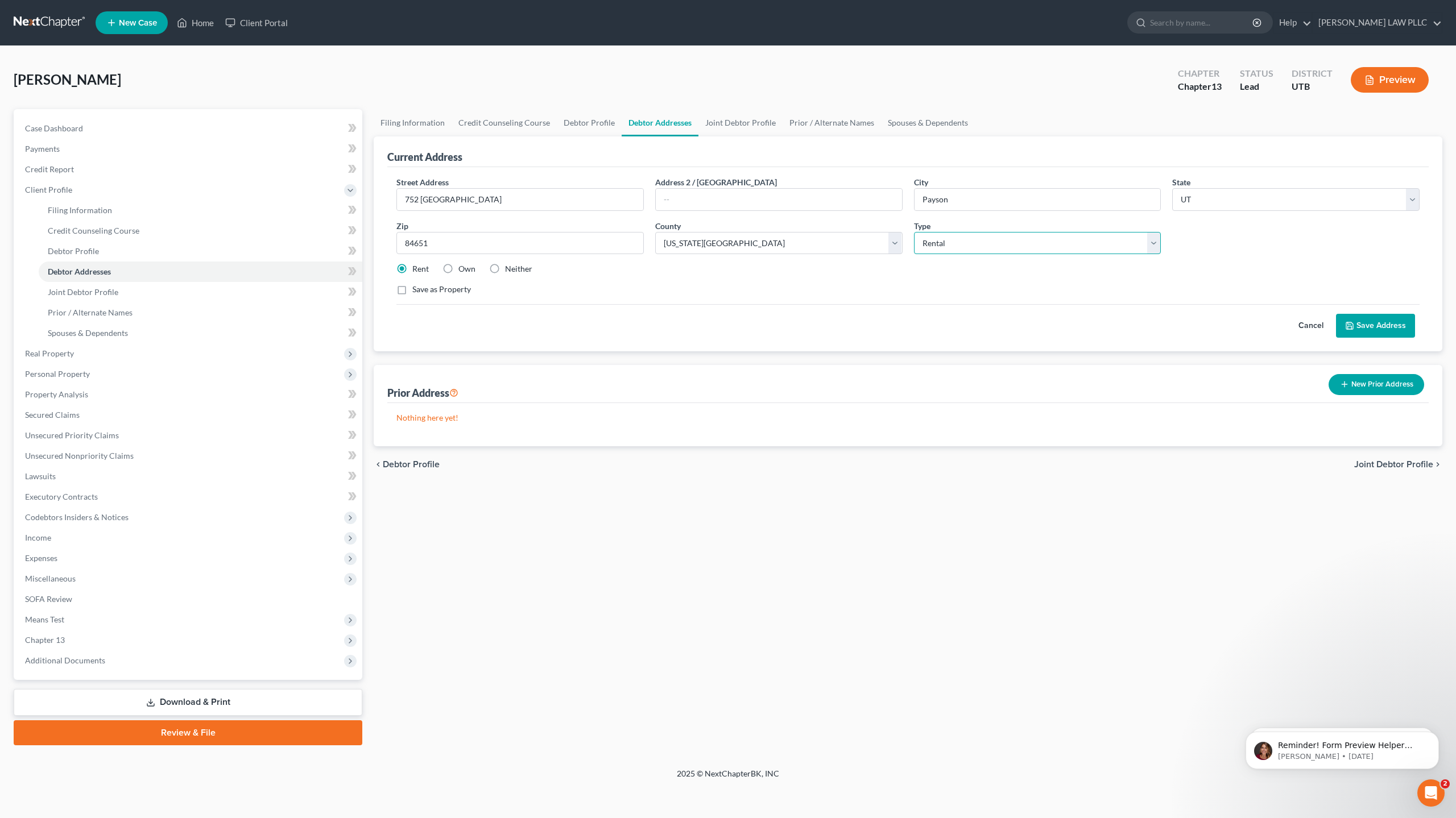
click at [937, 246] on select "Select Residential Mailing Rental Business" at bounding box center [1037, 243] width 247 height 22
select select "0"
click at [914, 232] on select "Select Residential Mailing Rental Business" at bounding box center [1037, 243] width 247 height 22
click at [1387, 325] on button "Save Address" at bounding box center [1376, 325] width 79 height 24
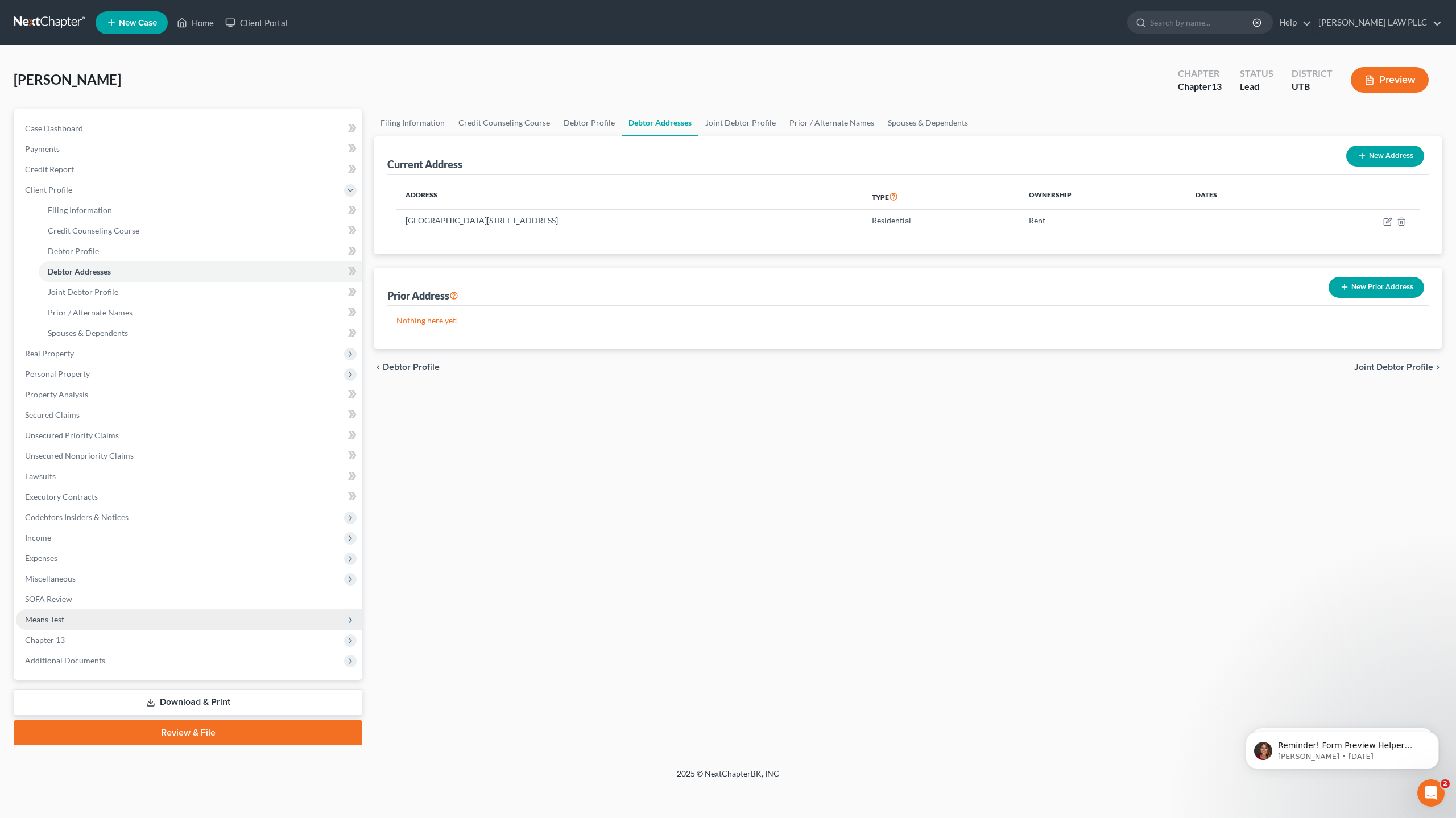
click at [56, 617] on span "Means Test" at bounding box center [44, 619] width 40 height 10
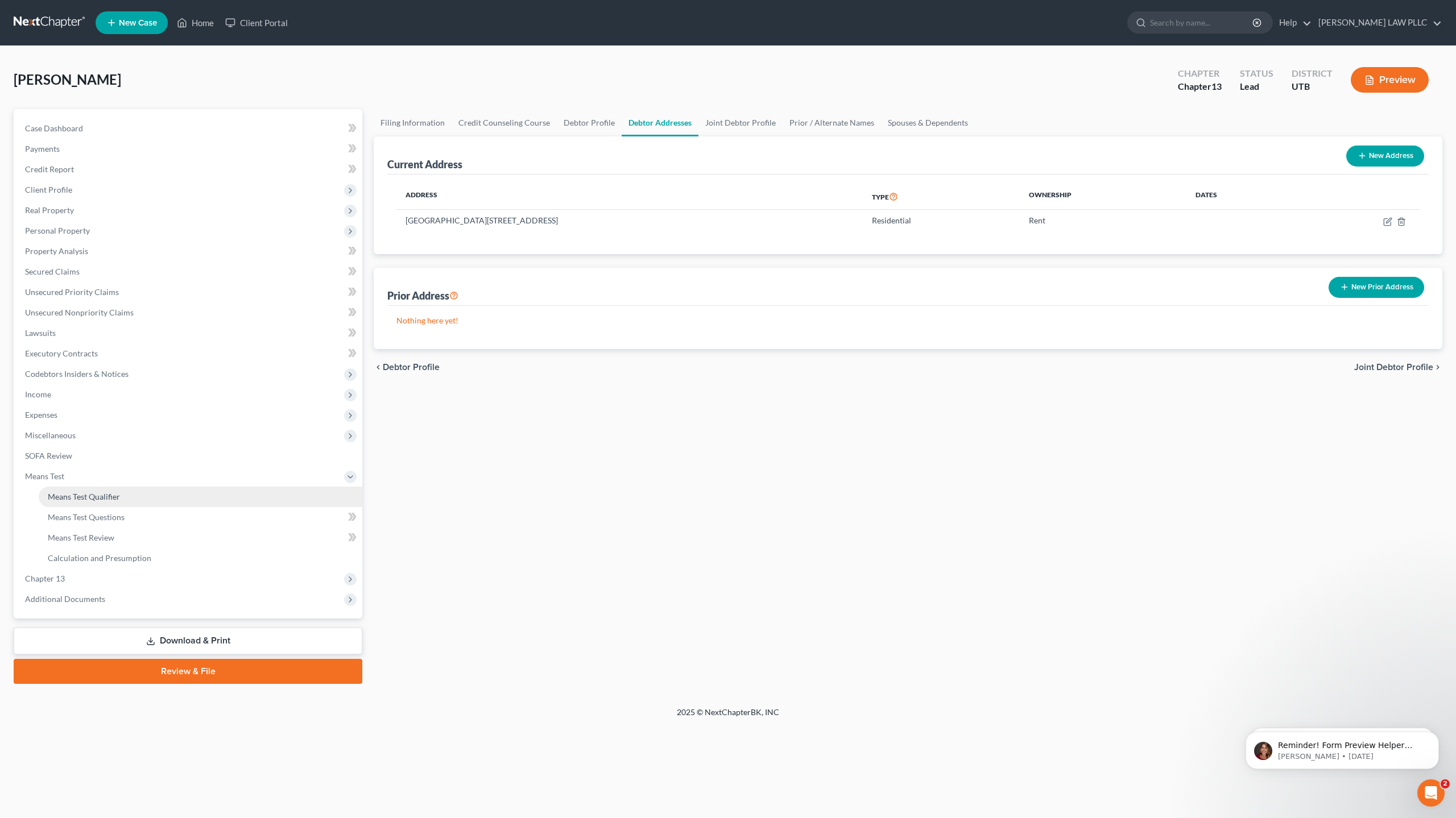
click at [117, 497] on span "Means Test Qualifier" at bounding box center [84, 497] width 72 height 10
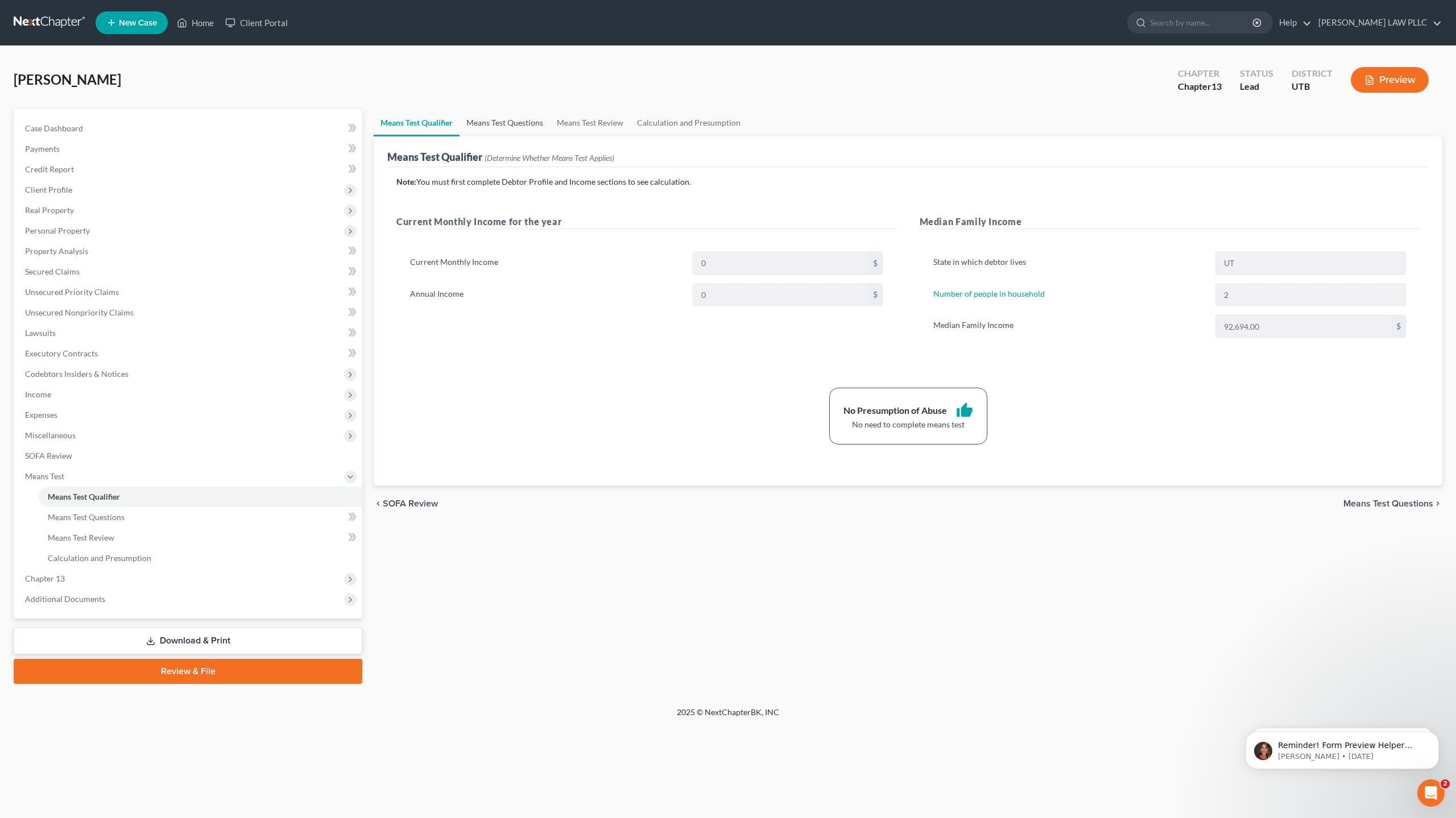
click at [506, 122] on link "Means Test Questions" at bounding box center [505, 123] width 91 height 27
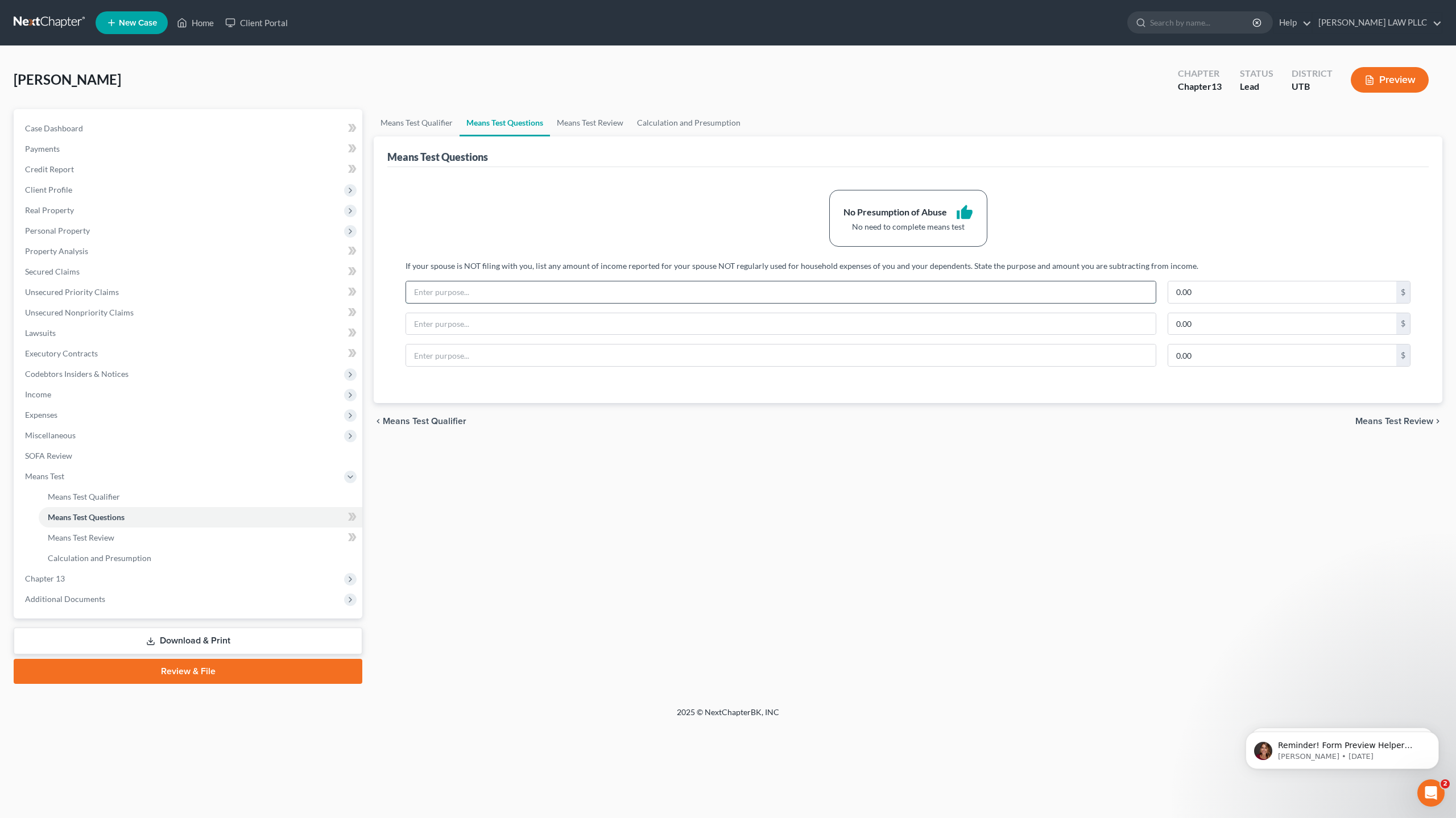
click at [457, 295] on input "text" at bounding box center [781, 292] width 750 height 22
click at [76, 129] on span "Case Dashboard" at bounding box center [53, 128] width 58 height 10
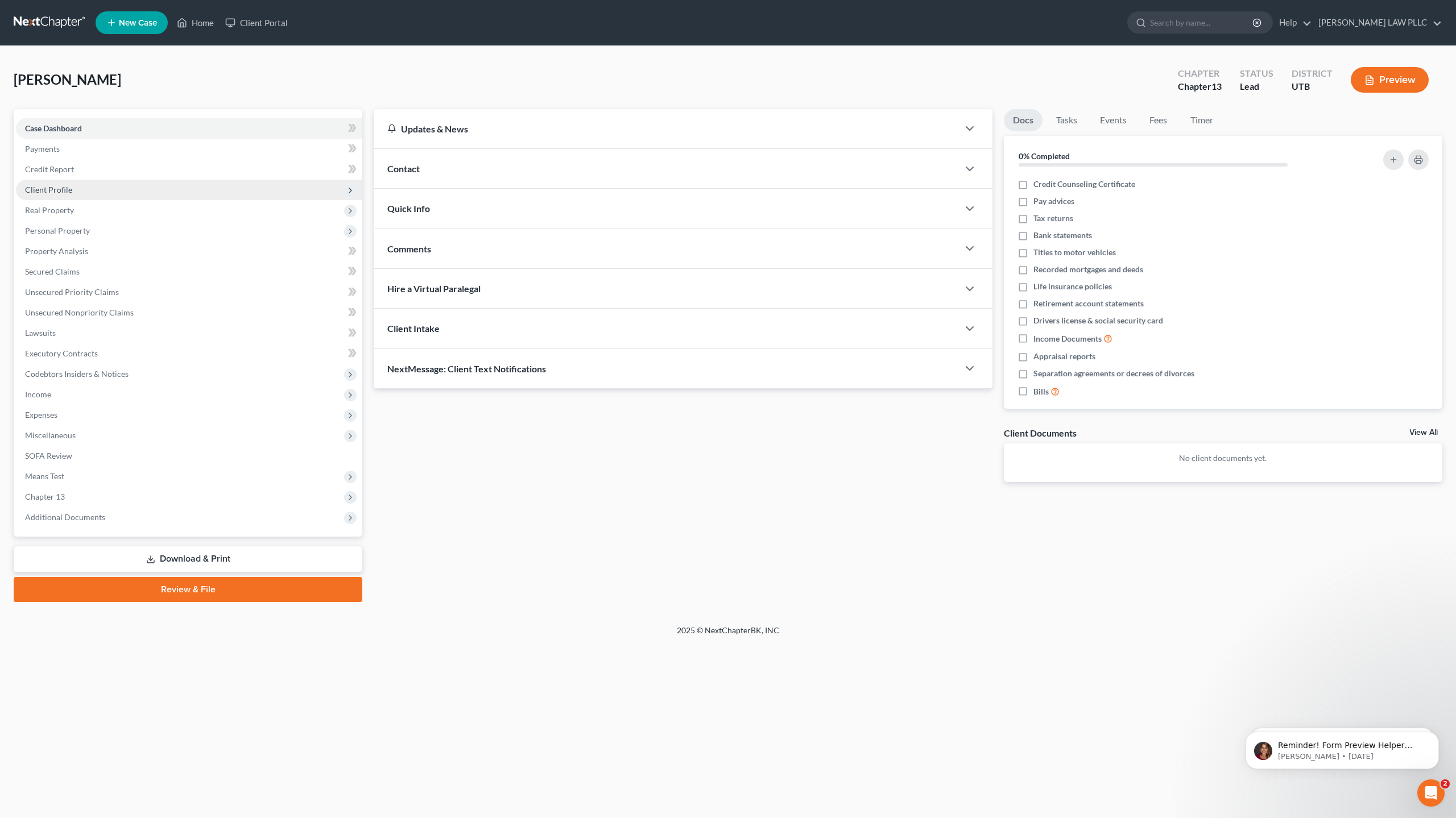
click at [64, 193] on span "Client Profile" at bounding box center [49, 190] width 47 height 10
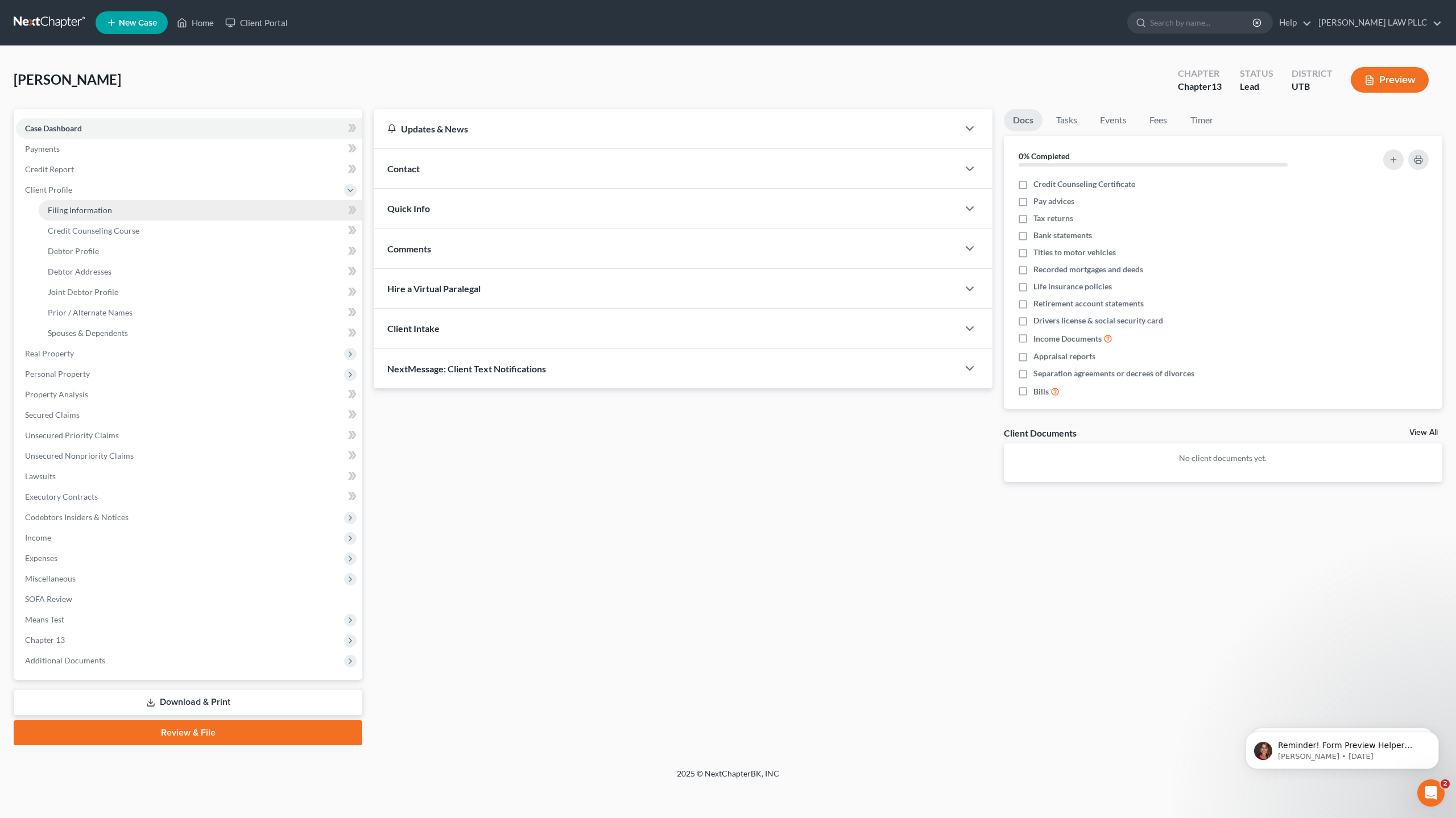
click at [89, 209] on span "Filing Information" at bounding box center [80, 210] width 64 height 10
select select "1"
select select "3"
select select "81"
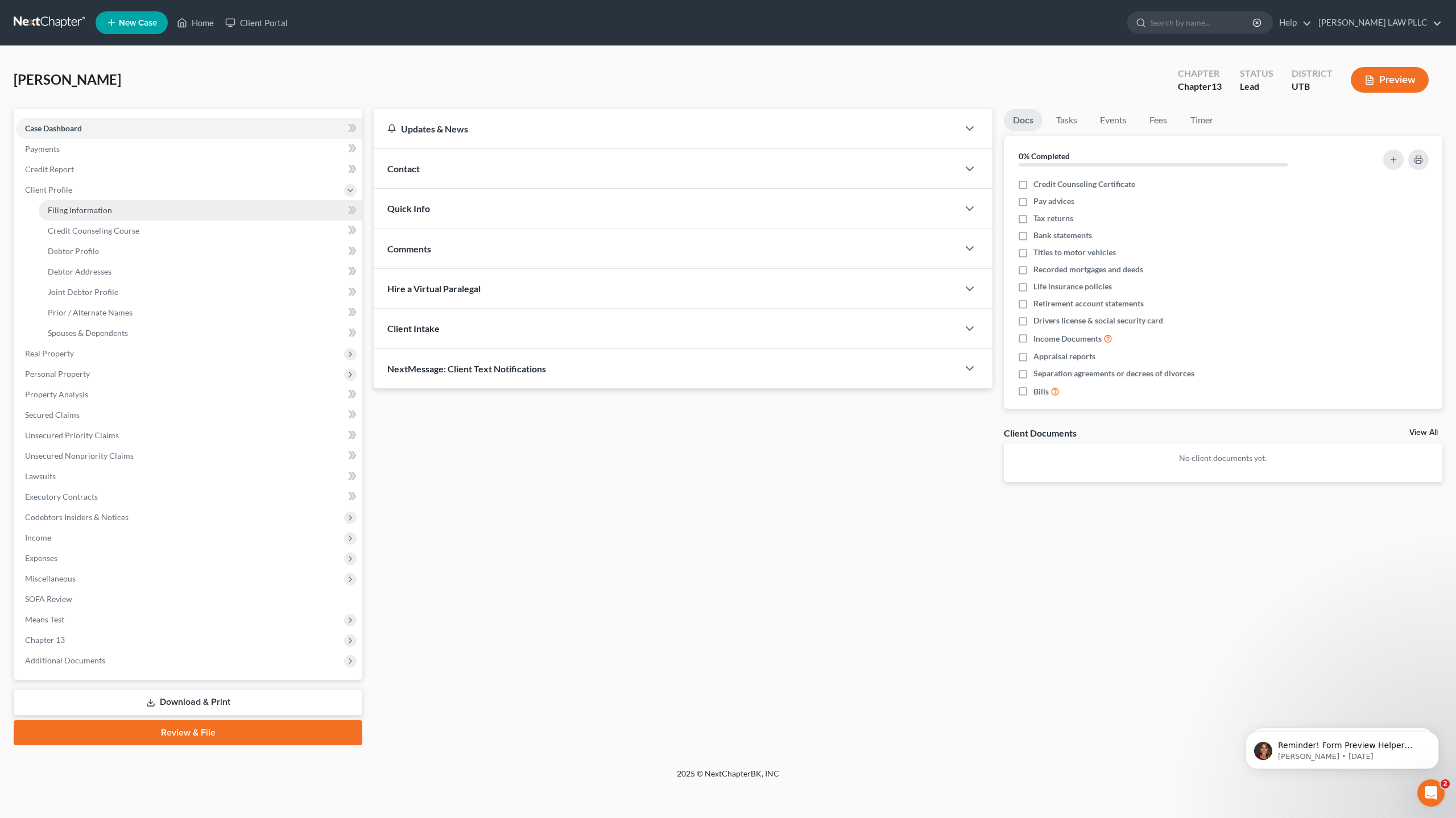
select select "0"
select select "46"
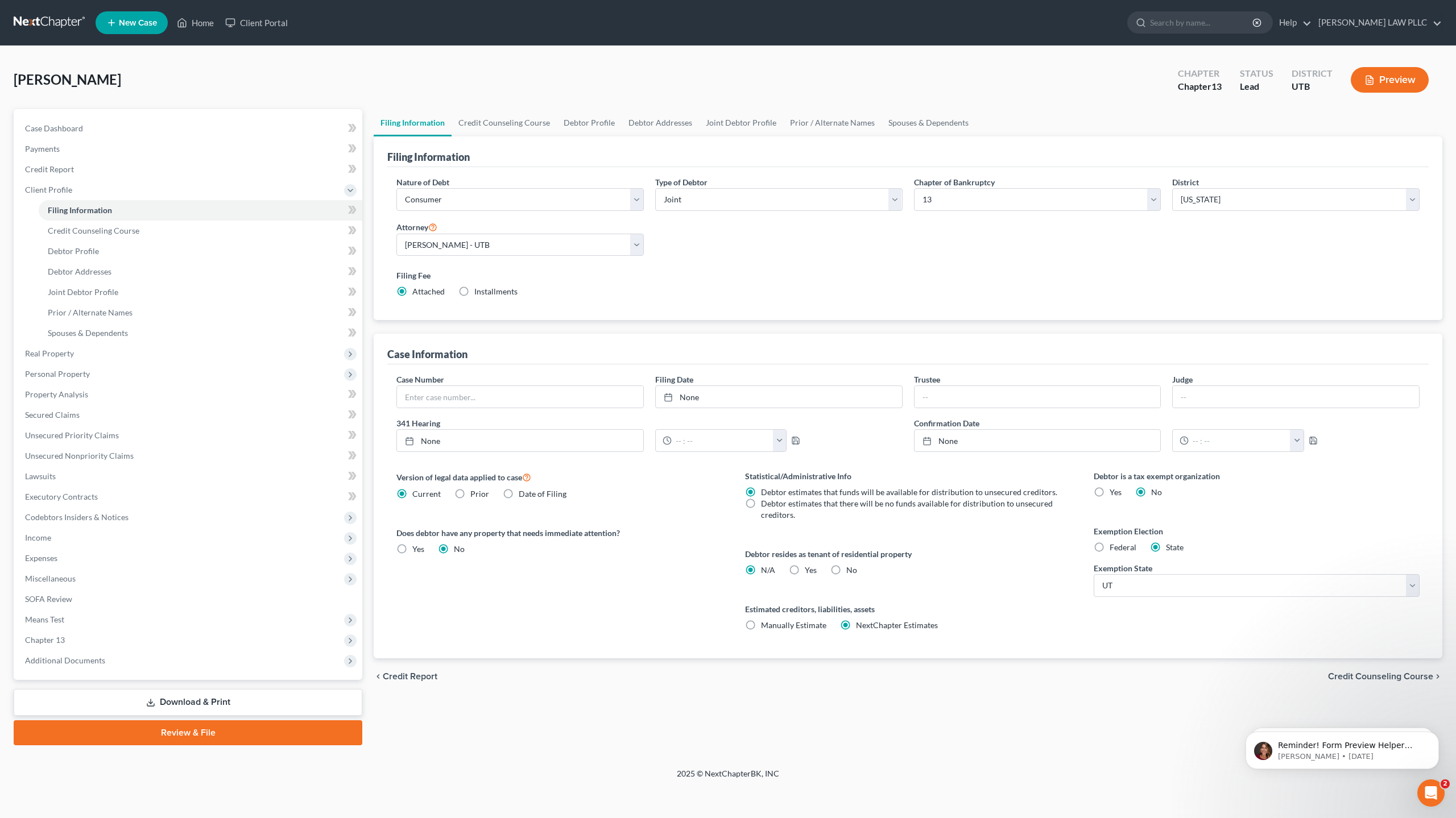
click at [805, 571] on label "Yes Yes" at bounding box center [811, 570] width 12 height 12
click at [809, 571] on input "Yes Yes" at bounding box center [813, 568] width 7 height 7
radio input "true"
radio input "false"
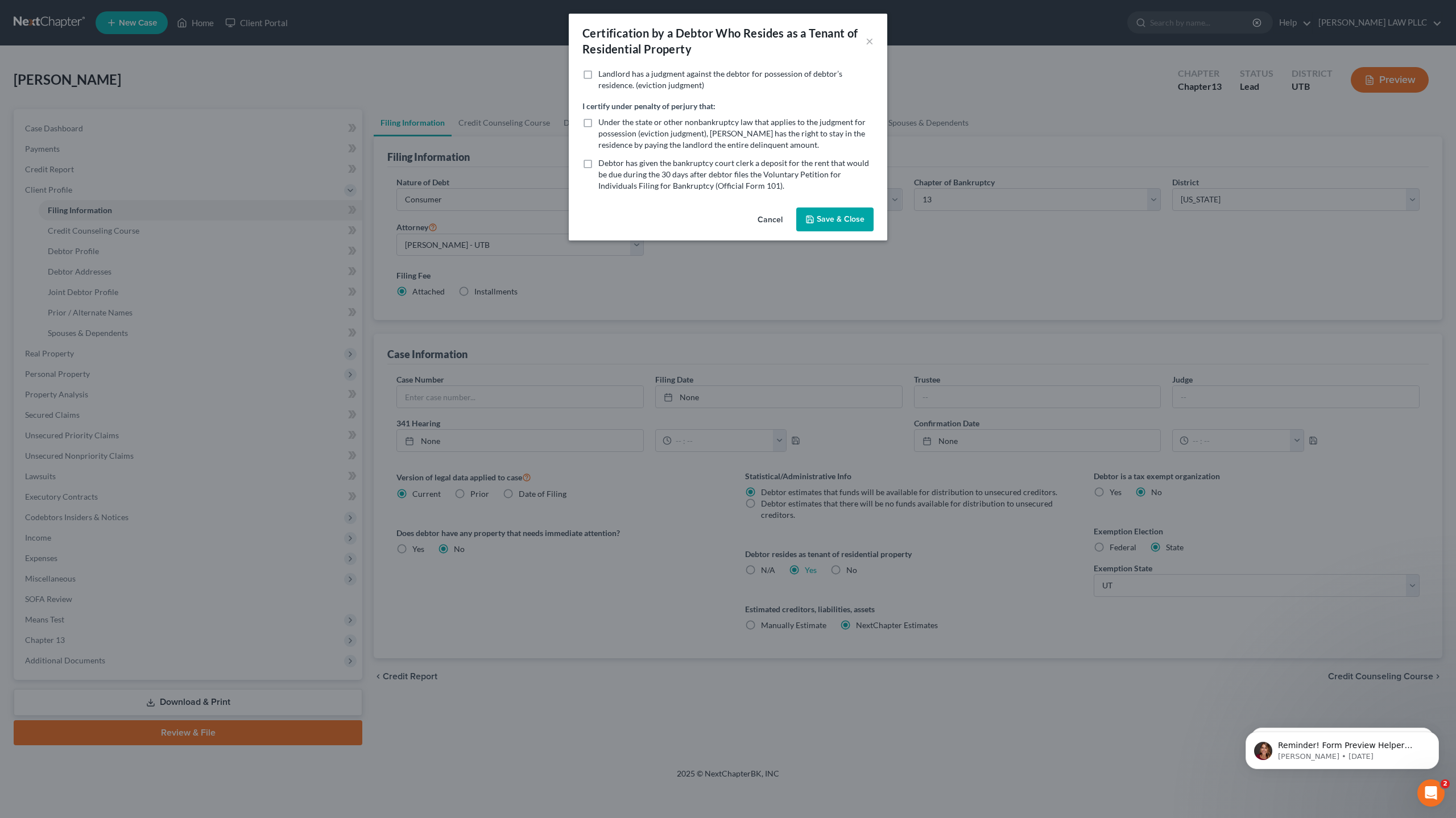
click at [598, 125] on label "Under the state or other nonbankruptcy law that applies to the judgment for pos…" at bounding box center [736, 134] width 275 height 34
click at [603, 124] on input "Under the state or other nonbankruptcy law that applies to the judgment for pos…" at bounding box center [607, 120] width 7 height 7
checkbox input "true"
click at [826, 216] on button "Save & Close" at bounding box center [835, 219] width 77 height 24
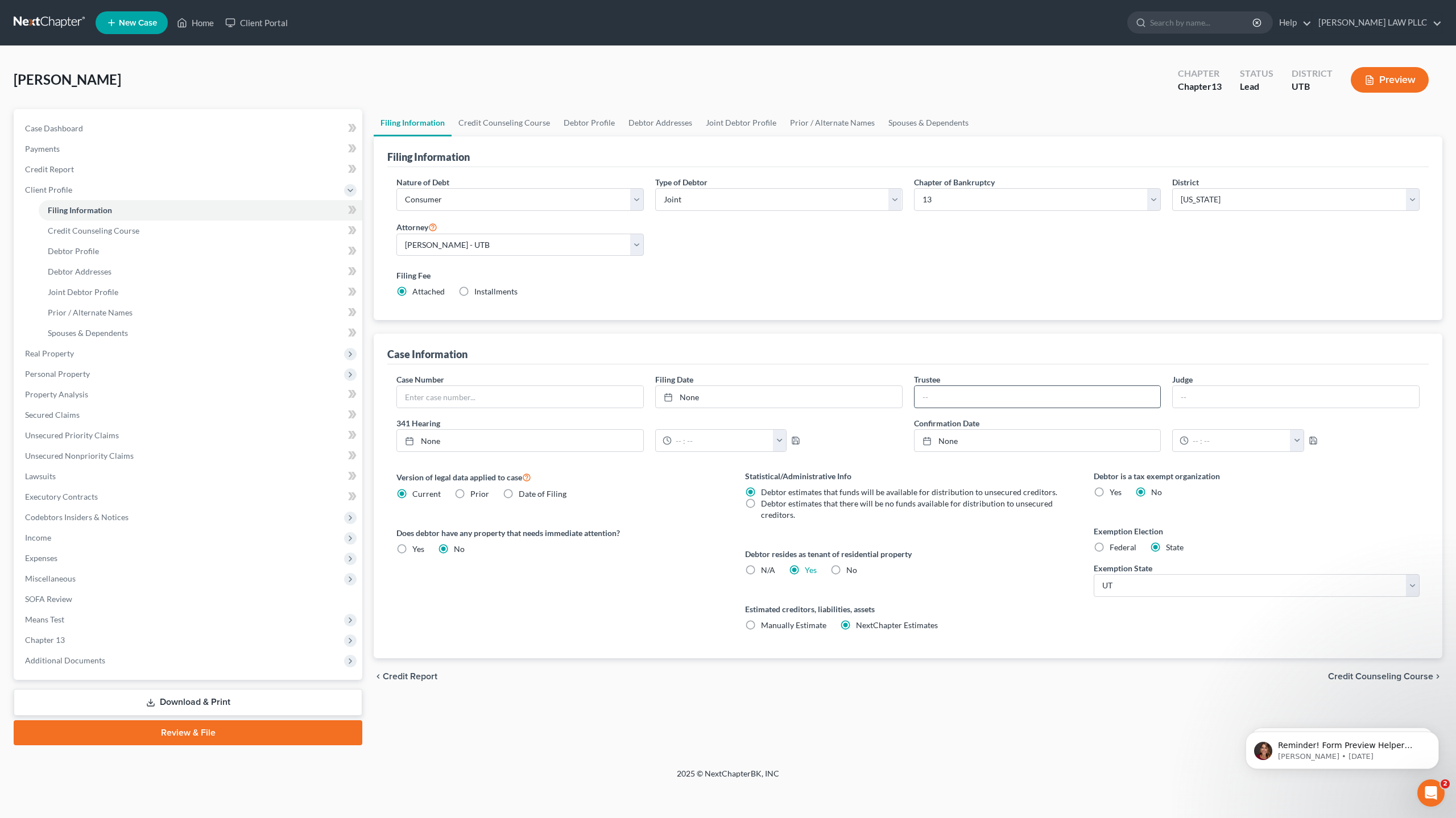
click at [938, 395] on input "text" at bounding box center [1037, 397] width 246 height 22
type input "[PERSON_NAME]"
click at [61, 622] on span "Means Test" at bounding box center [44, 619] width 40 height 10
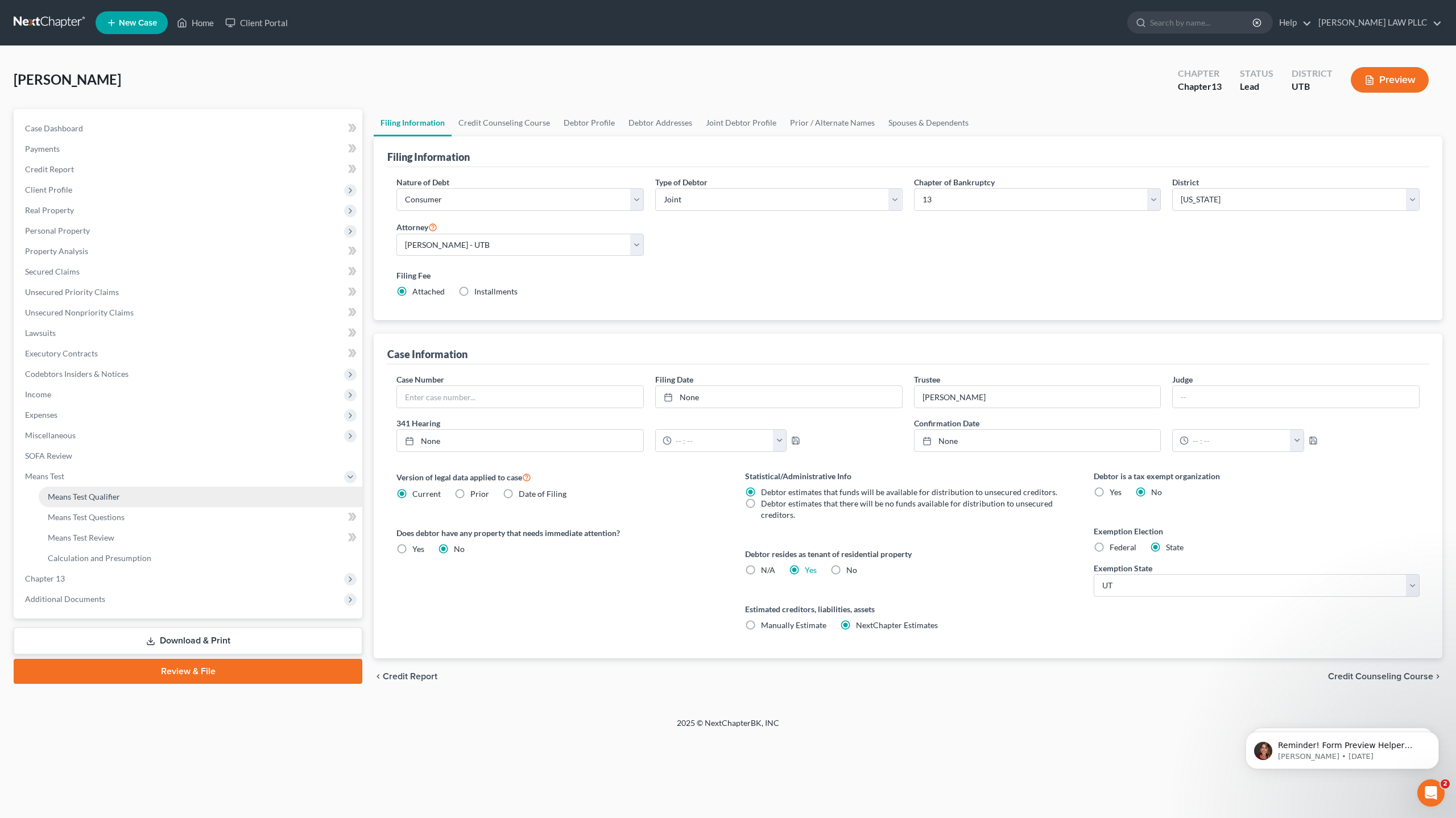
click at [94, 500] on span "Means Test Qualifier" at bounding box center [84, 497] width 72 height 10
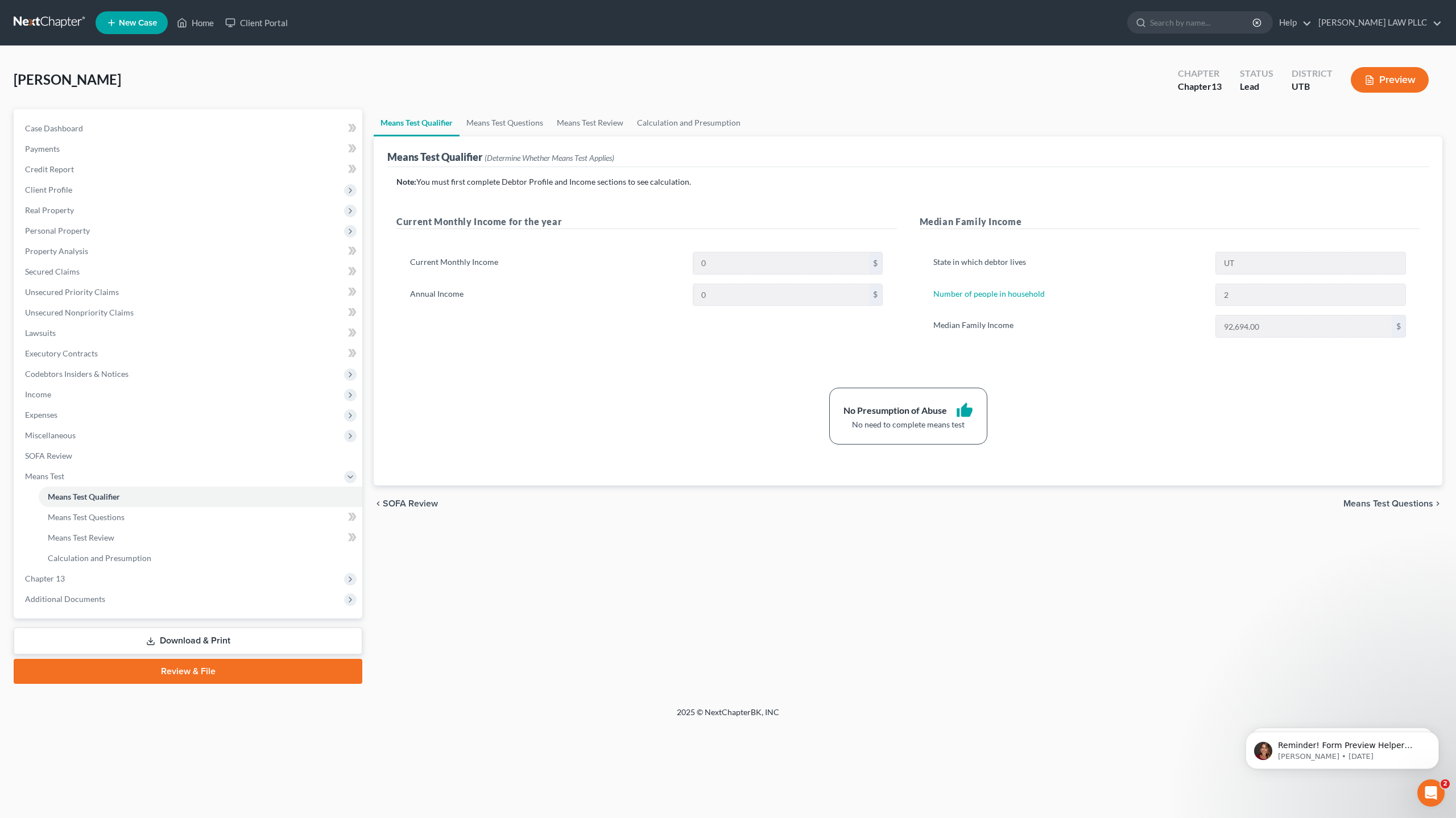
click at [1390, 506] on span "Means Test Questions" at bounding box center [1389, 503] width 90 height 9
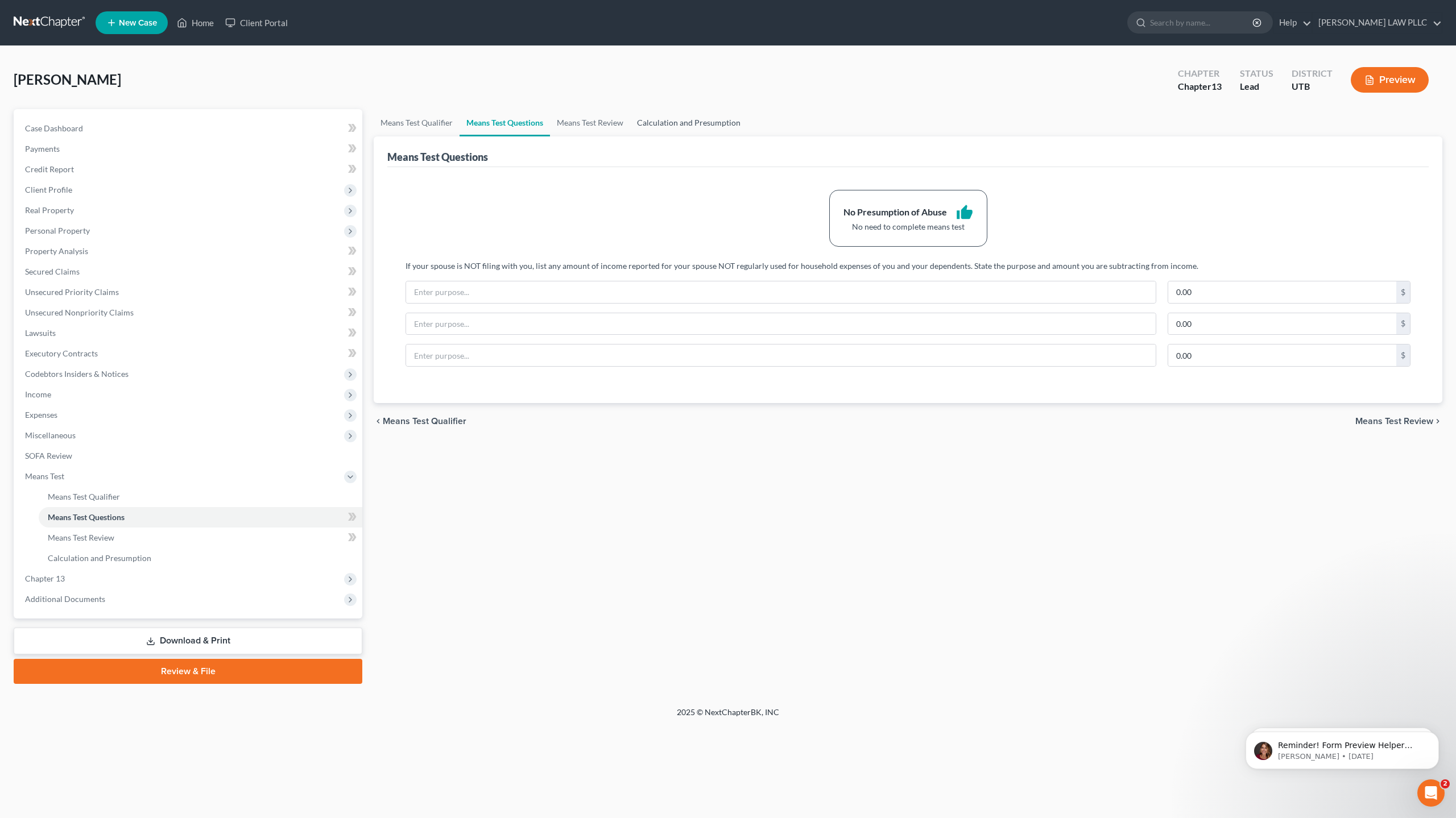
click at [691, 120] on link "Calculation and Presumption" at bounding box center [689, 123] width 117 height 27
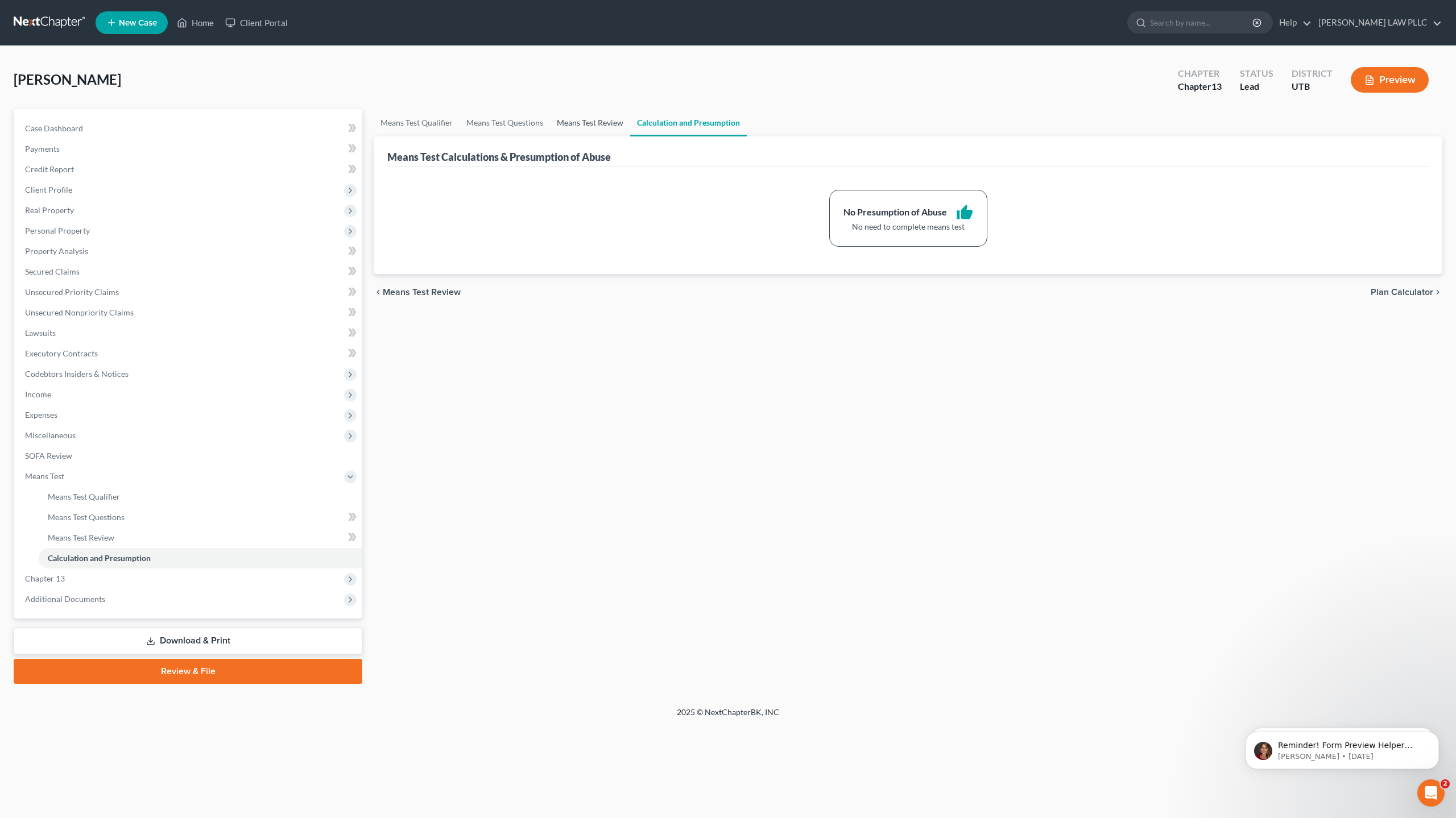
click at [593, 121] on link "Means Test Review" at bounding box center [590, 123] width 80 height 27
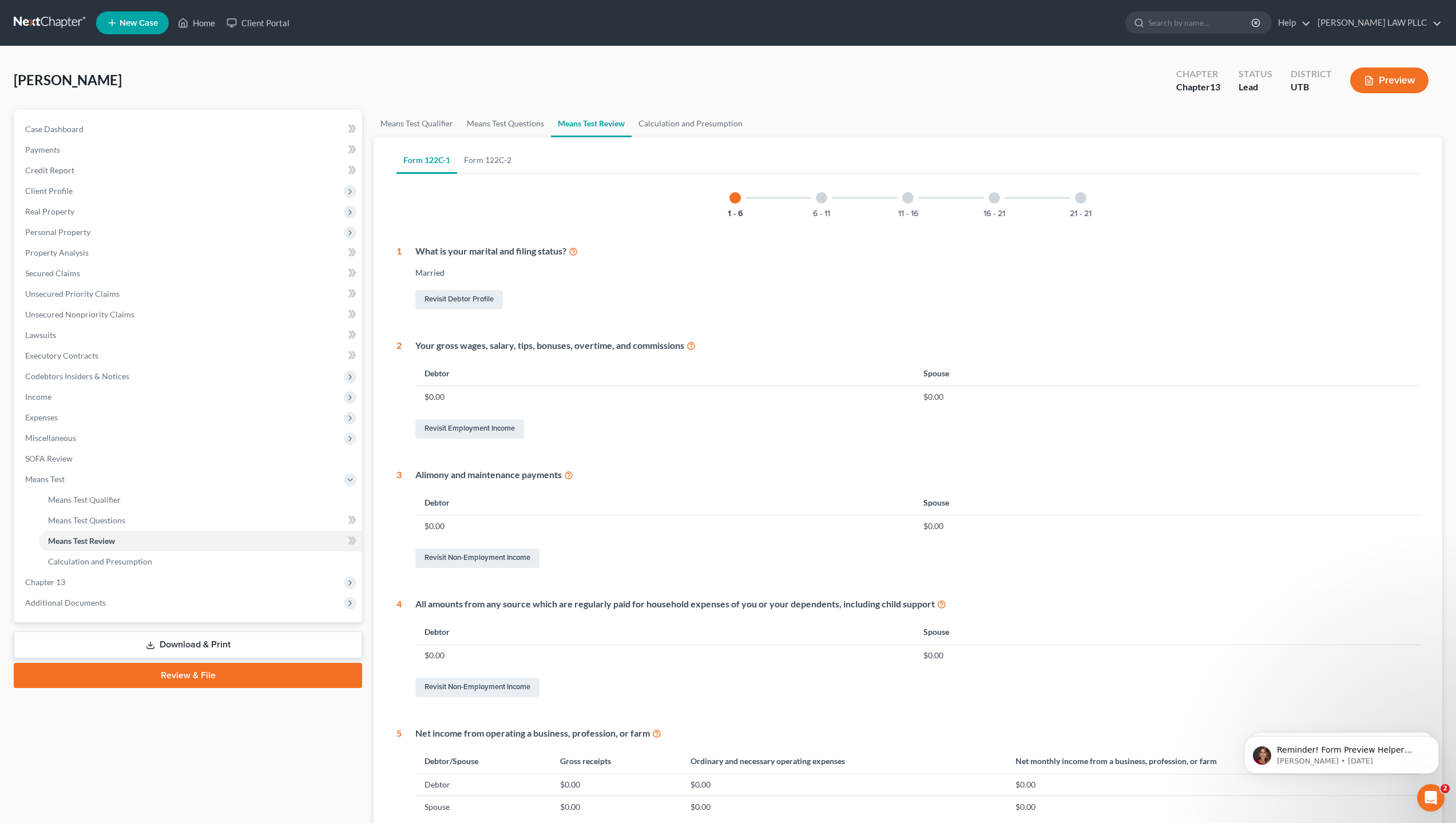
click at [457, 397] on td "$0.00" at bounding box center [665, 397] width 499 height 22
click at [458, 397] on td "$0.00" at bounding box center [665, 397] width 499 height 22
click at [459, 428] on link "Revisit Employment Income" at bounding box center [470, 429] width 109 height 20
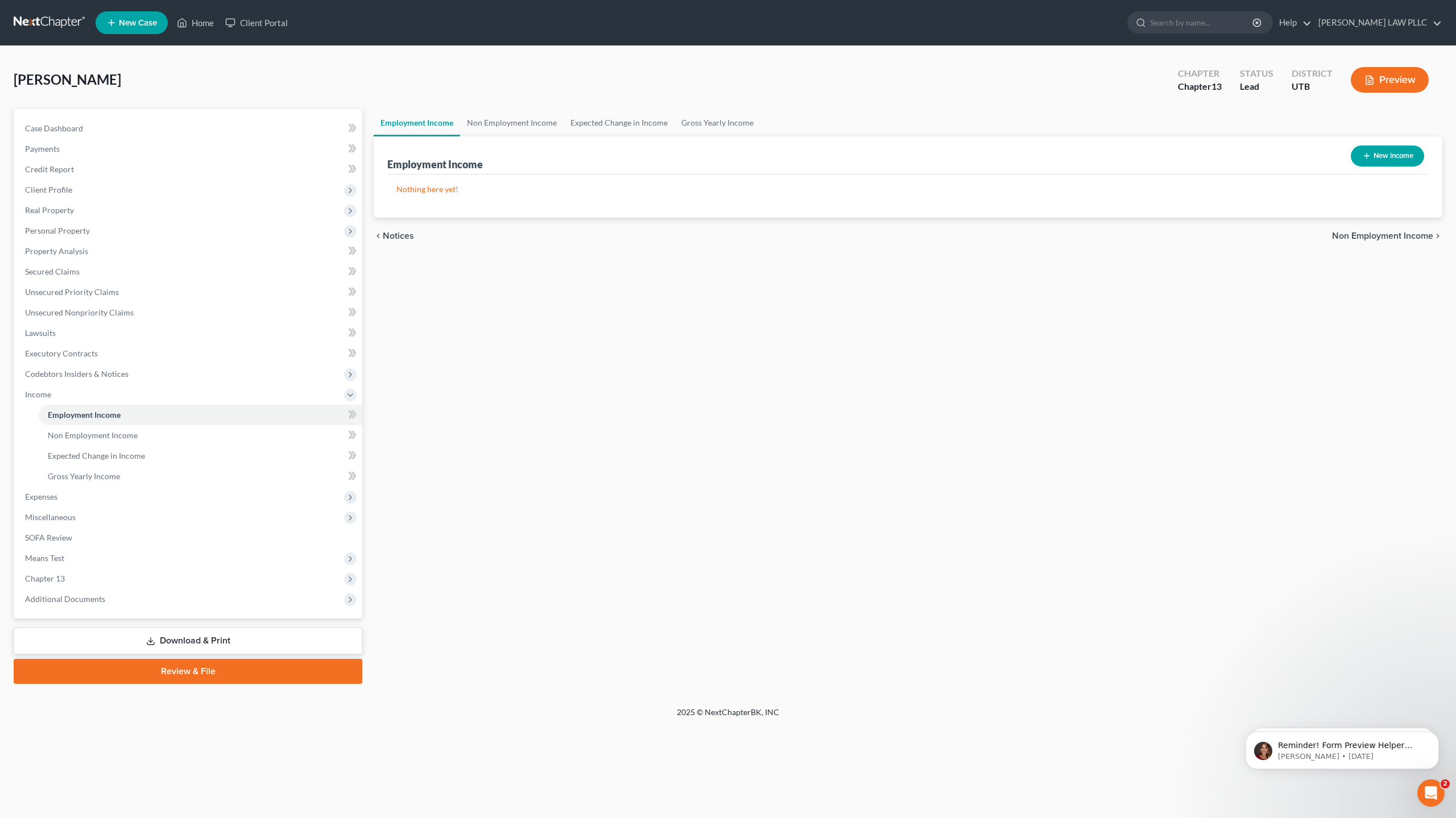
click at [1395, 154] on button "New Income" at bounding box center [1387, 156] width 74 height 21
select select "0"
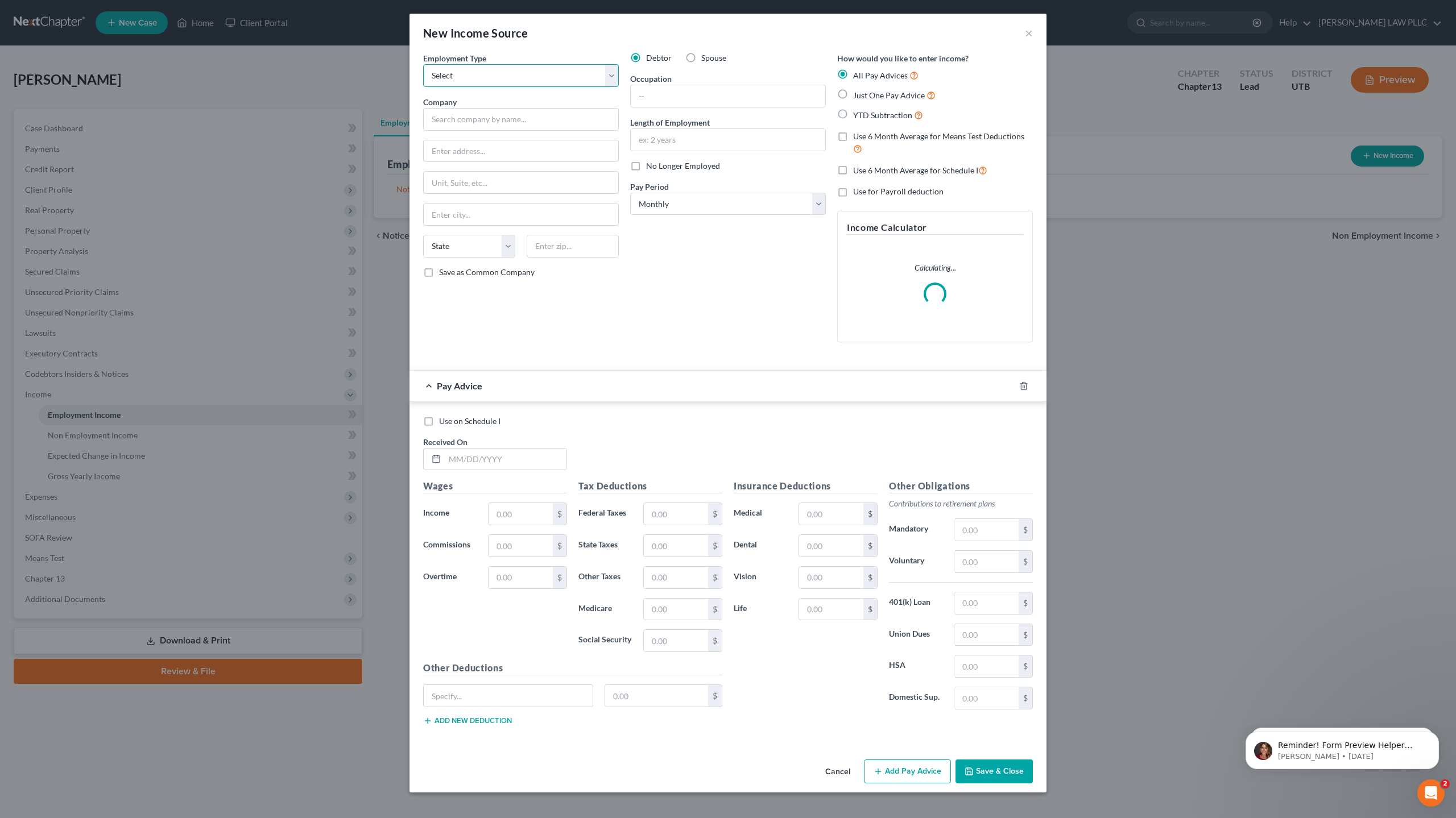
click at [490, 73] on select "Select Full or [DEMOGRAPHIC_DATA] Employment Self Employment" at bounding box center [521, 75] width 196 height 22
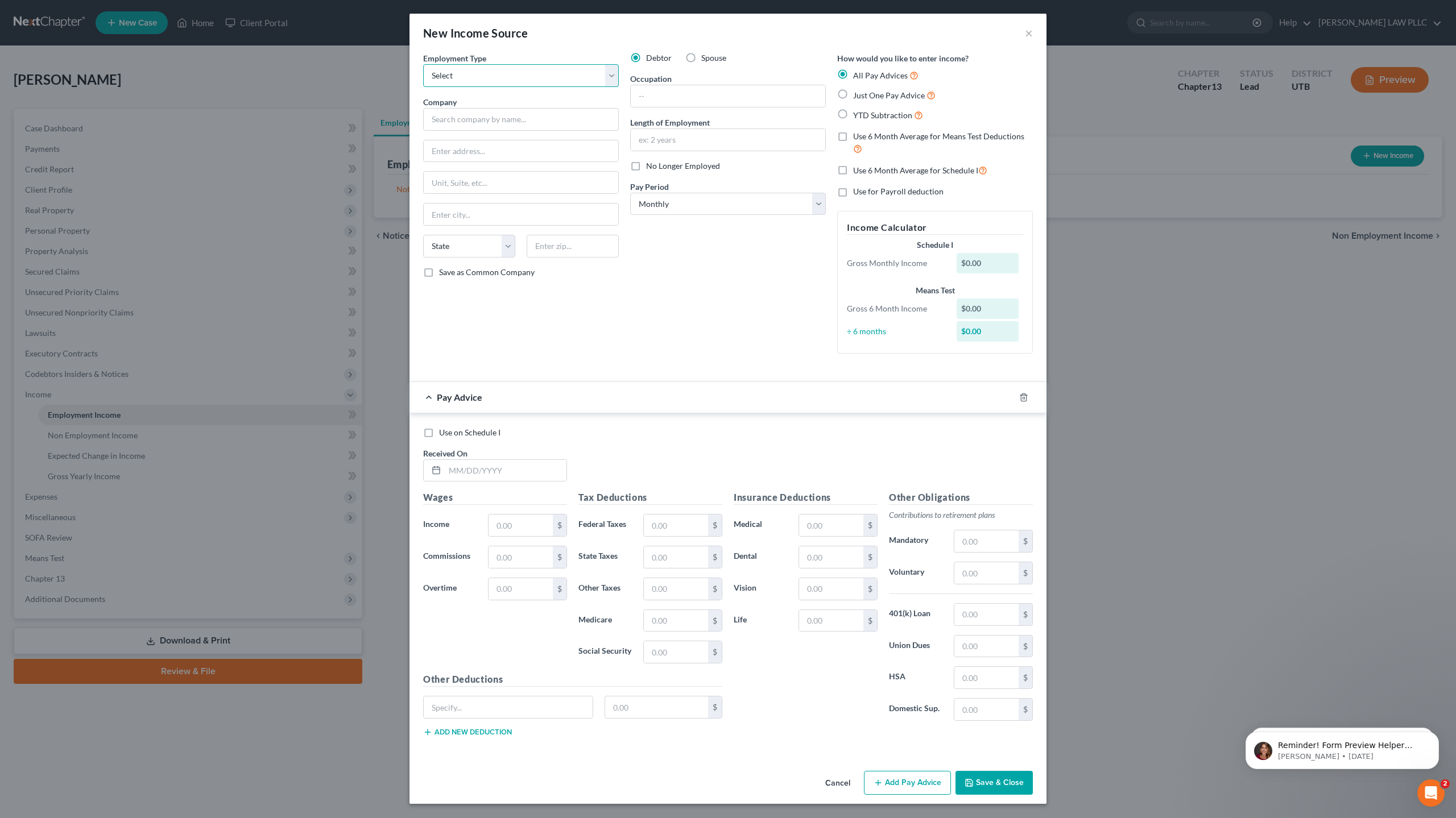
select select "0"
click at [423, 64] on select "Select Full or [DEMOGRAPHIC_DATA] Employment Self Employment" at bounding box center [521, 75] width 196 height 22
click at [646, 95] on input "text" at bounding box center [728, 96] width 195 height 22
type input "D"
type input "Manager, Technical Customer Care"
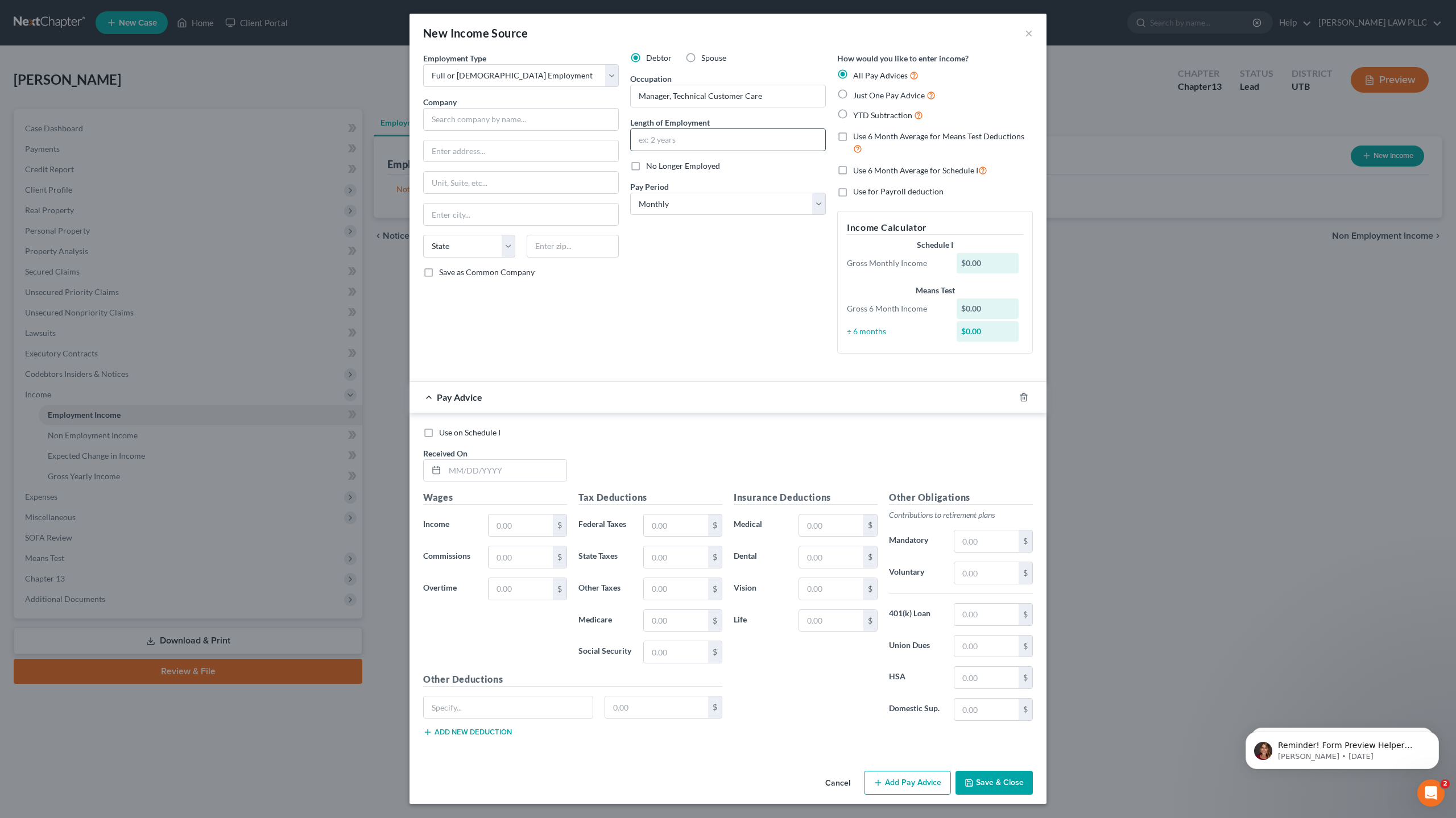
click at [694, 144] on input "text" at bounding box center [728, 140] width 195 height 22
type input "4"
drag, startPoint x: 446, startPoint y: 122, endPoint x: 460, endPoint y: 143, distance: 25.2
click at [446, 122] on input "text" at bounding box center [521, 119] width 196 height 22
type input "[PERSON_NAME] Automotive Corp Svcs, LLC"
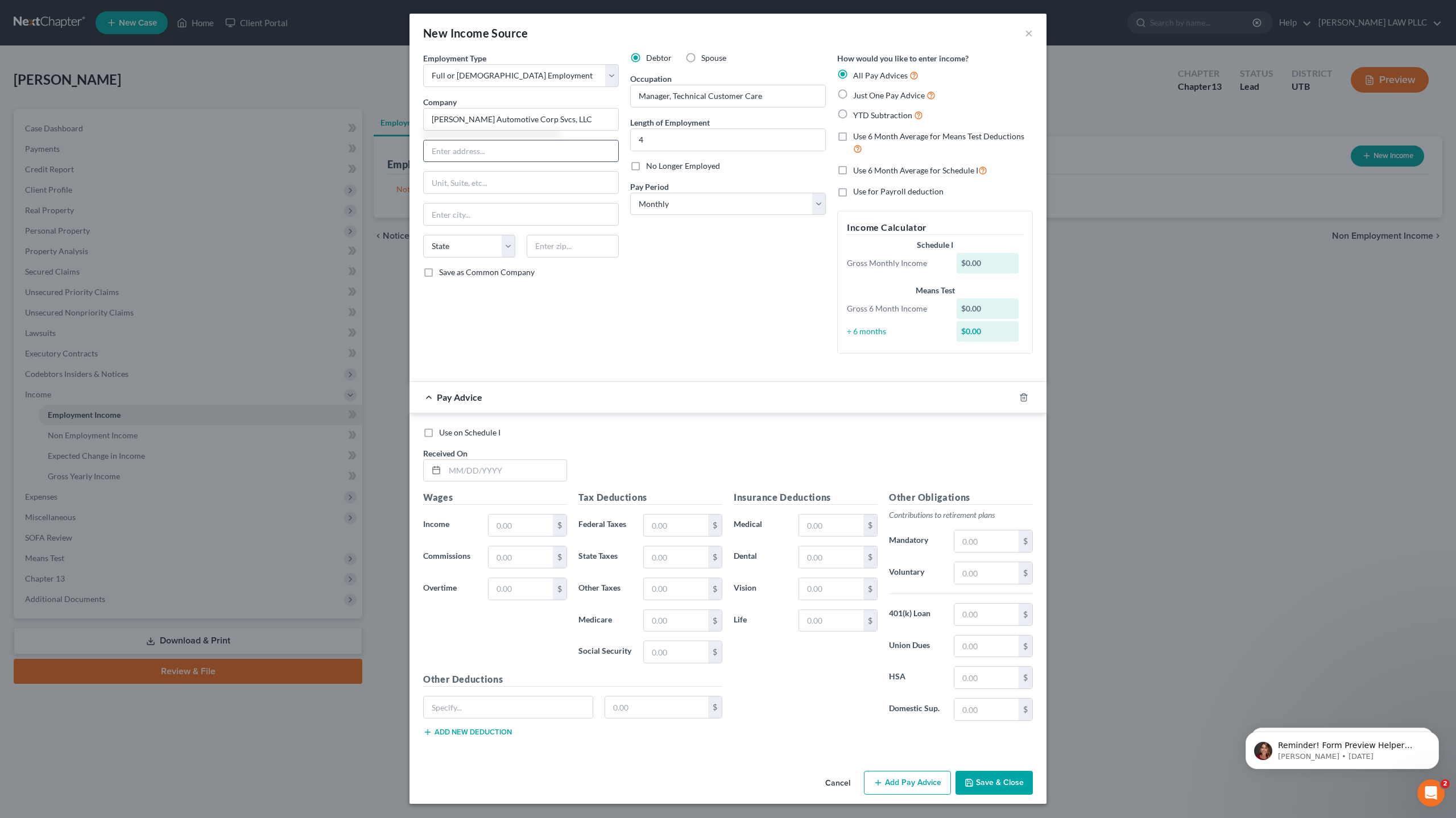
click at [468, 146] on input "text" at bounding box center [521, 151] width 195 height 22
type input "[STREET_ADDRESS]"
click at [464, 215] on input "text" at bounding box center [521, 215] width 195 height 22
type input "[GEOGRAPHIC_DATA]"
click at [462, 247] on select "State [US_STATE] AK AR AZ CA CO CT DE DC [GEOGRAPHIC_DATA] [GEOGRAPHIC_DATA] GU…" at bounding box center [469, 246] width 92 height 22
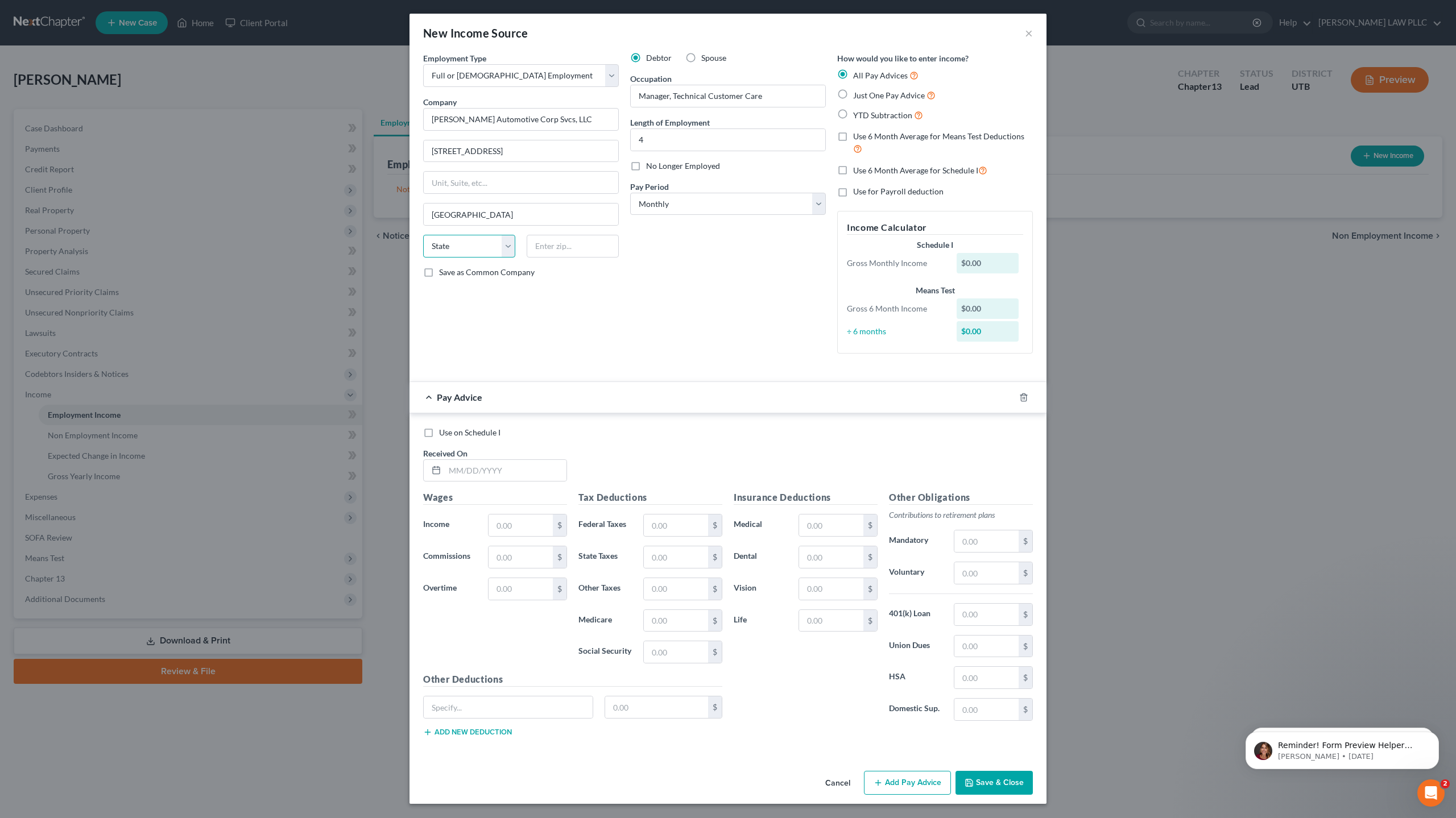
select select "10"
click at [423, 235] on select "State [US_STATE] AK AR AZ CA CO CT DE DC [GEOGRAPHIC_DATA] [GEOGRAPHIC_DATA] GU…" at bounding box center [469, 246] width 92 height 22
click at [579, 242] on input "text" at bounding box center [573, 246] width 92 height 22
type input "30328"
click at [685, 202] on select "Select Monthly Twice Monthly Every Other Week Weekly" at bounding box center [728, 204] width 196 height 22
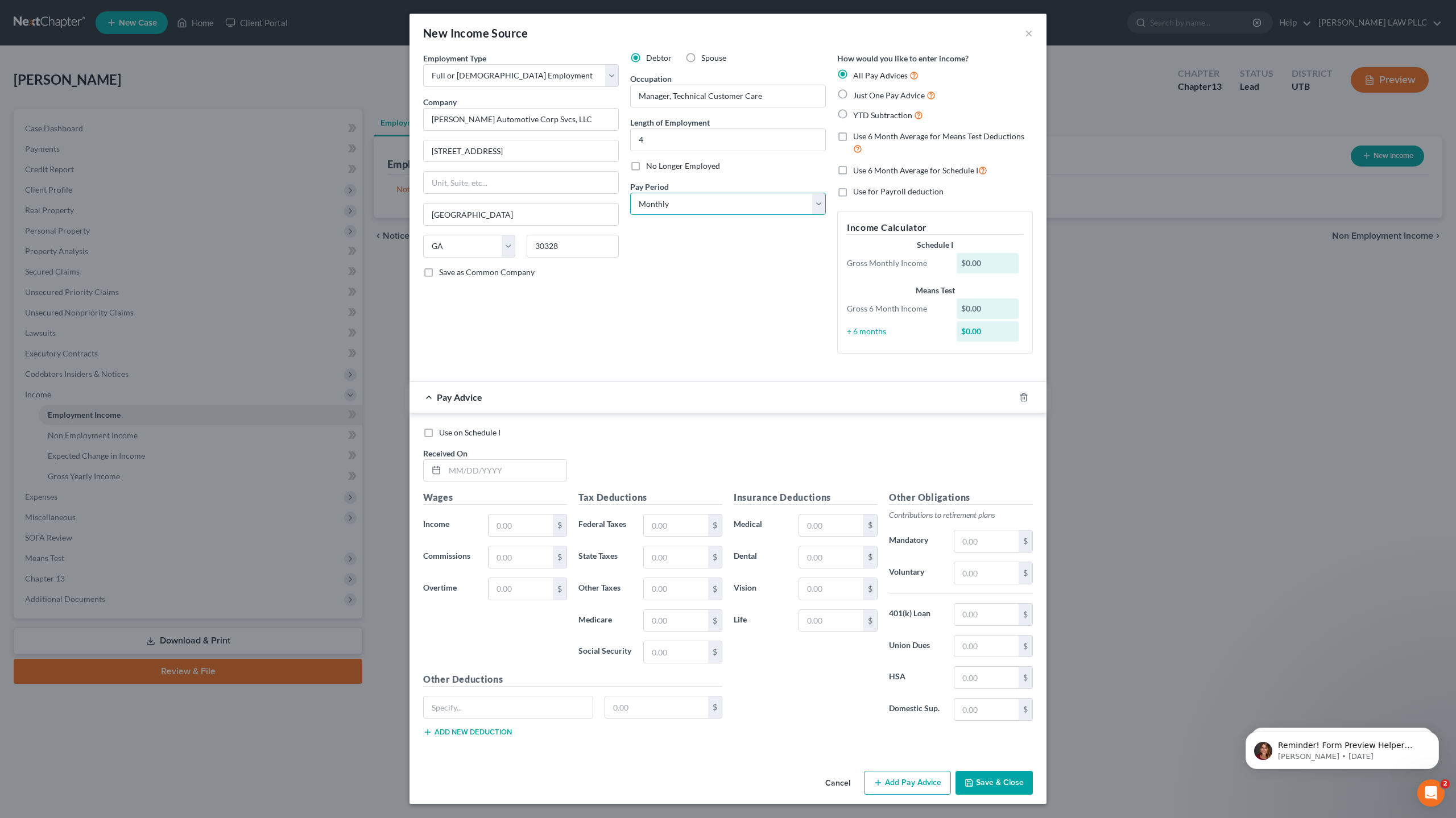
select select "2"
click at [630, 193] on select "Select Monthly Twice Monthly Every Other Week Weekly" at bounding box center [728, 204] width 196 height 22
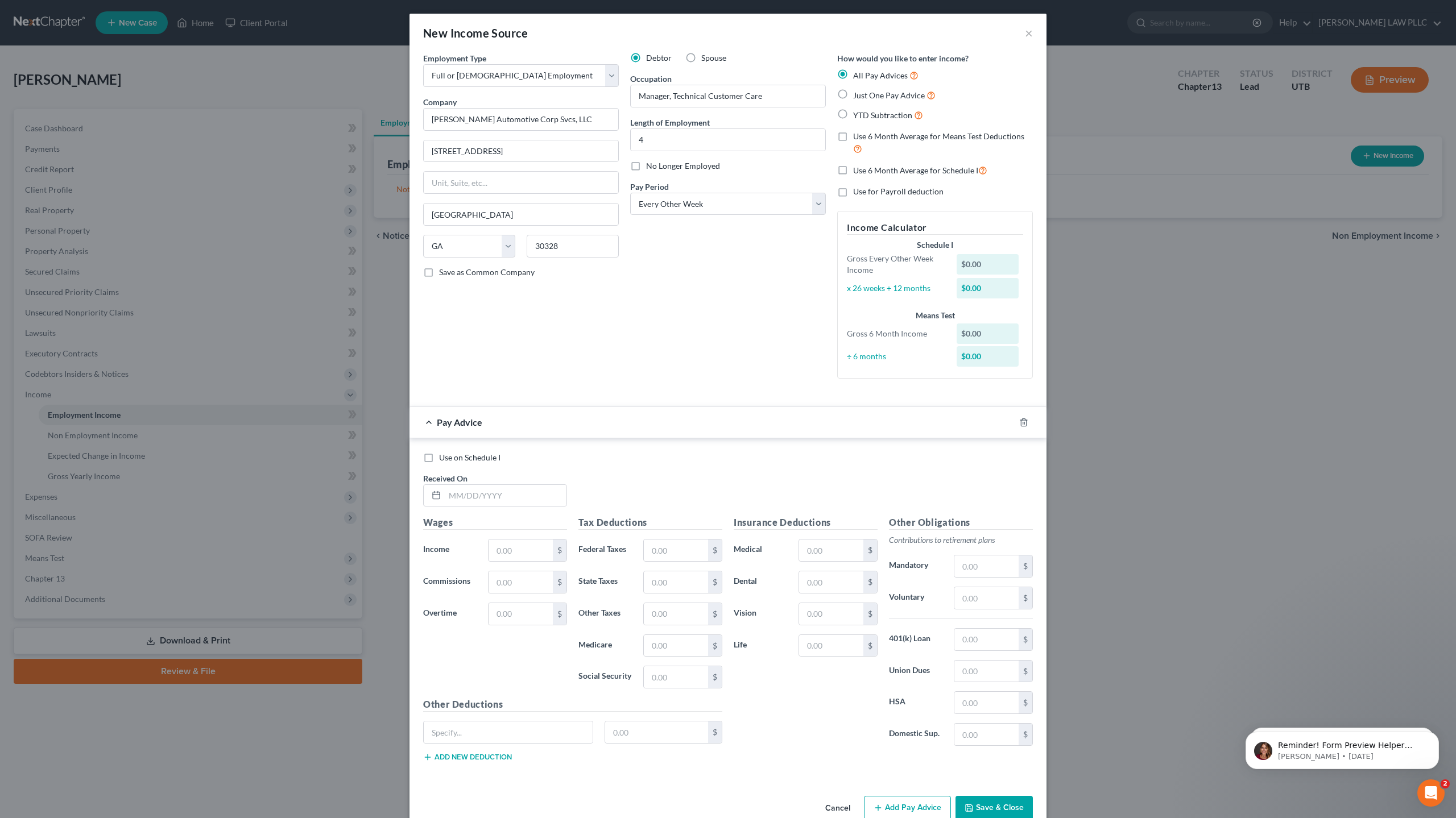
click at [853, 136] on label "Use 6 Month Average for Means Test Deductions" at bounding box center [943, 143] width 180 height 24
click at [858, 136] on input "Use 6 Month Average for Means Test Deductions" at bounding box center [861, 134] width 7 height 7
checkbox input "true"
click at [989, 262] on div "$0.00" at bounding box center [988, 264] width 63 height 21
drag, startPoint x: 989, startPoint y: 262, endPoint x: 922, endPoint y: 261, distance: 67.0
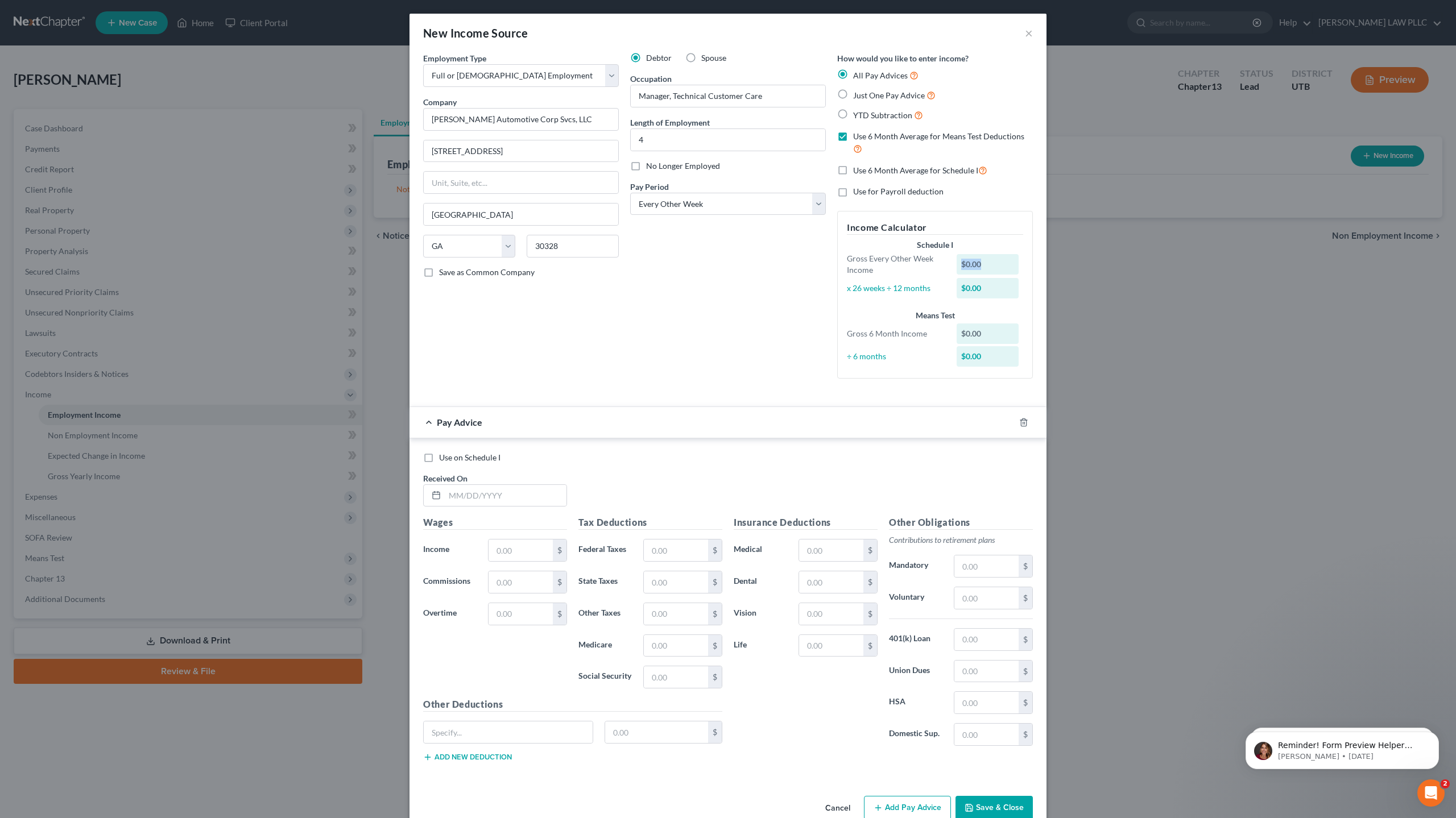
click at [951, 263] on div "$0.00" at bounding box center [990, 264] width 78 height 21
click at [853, 171] on label "Use 6 Month Average for Schedule I" at bounding box center [920, 170] width 134 height 13
click at [858, 171] on input "Use 6 Month Average for Schedule I" at bounding box center [861, 167] width 7 height 7
checkbox input "true"
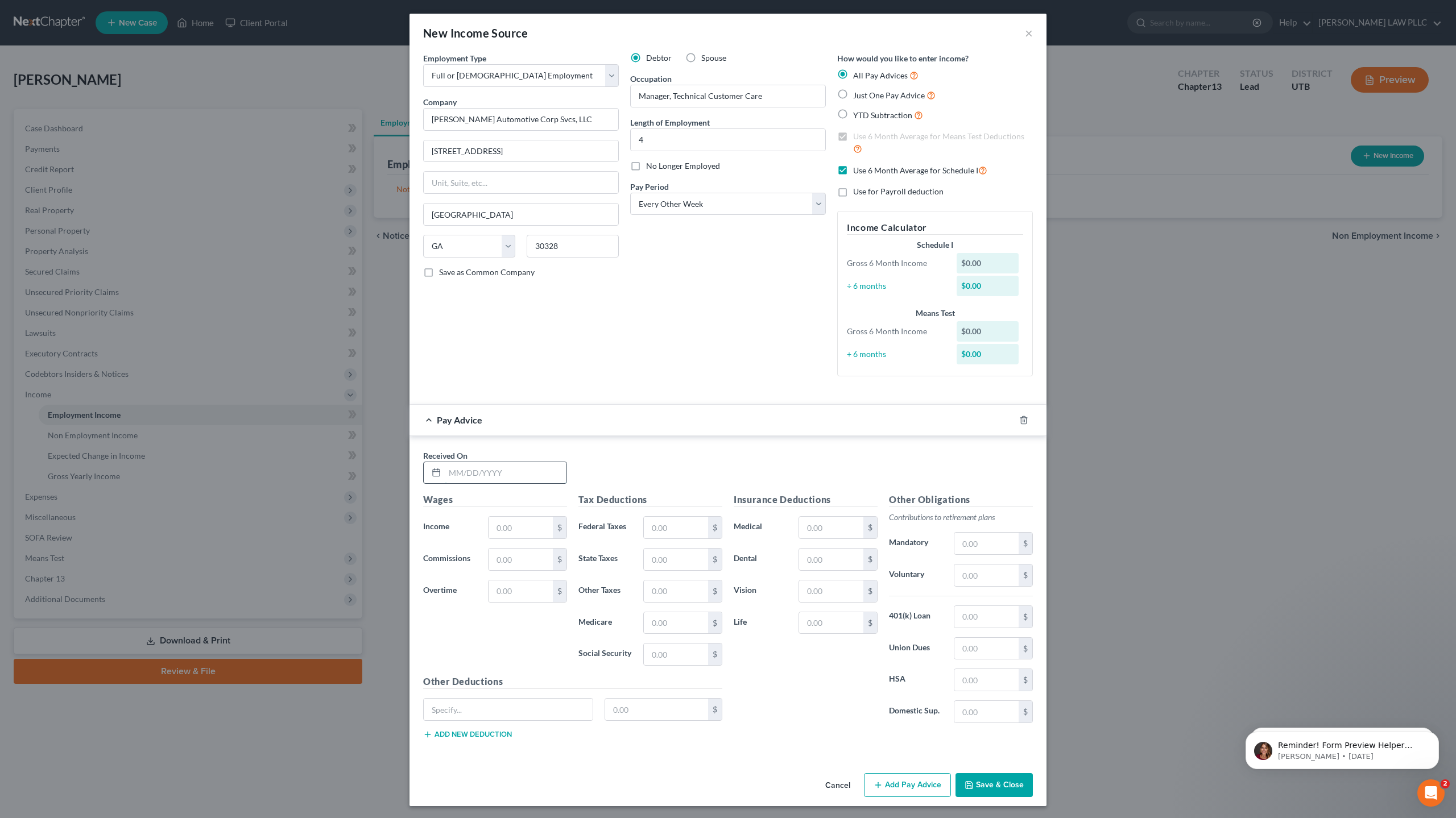
click at [508, 473] on input "text" at bounding box center [506, 473] width 122 height 22
type input "6"
type input "[DATE]"
click at [533, 533] on input "text" at bounding box center [521, 528] width 64 height 22
click at [853, 95] on label "Just One Pay Advice" at bounding box center [894, 95] width 83 height 13
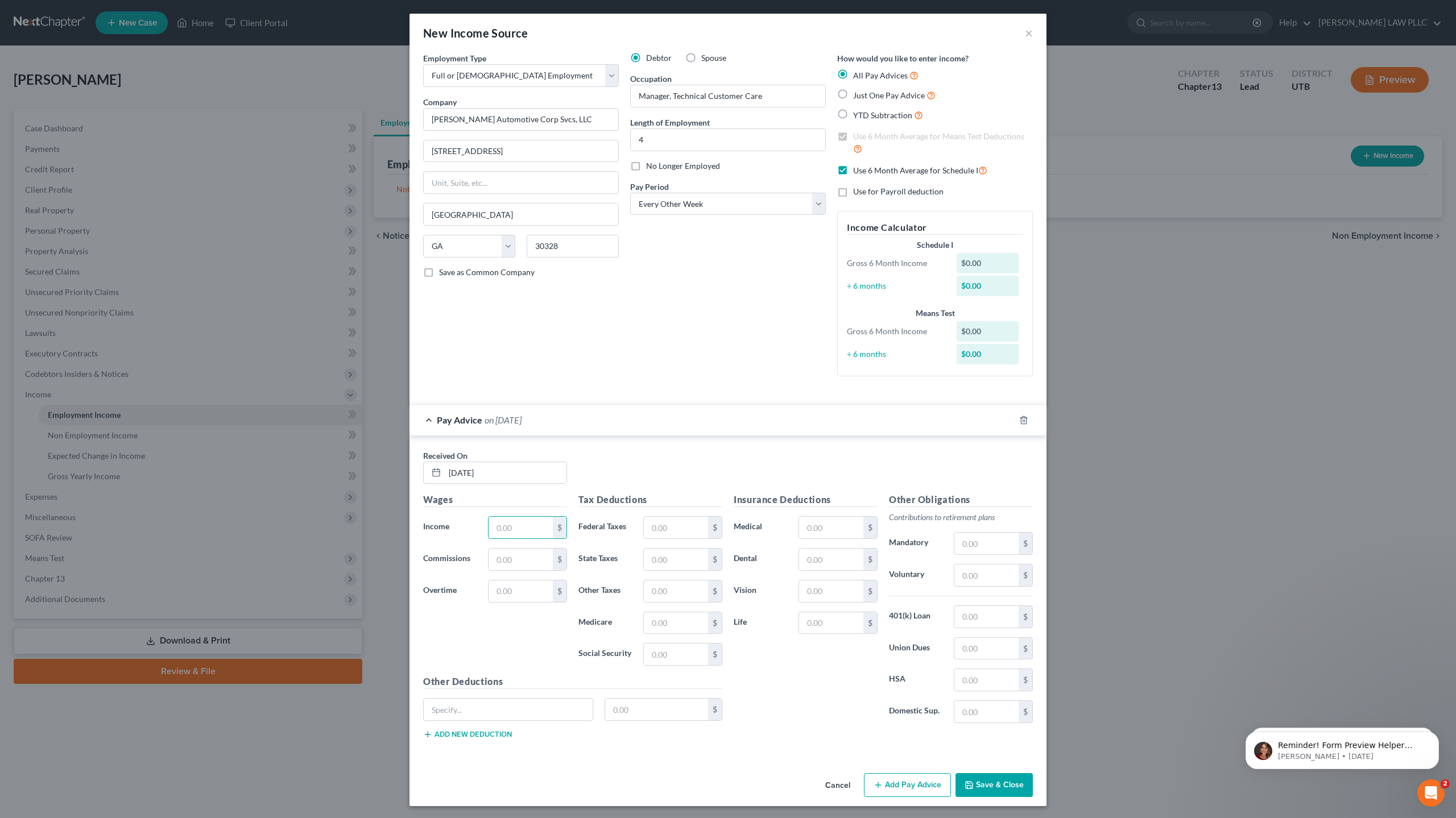
click at [858, 95] on input "Just One Pay Advice" at bounding box center [861, 92] width 7 height 7
radio input "true"
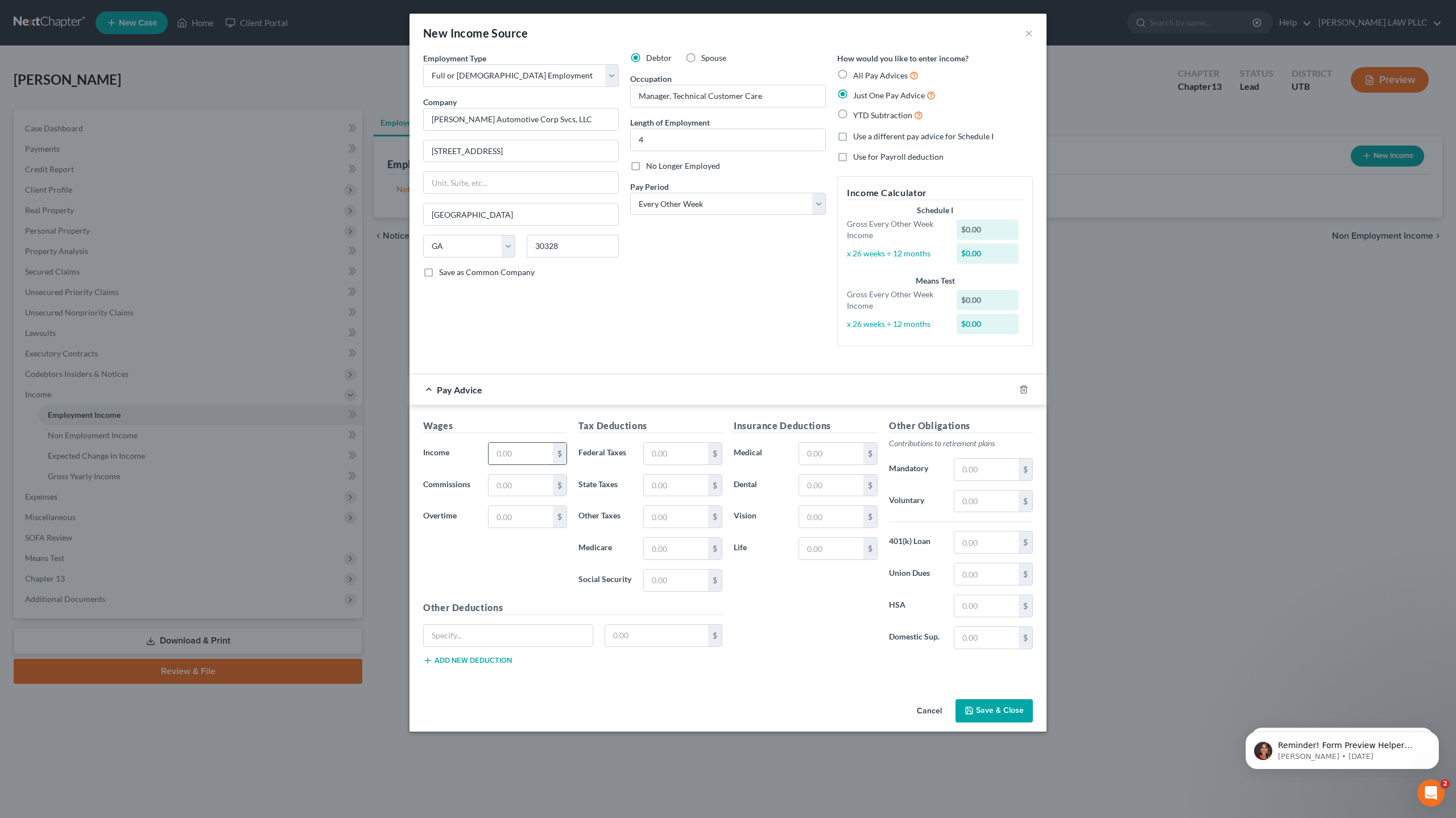
click at [521, 452] on input "text" at bounding box center [521, 454] width 64 height 22
click at [681, 453] on input "text" at bounding box center [676, 454] width 64 height 22
type input "10,367"
drag, startPoint x: 688, startPoint y: 456, endPoint x: 667, endPoint y: 455, distance: 21.0
click at [667, 455] on input "text" at bounding box center [676, 454] width 64 height 22
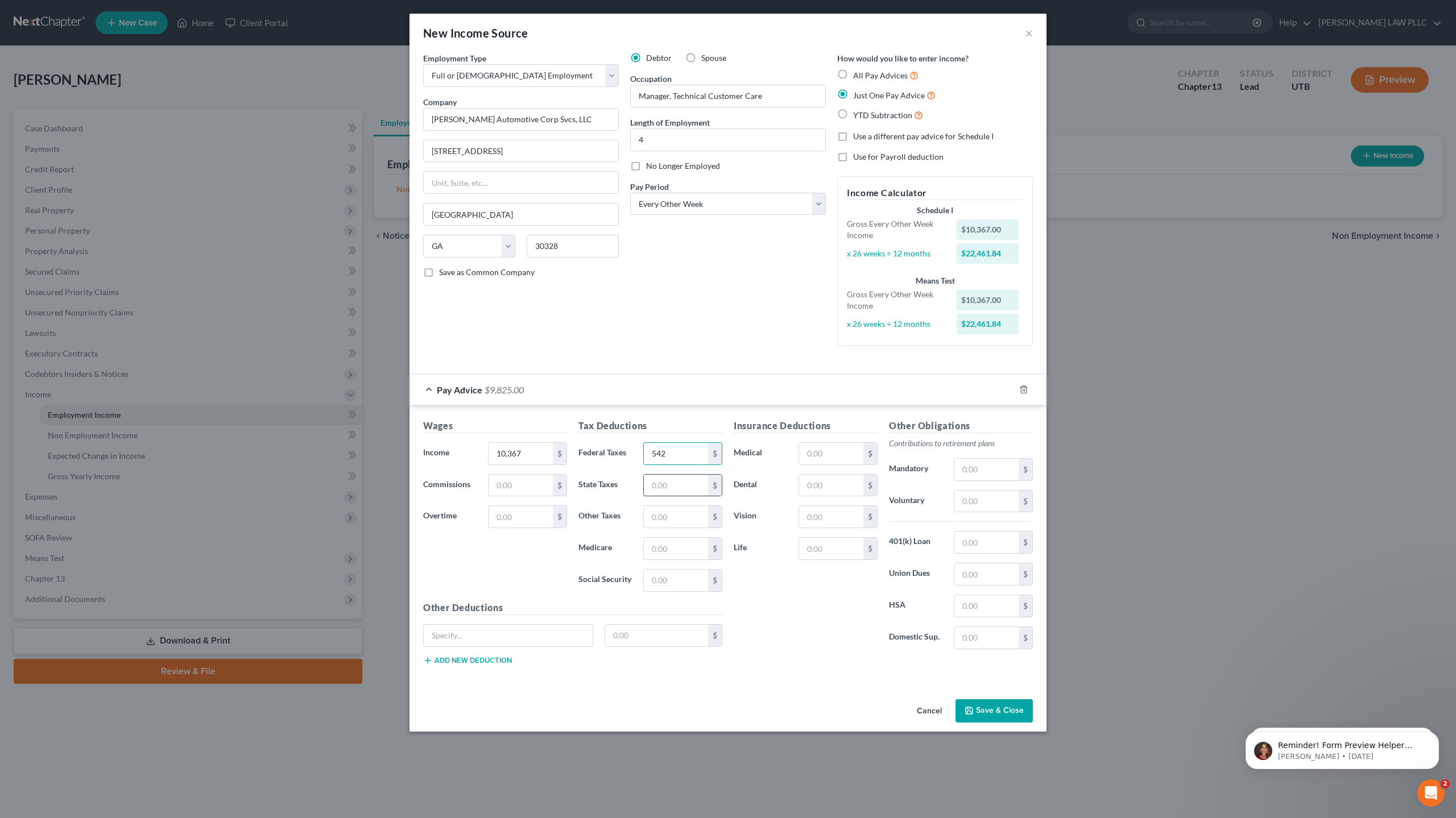
type input "542"
drag, startPoint x: 677, startPoint y: 490, endPoint x: 660, endPoint y: 490, distance: 17.0
click at [660, 490] on input "text" at bounding box center [676, 486] width 64 height 22
type input "382"
click at [674, 552] on input "text" at bounding box center [676, 549] width 64 height 22
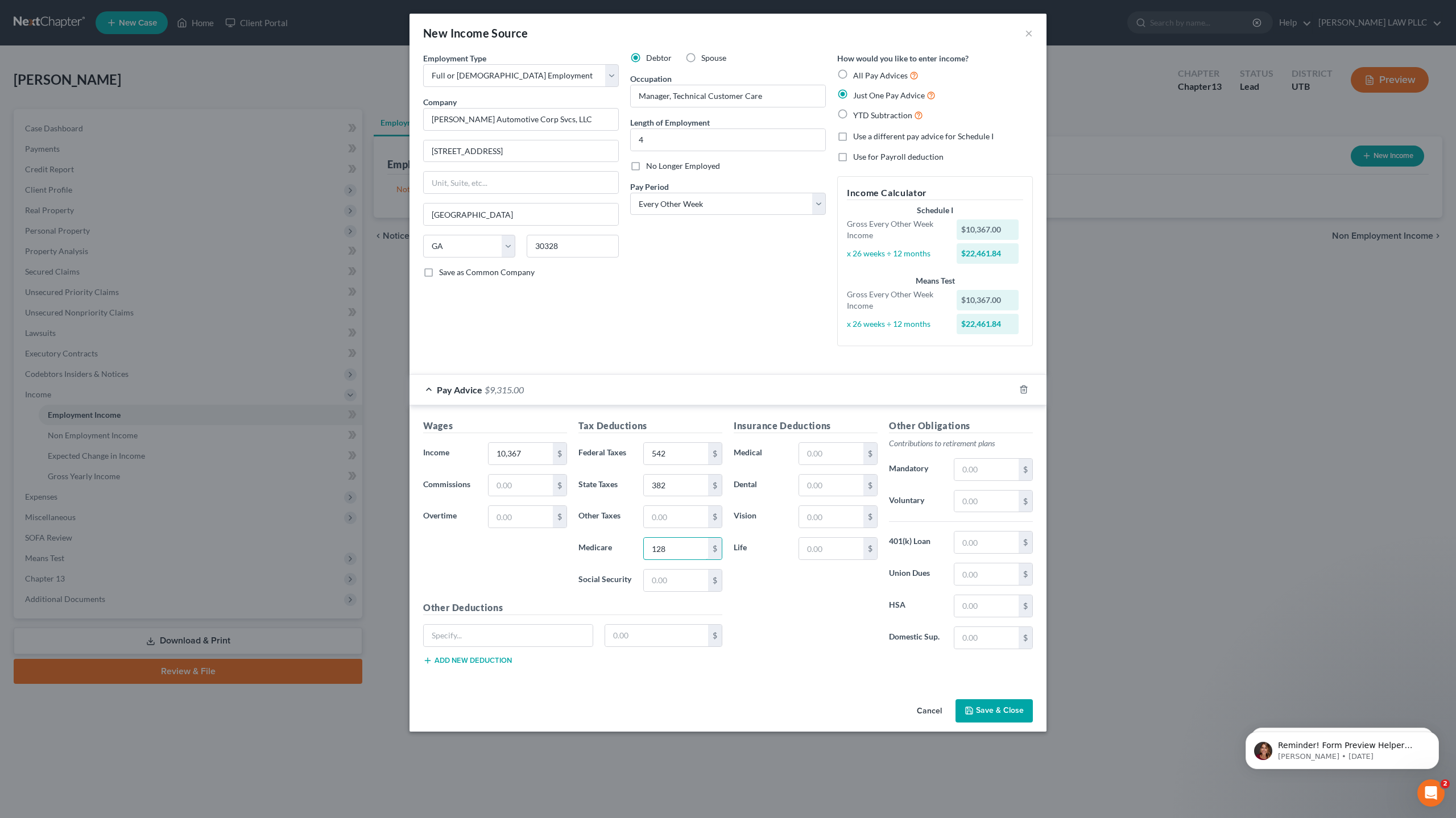
drag, startPoint x: 683, startPoint y: 549, endPoint x: 627, endPoint y: 552, distance: 56.1
click at [627, 552] on div "Medicare 128 $" at bounding box center [650, 548] width 155 height 22
type input "163"
drag, startPoint x: 682, startPoint y: 583, endPoint x: 649, endPoint y: 583, distance: 33.0
click at [649, 583] on input "text" at bounding box center [676, 580] width 64 height 22
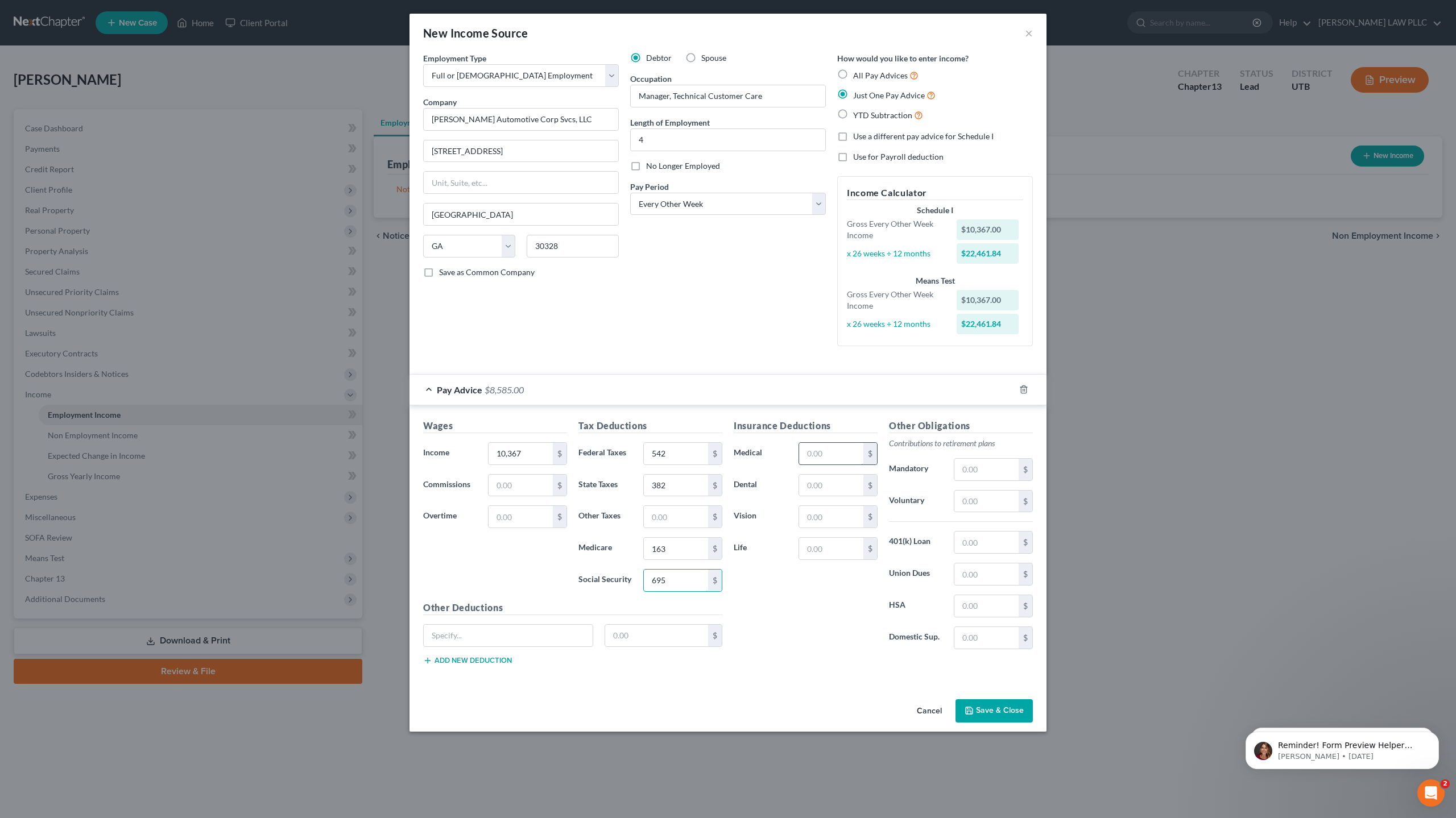
type input "695"
click at [824, 447] on input "text" at bounding box center [831, 454] width 64 height 22
click at [837, 458] on input "text" at bounding box center [831, 454] width 64 height 22
type input "44.43"
click at [838, 487] on input "text" at bounding box center [831, 486] width 64 height 22
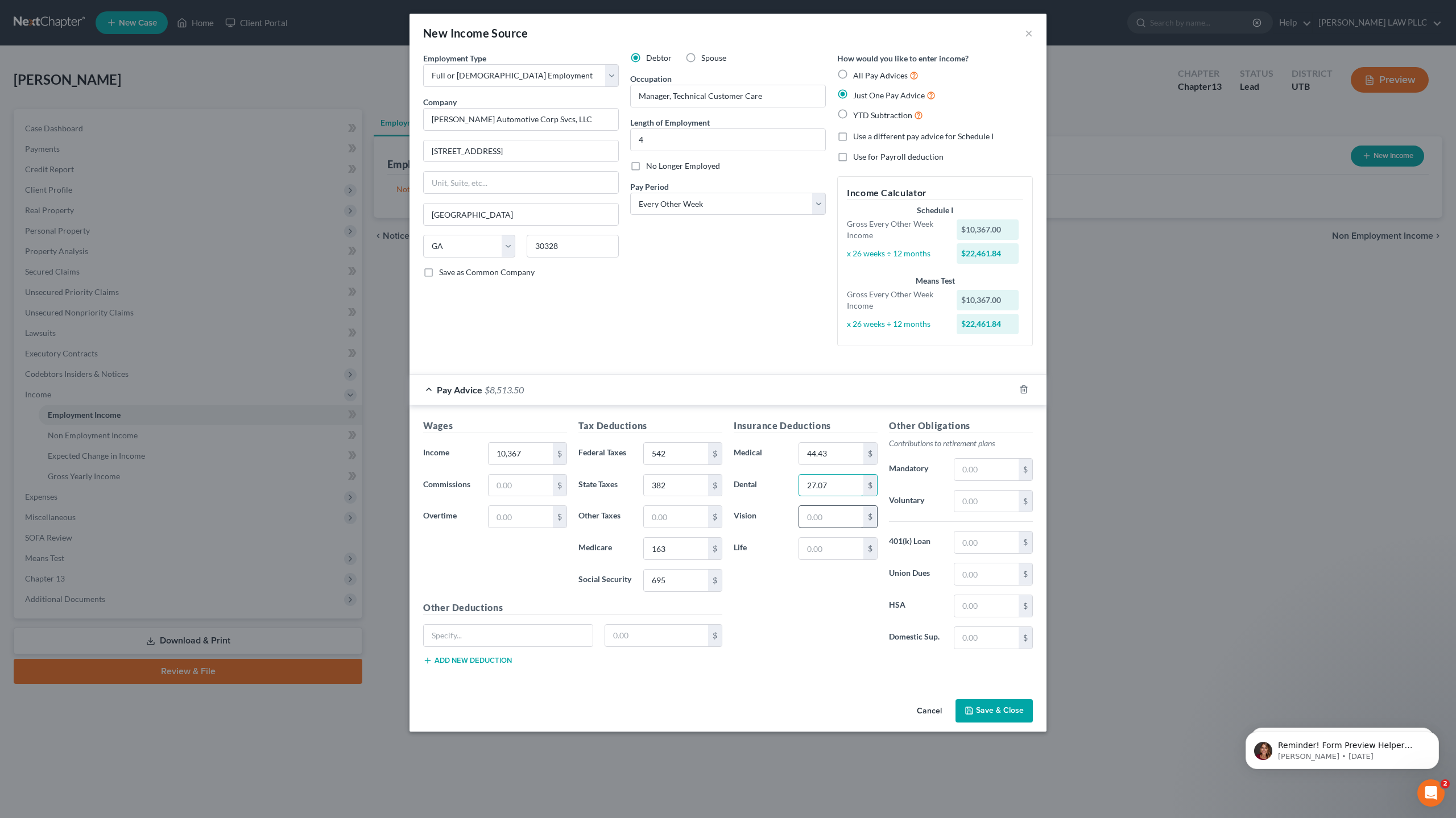
type input "27.07"
click at [830, 521] on input "text" at bounding box center [831, 517] width 64 height 22
type input "9.25"
click at [989, 605] on input "text" at bounding box center [987, 607] width 64 height 22
click at [819, 543] on input "text" at bounding box center [831, 549] width 64 height 22
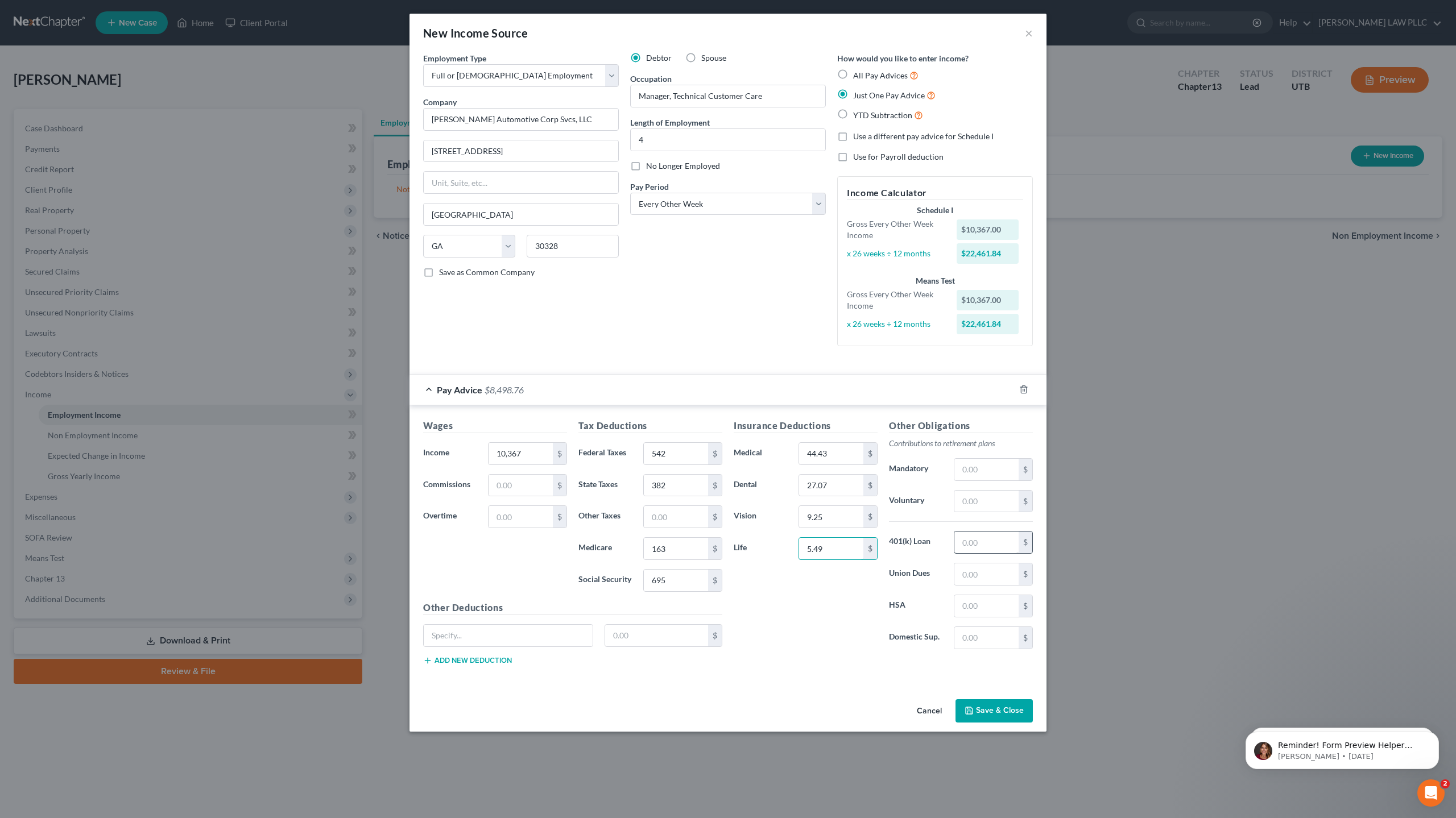
type input "5.49"
click at [984, 549] on input "text" at bounding box center [987, 543] width 64 height 22
click at [963, 604] on input "text" at bounding box center [987, 607] width 64 height 22
click at [982, 605] on input "text" at bounding box center [987, 607] width 64 height 22
type input "57.69"
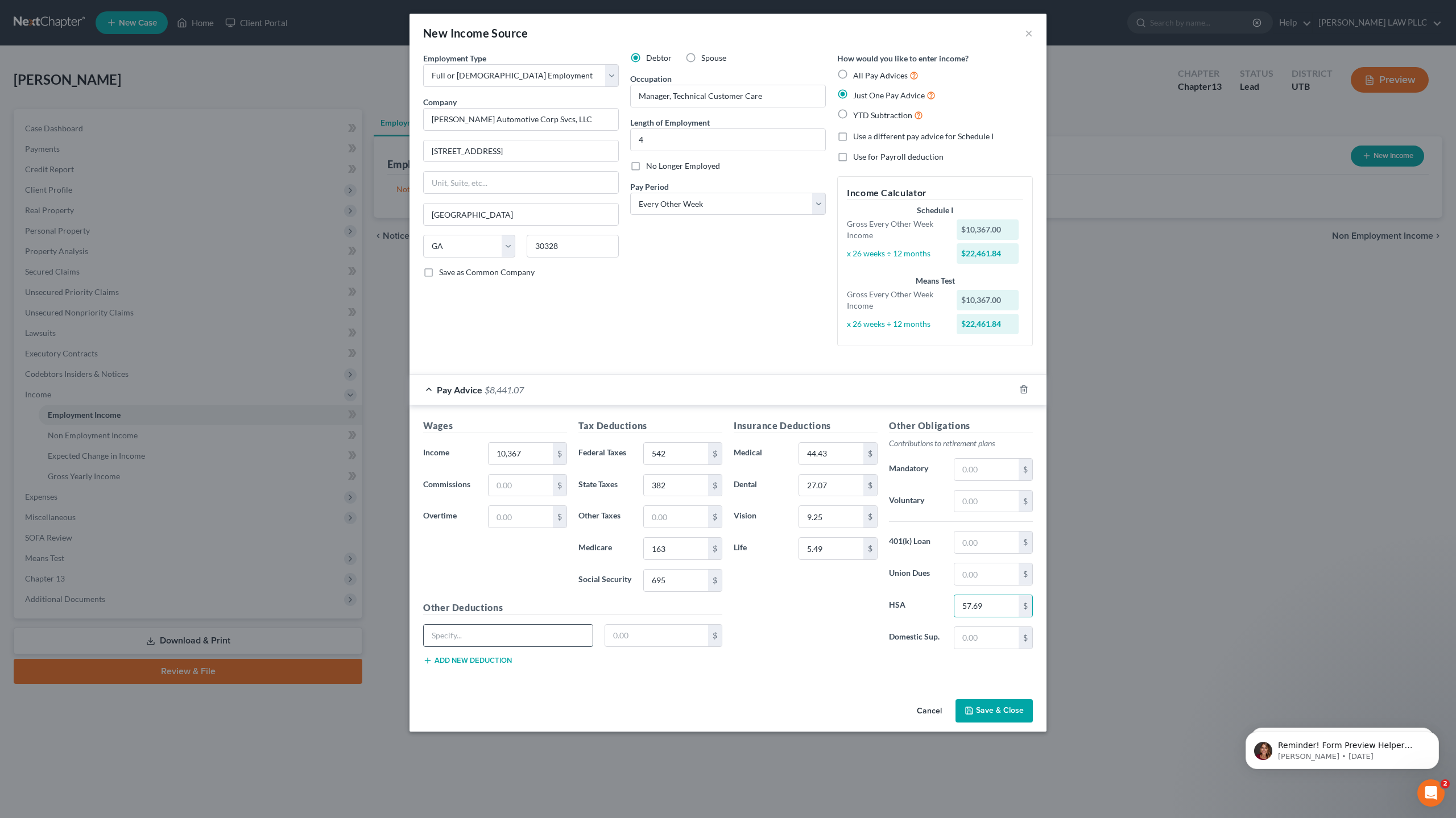
click at [486, 641] on input "text" at bounding box center [508, 636] width 169 height 22
type input "Medical ER"
click at [630, 633] on input "text" at bounding box center [657, 636] width 103 height 22
type input "601.89"
click at [495, 661] on button "Add new deduction" at bounding box center [468, 661] width 89 height 9
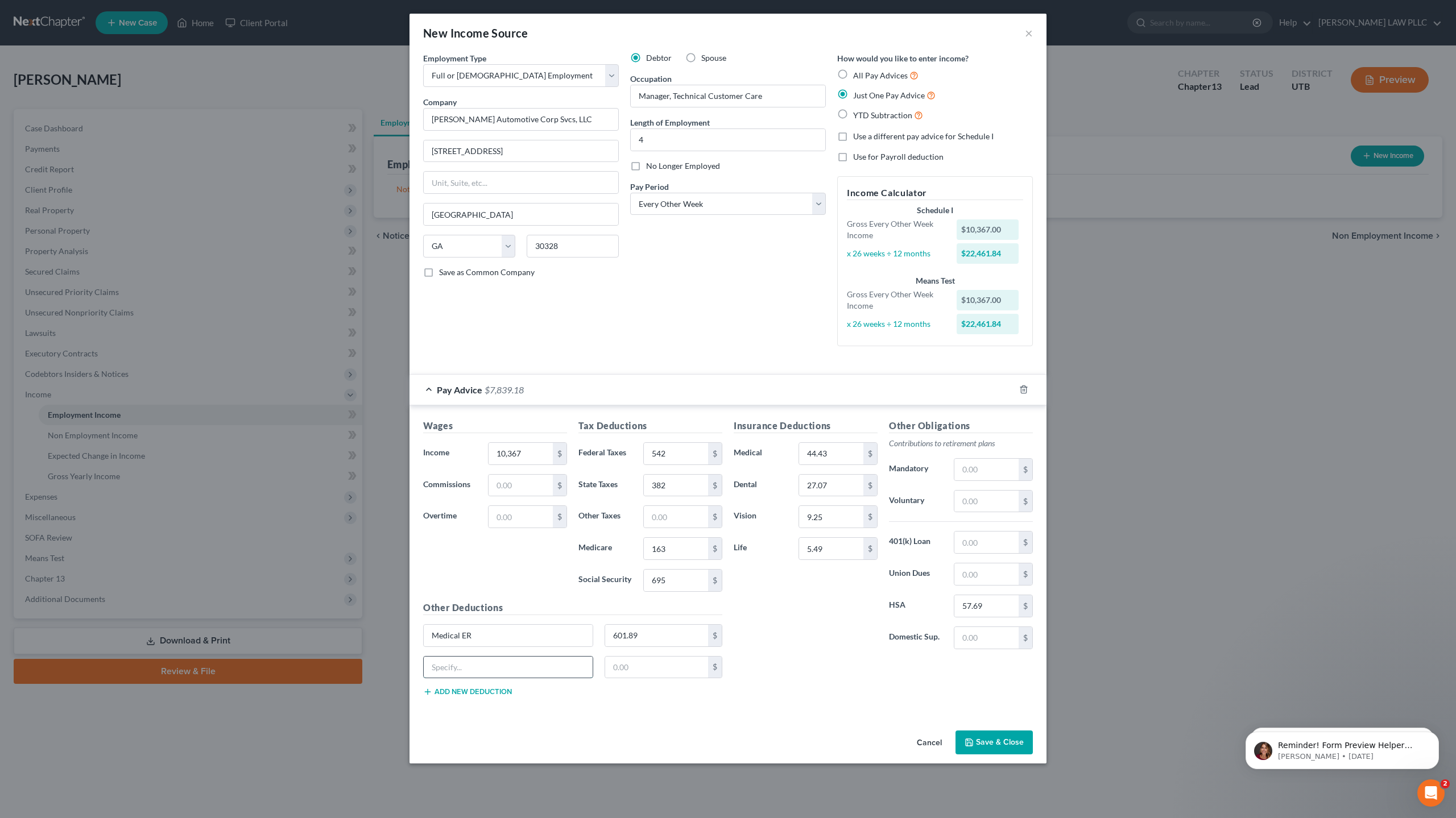
click at [463, 670] on input "text" at bounding box center [508, 668] width 169 height 22
type input "19.70"
type input "Medical ER"
drag, startPoint x: 481, startPoint y: 636, endPoint x: 410, endPoint y: 631, distance: 71.2
click at [410, 631] on div "Wages Income * 10,367 $ Commissions $ Overtime $ Tax Deductions Federal Taxes 5…" at bounding box center [728, 560] width 637 height 309
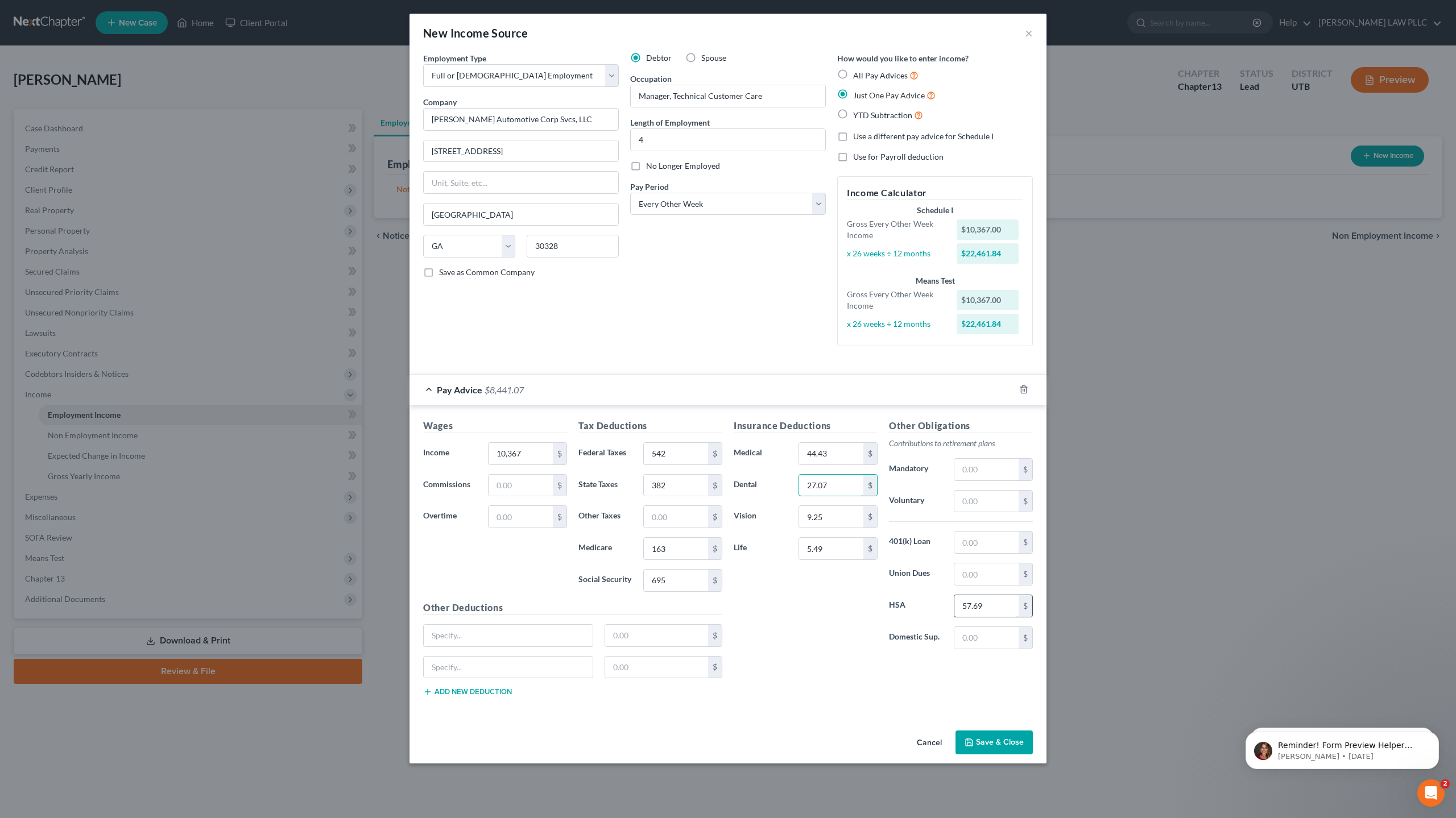
type input "27.07"
type input "0"
type input "4.34"
click at [518, 639] on input "text" at bounding box center [508, 636] width 169 height 22
type input "Pet Insurance"
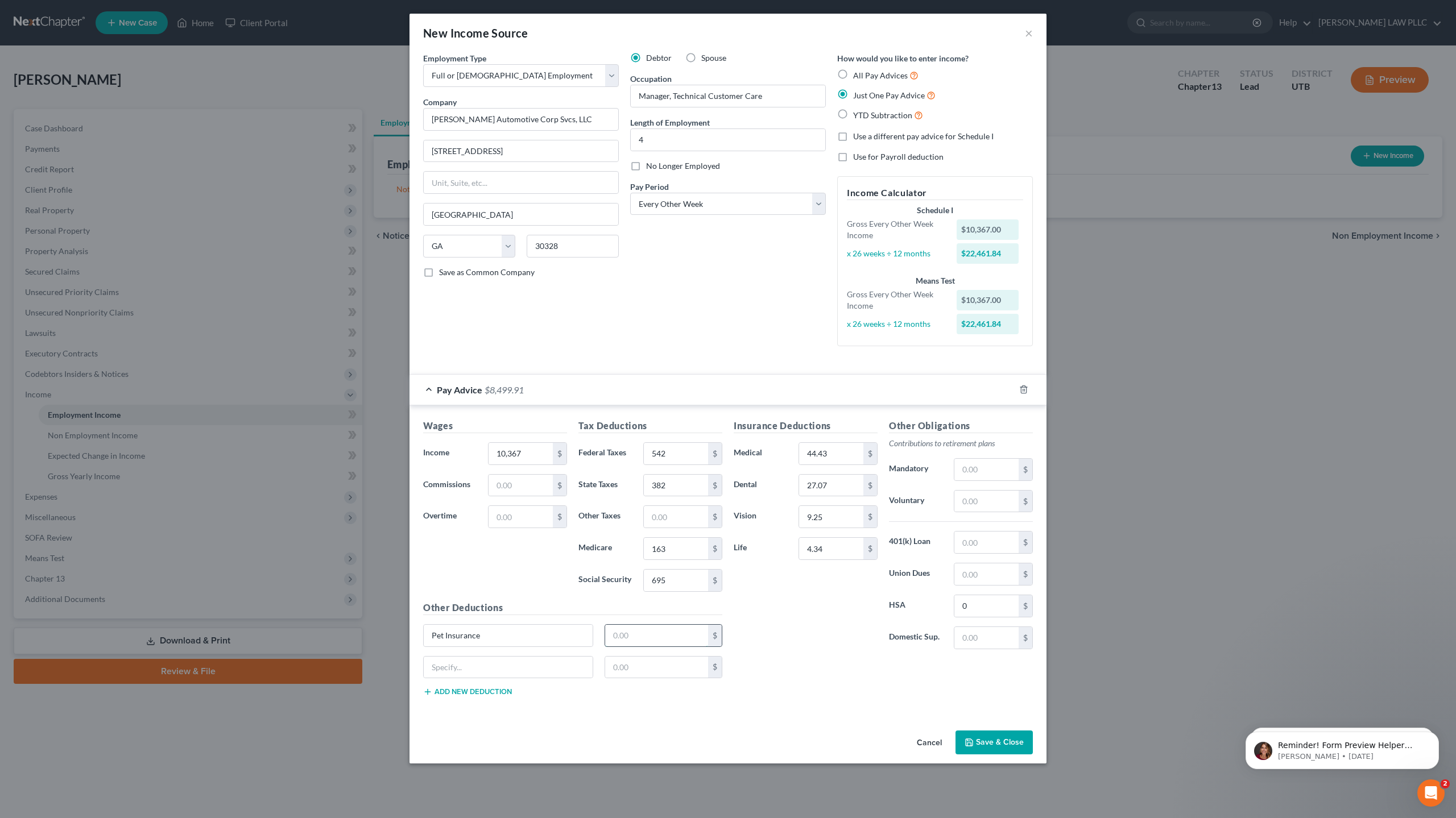
click at [638, 636] on input "text" at bounding box center [657, 636] width 103 height 22
type input "14.92"
click at [1007, 745] on button "Save & Close" at bounding box center [994, 742] width 77 height 24
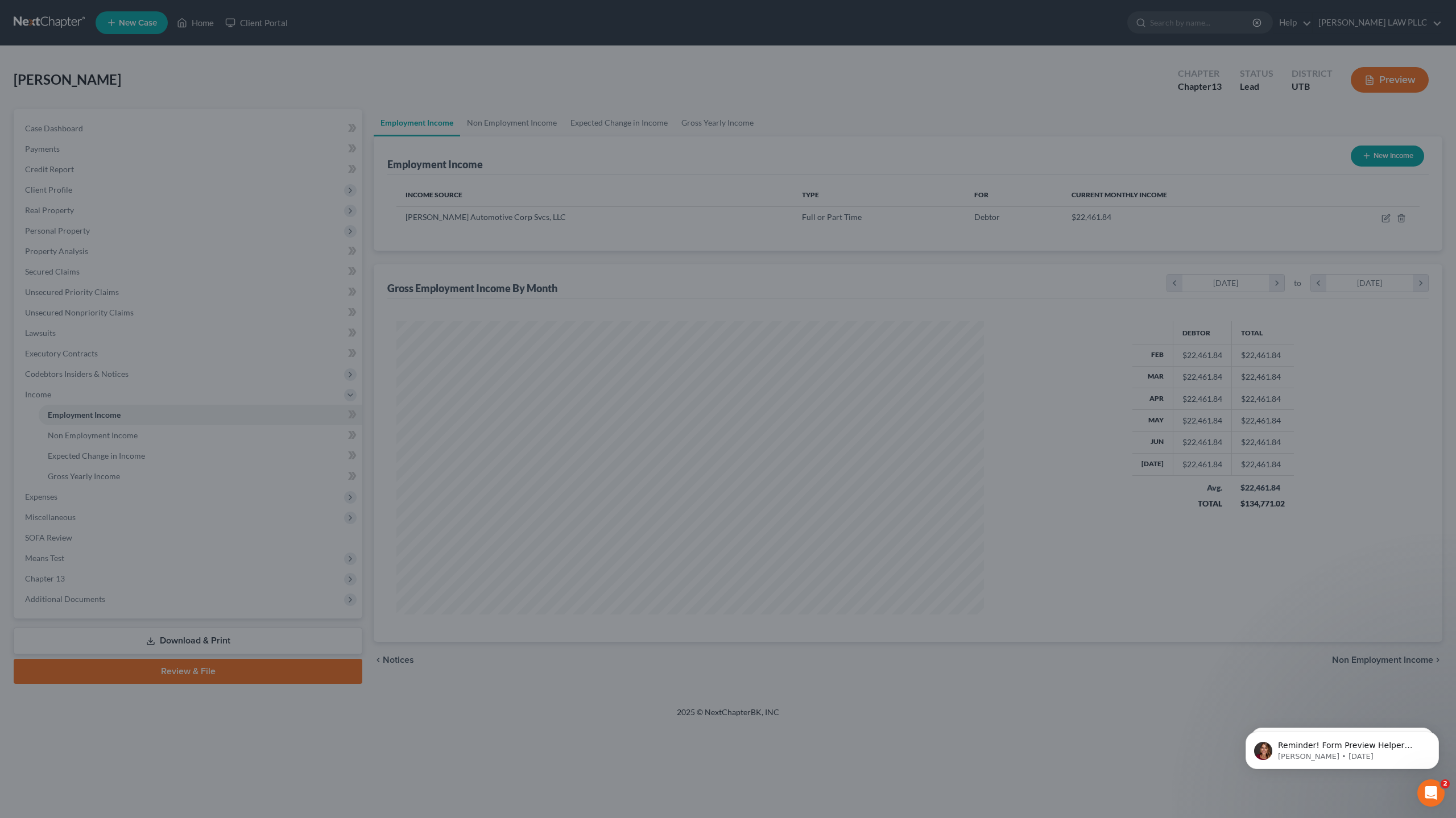
scroll to position [294, 610]
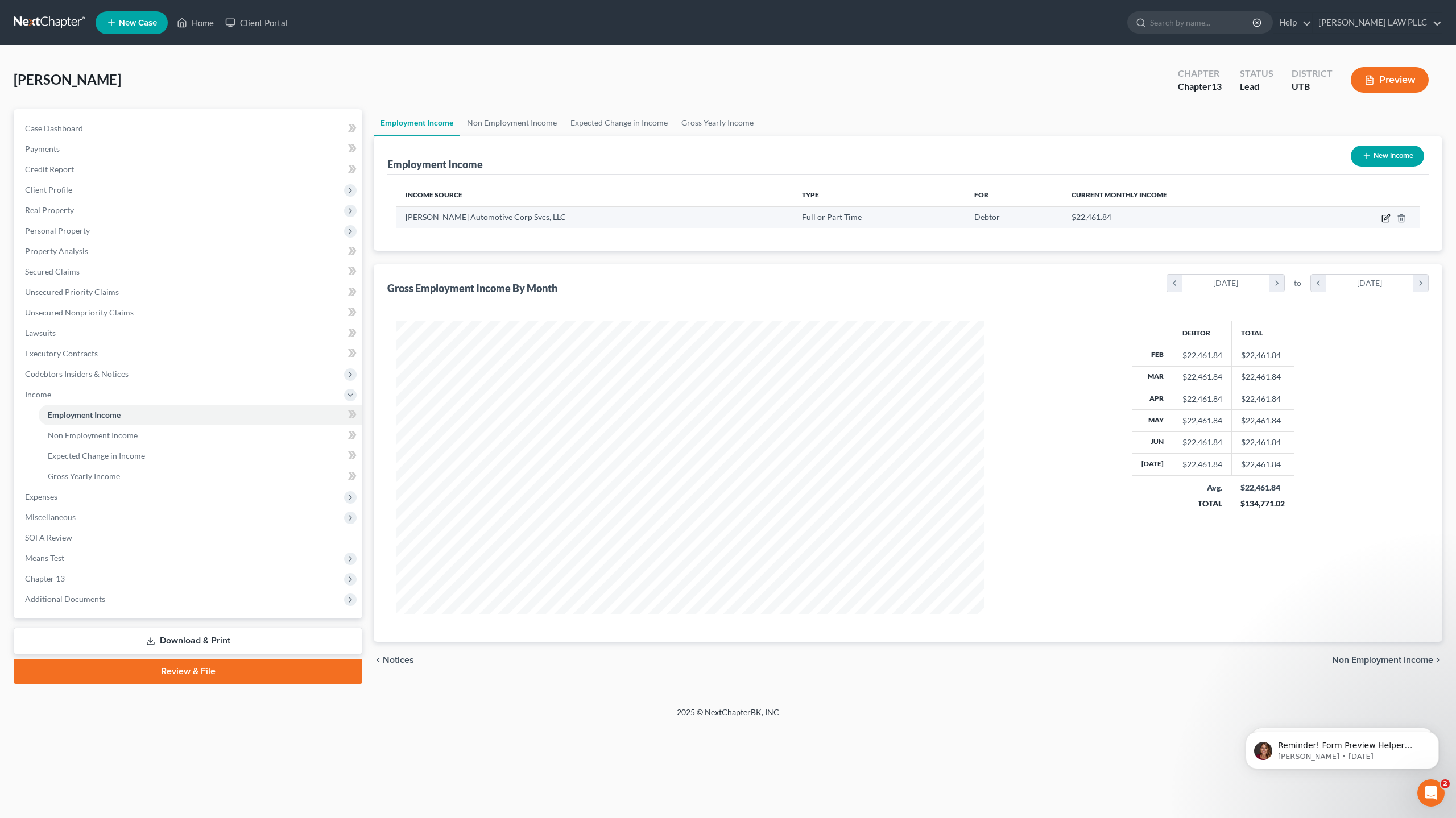
click at [1388, 221] on icon "button" at bounding box center [1385, 218] width 9 height 9
select select "0"
select select "10"
select select "2"
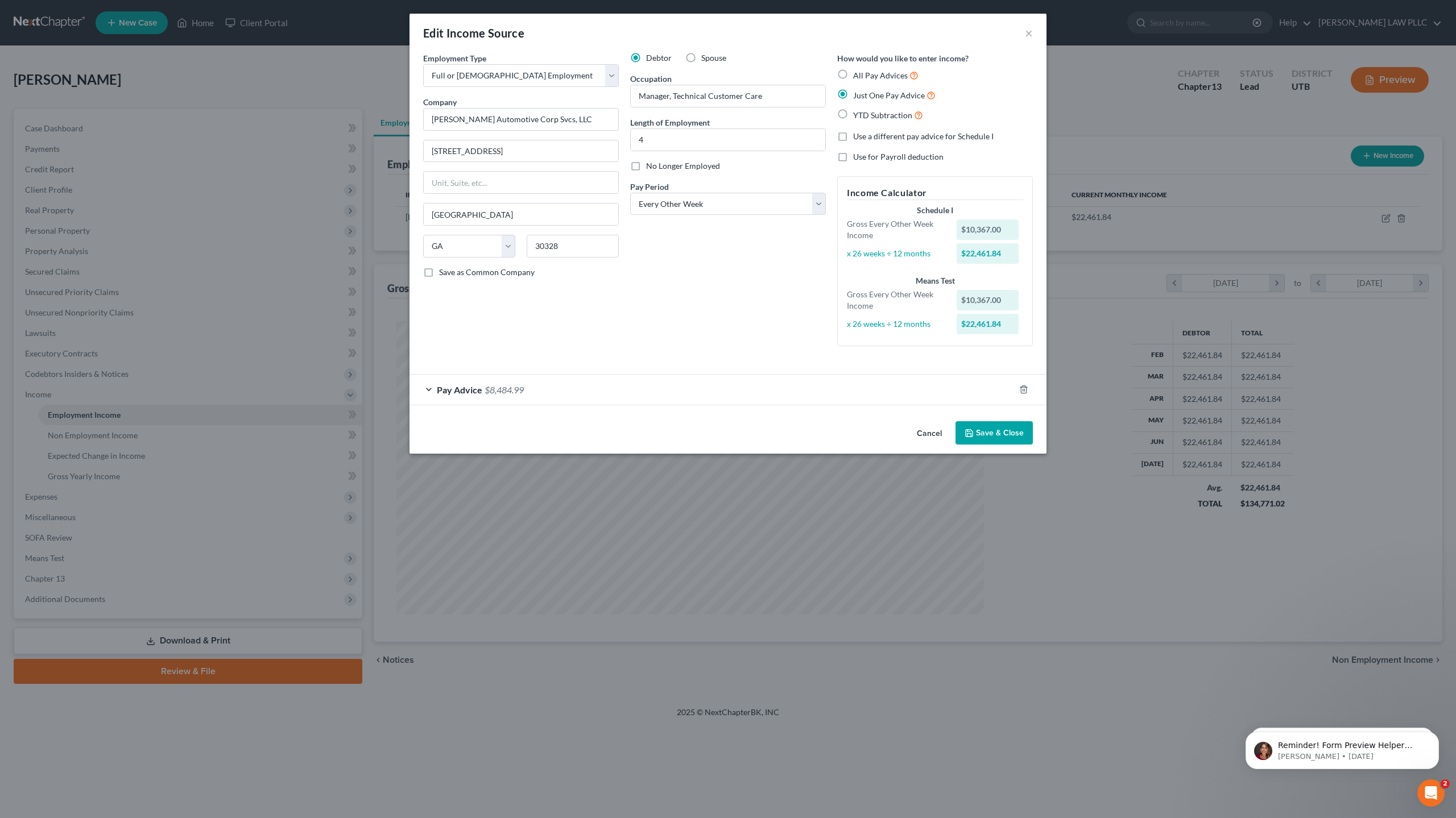
click at [702, 57] on label "Spouse" at bounding box center [714, 58] width 25 height 12
click at [706, 57] on input "Spouse" at bounding box center [709, 56] width 7 height 7
radio input "true"
click at [463, 391] on span "Pay Advice" at bounding box center [459, 390] width 46 height 11
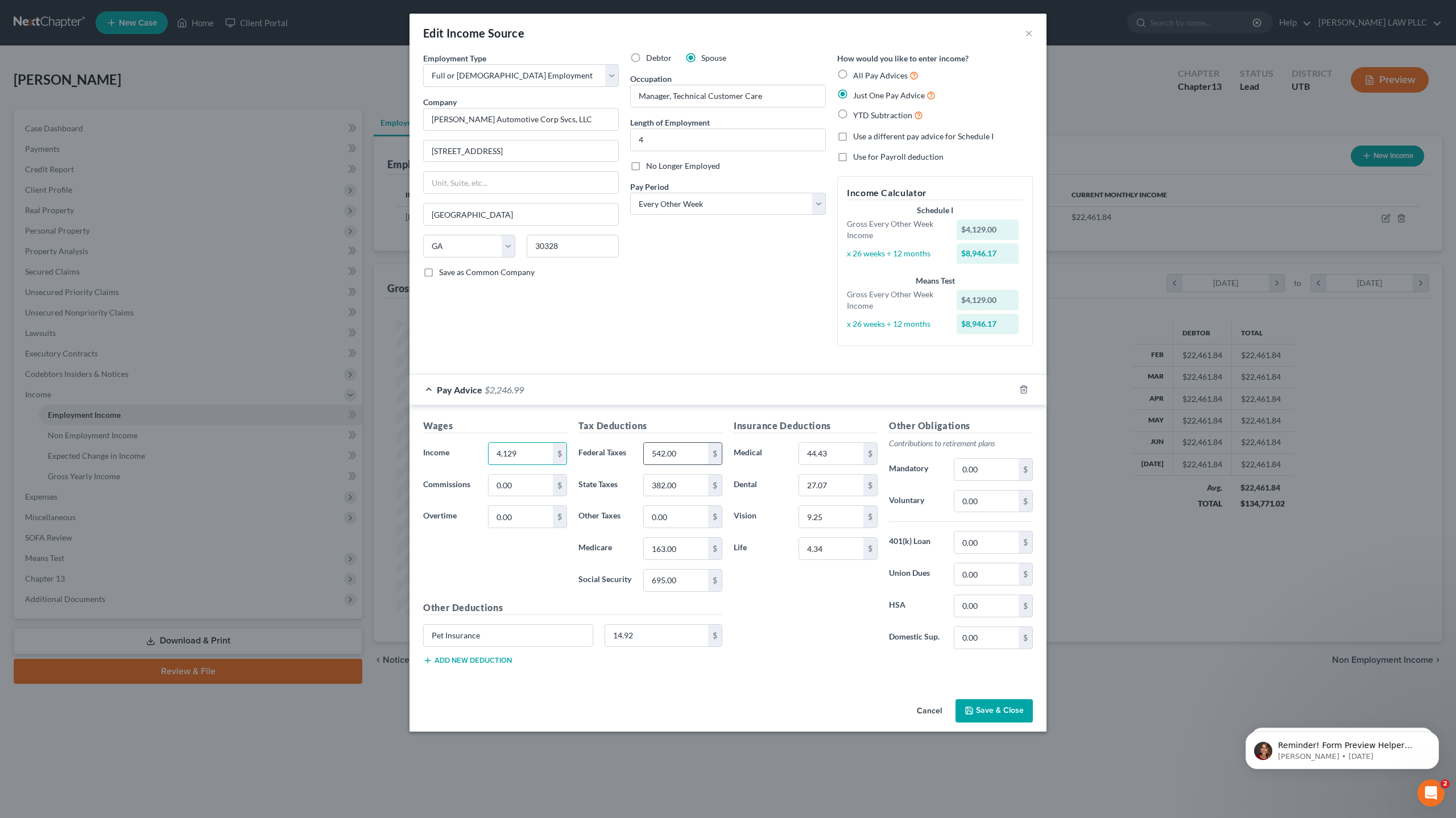
type input "4,129"
type input "440"
type input "176"
click at [692, 549] on input "163.00" at bounding box center [676, 549] width 64 height 22
type input "58"
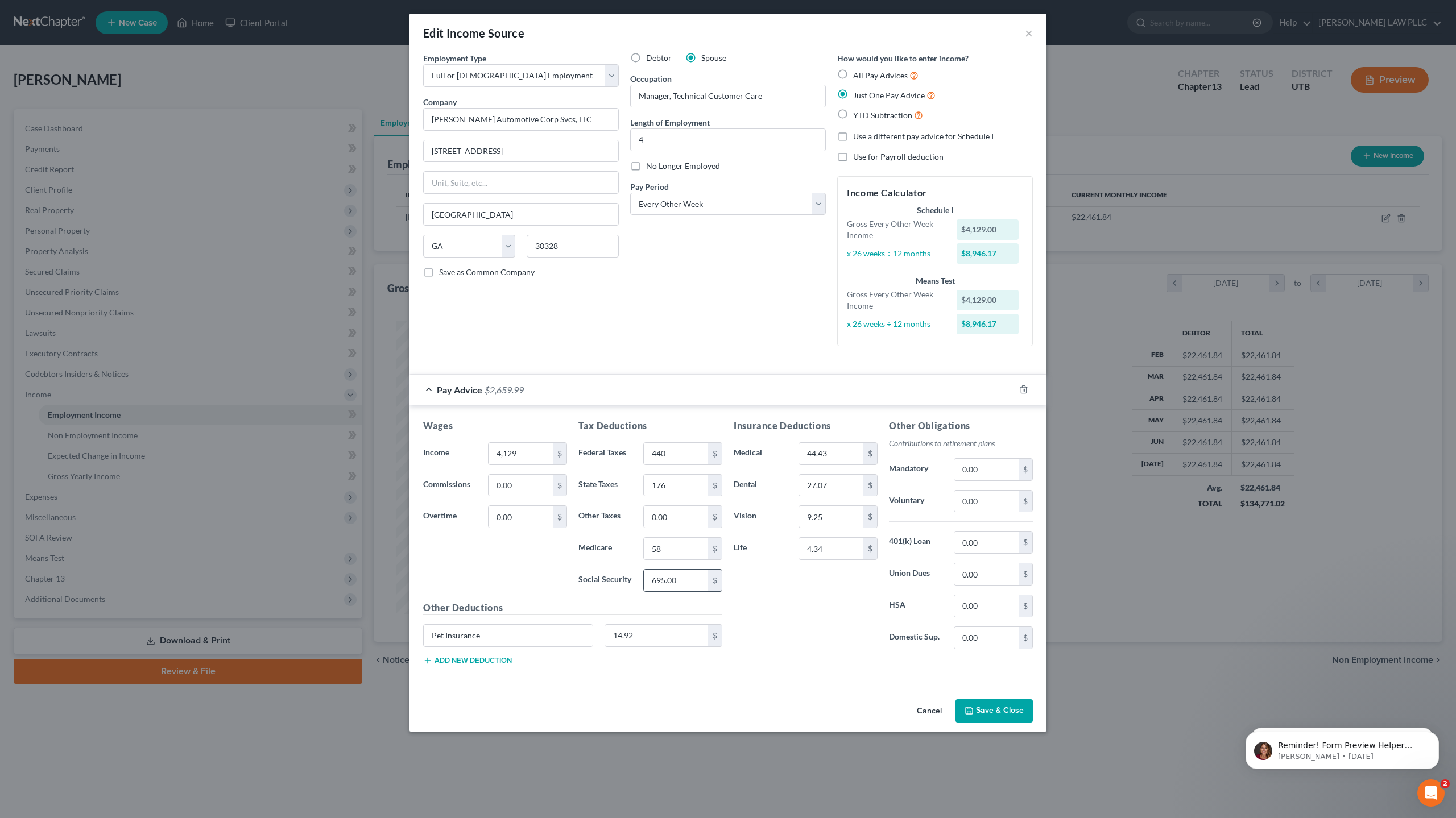
click at [685, 576] on input "695.00" at bounding box center [676, 580] width 64 height 22
type input "247"
type input "57.69"
type input "20.02"
click at [837, 552] on input "4.34" at bounding box center [831, 549] width 64 height 22
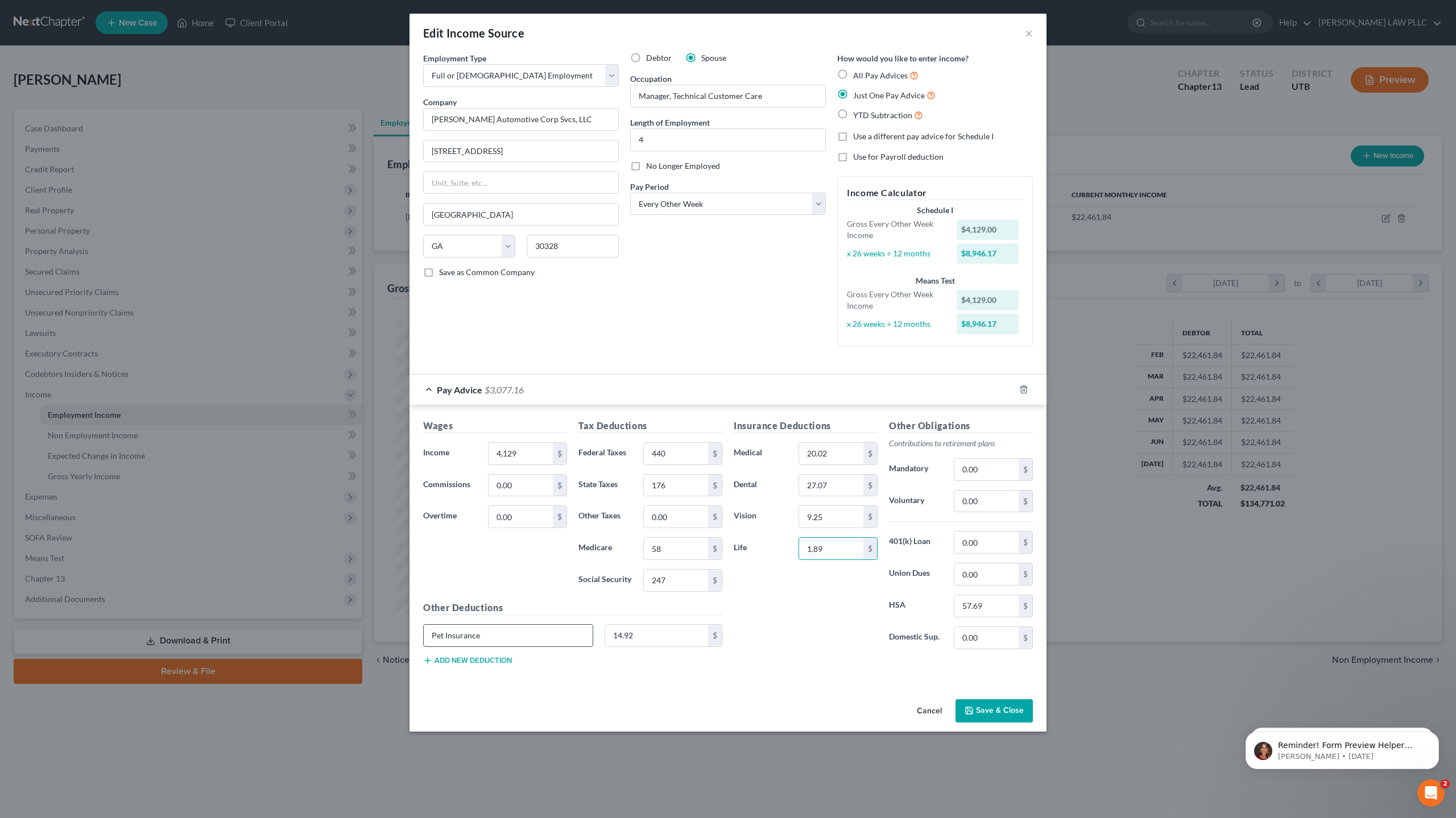
type input "1.89"
click at [495, 639] on input "Pet Insurance" at bounding box center [508, 636] width 169 height 22
drag, startPoint x: 495, startPoint y: 639, endPoint x: 373, endPoint y: 621, distance: 123.3
click at [373, 621] on div "Edit Income Source × Employment Type * Select Full or [DEMOGRAPHIC_DATA] Employ…" at bounding box center [728, 409] width 1456 height 818
type input "401(k)"
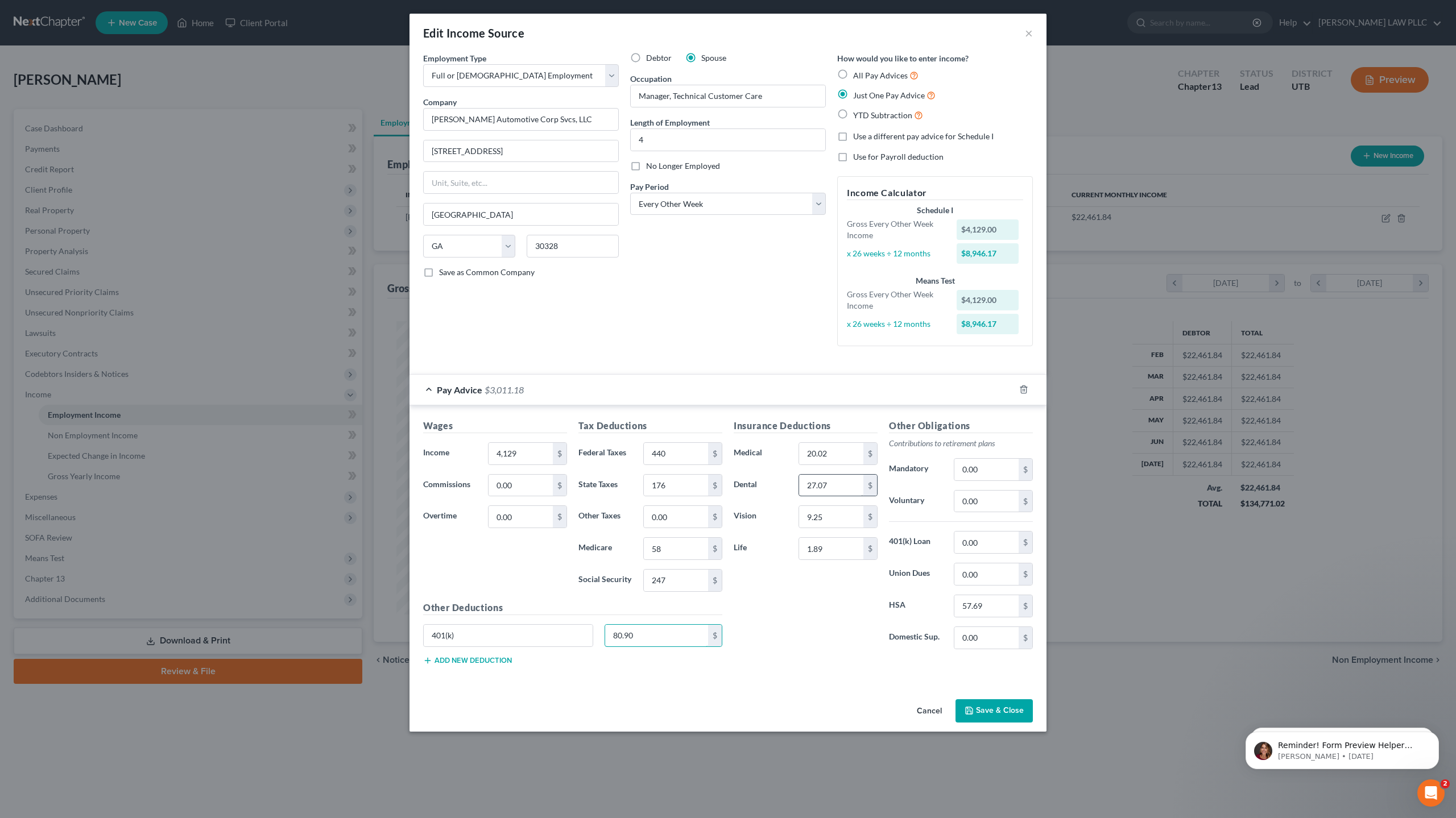
type input "80.90"
click at [999, 710] on button "Save & Close" at bounding box center [994, 711] width 77 height 24
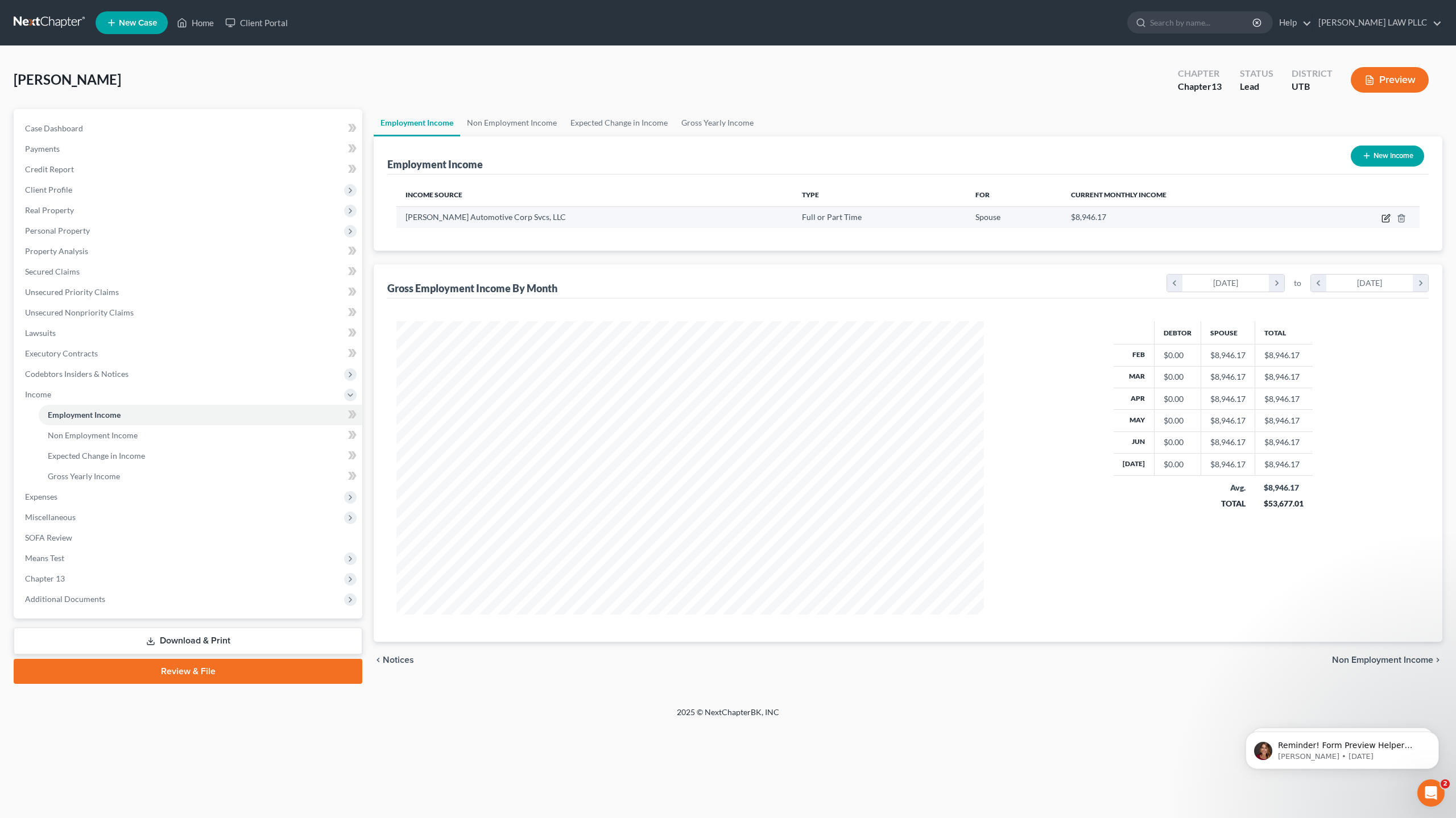
click at [1383, 216] on icon "button" at bounding box center [1385, 219] width 7 height 7
select select "0"
select select "10"
select select "2"
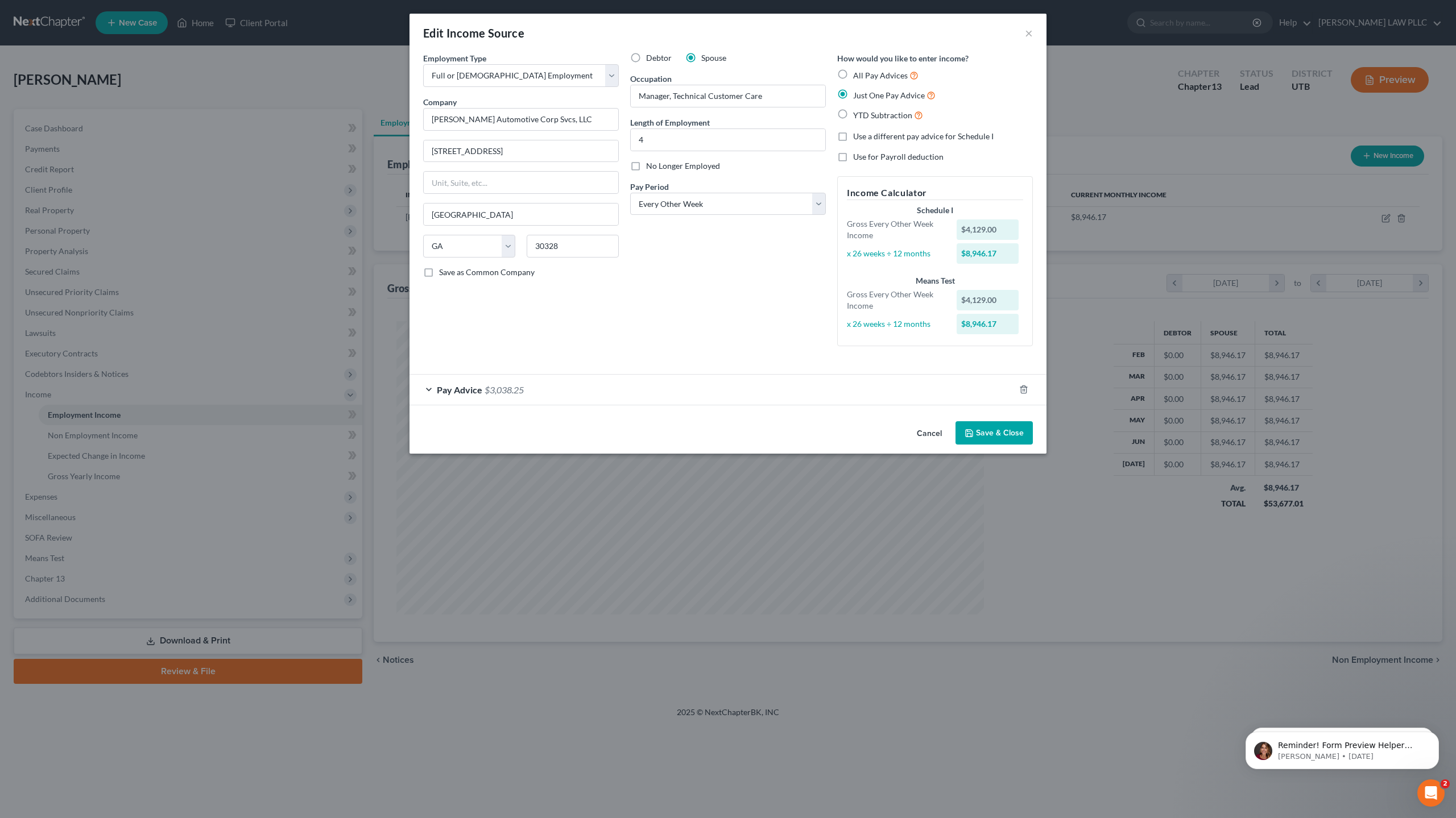
click at [646, 58] on label "Debtor" at bounding box center [659, 58] width 26 height 12
click at [650, 58] on input "Debtor" at bounding box center [654, 56] width 7 height 7
radio input "true"
click at [504, 388] on span "$3,038.25" at bounding box center [504, 390] width 40 height 11
